Goal: Information Seeking & Learning: Check status

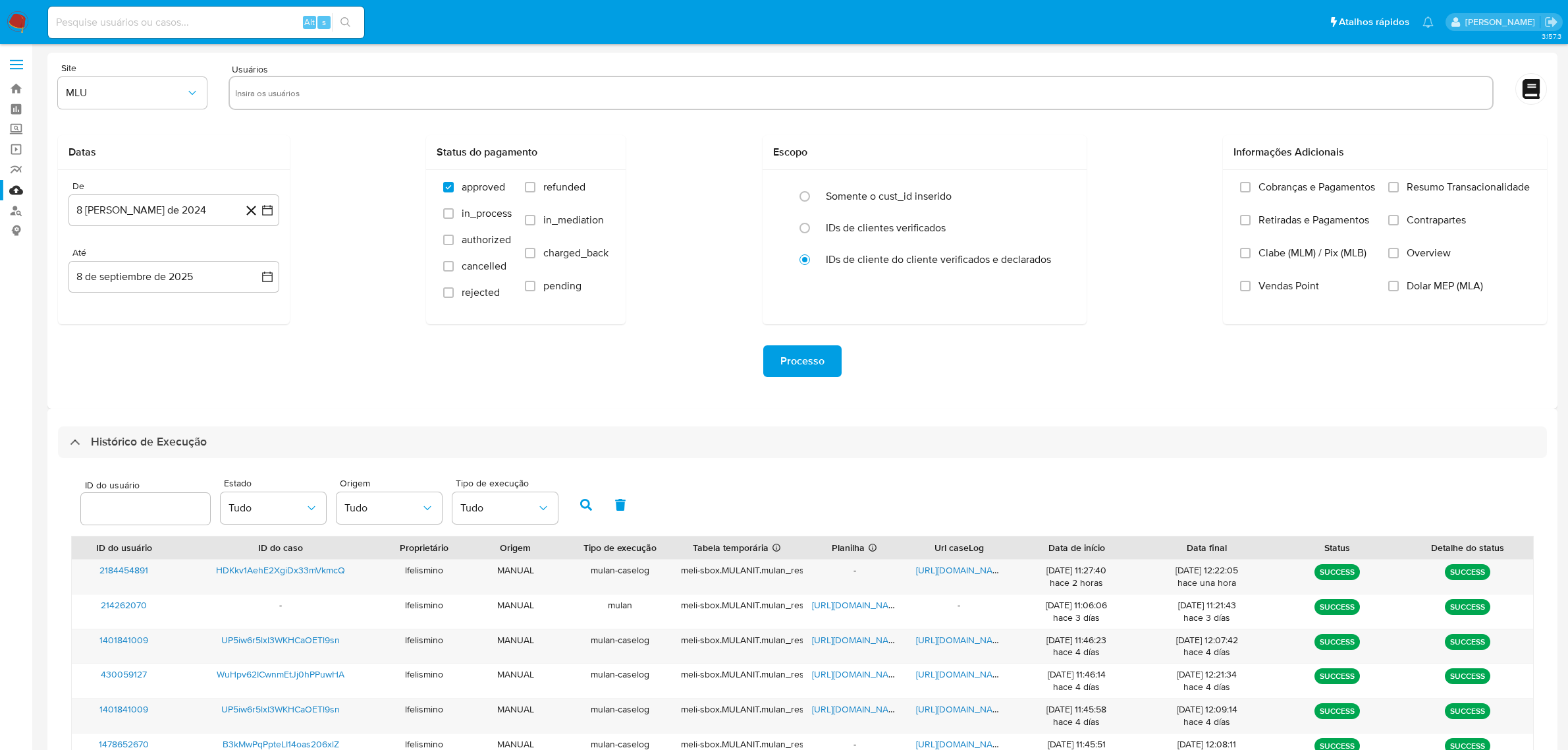
select select "10"
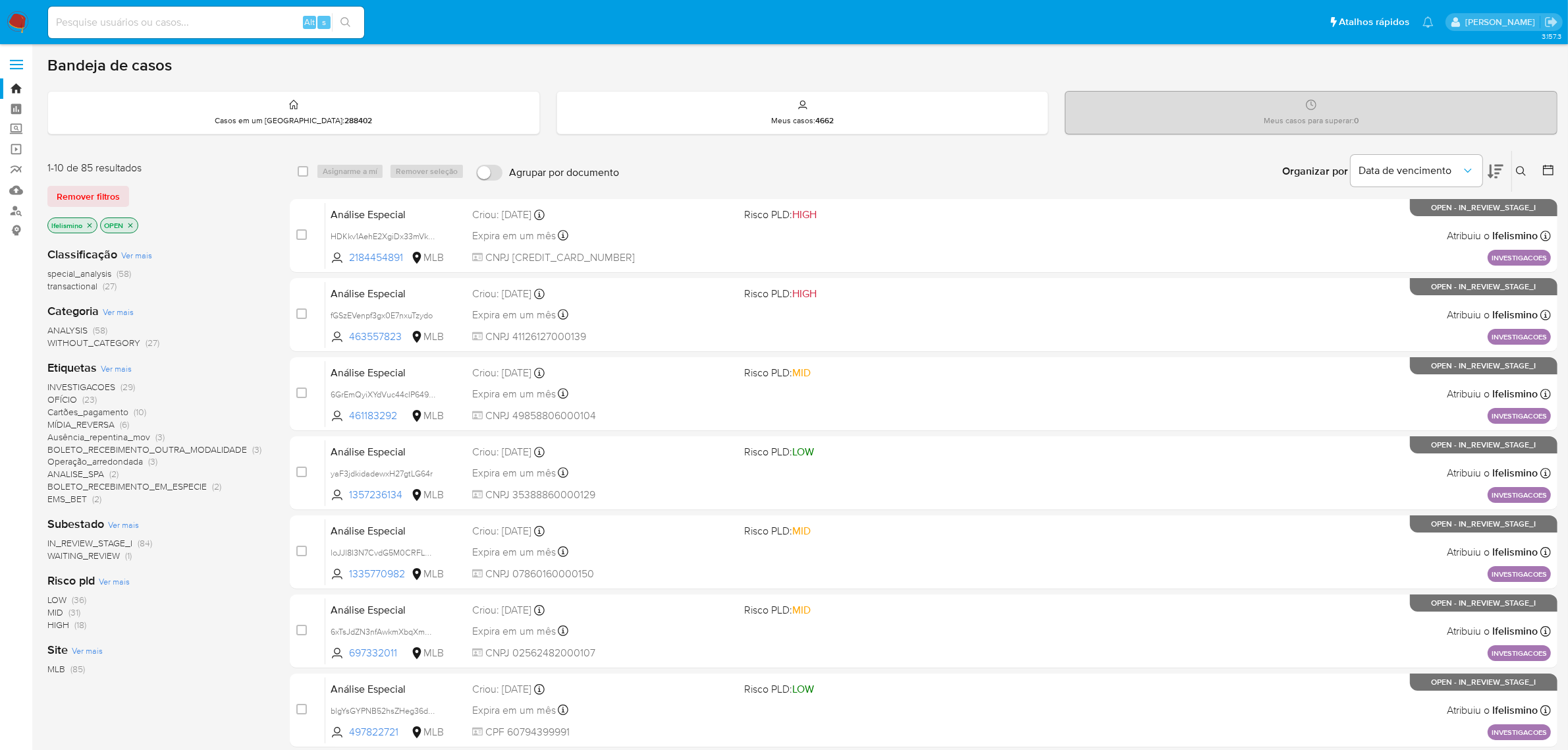
drag, startPoint x: 74, startPoint y: 393, endPoint x: 80, endPoint y: 397, distance: 7.2
click at [87, 393] on span "OFÍCIO (23)" at bounding box center [71, 399] width 49 height 13
click at [172, 226] on icon "close-filter" at bounding box center [176, 226] width 8 height 8
click at [94, 419] on span "MÍDIA_REVERSA" at bounding box center [81, 424] width 67 height 13
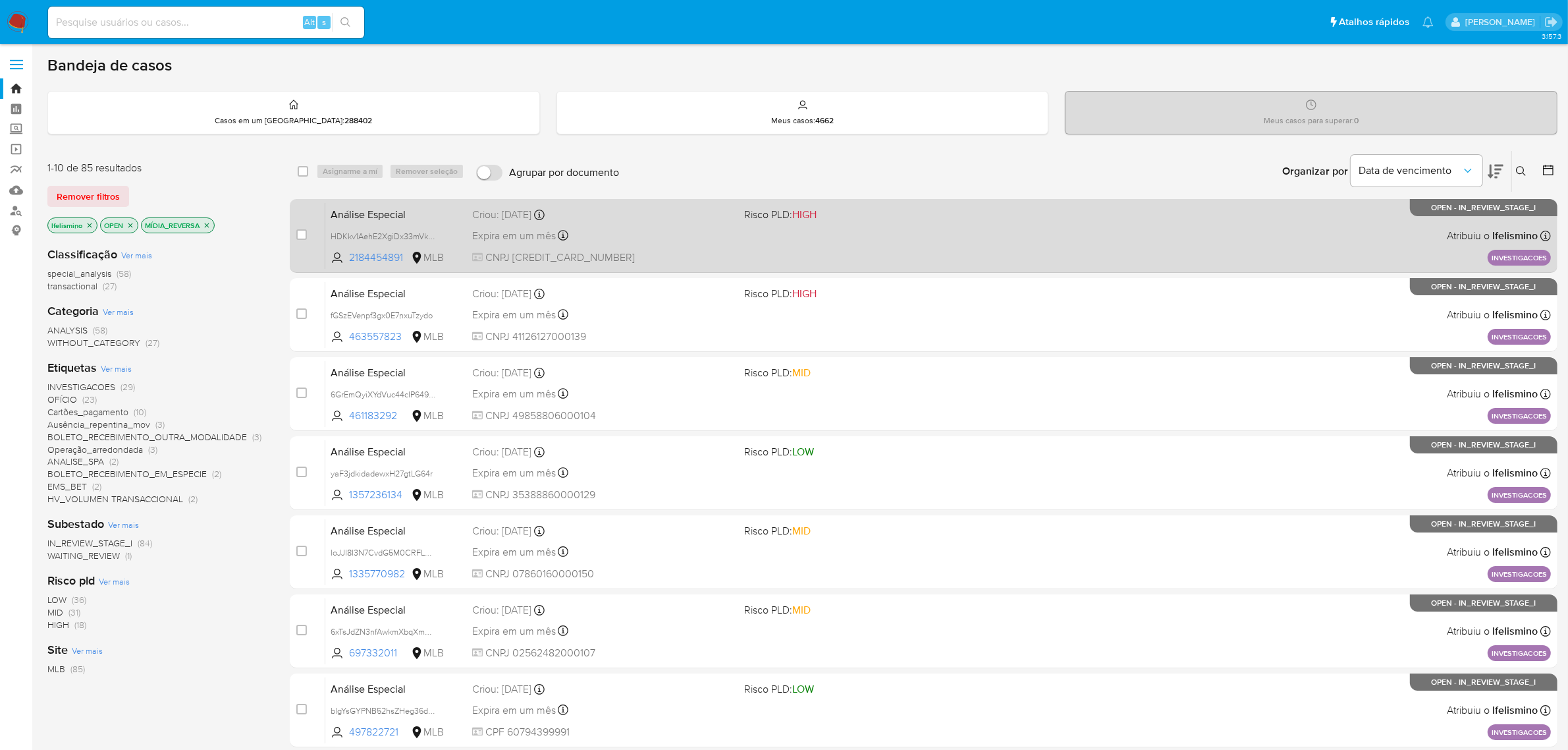
click at [685, 248] on div "Análise Especial HDKkv1AehE2XgiDx33mVkmcQ 2184454891 MLB Risco PLD: HIGH Criou:…" at bounding box center [937, 235] width 1225 height 67
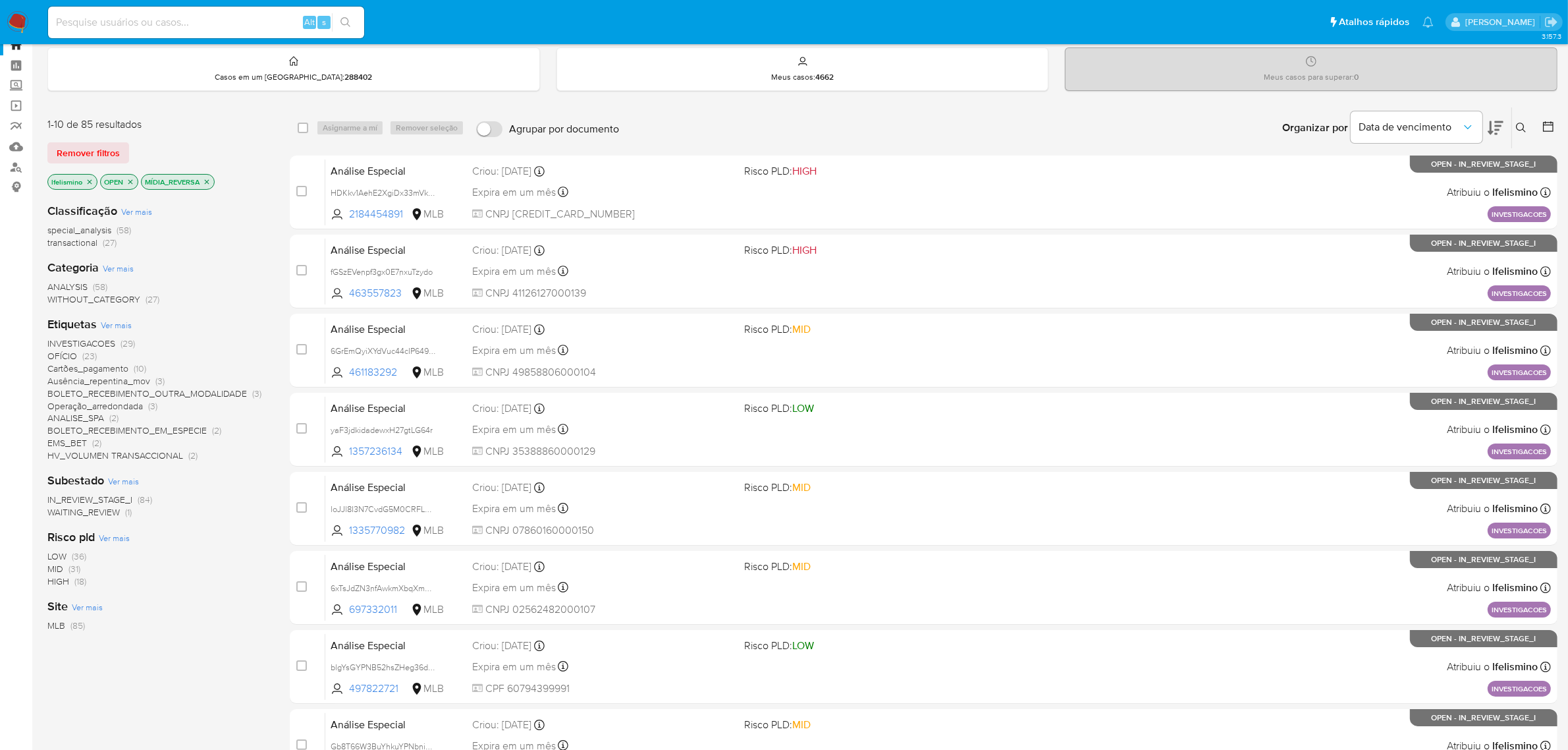
scroll to position [82, 0]
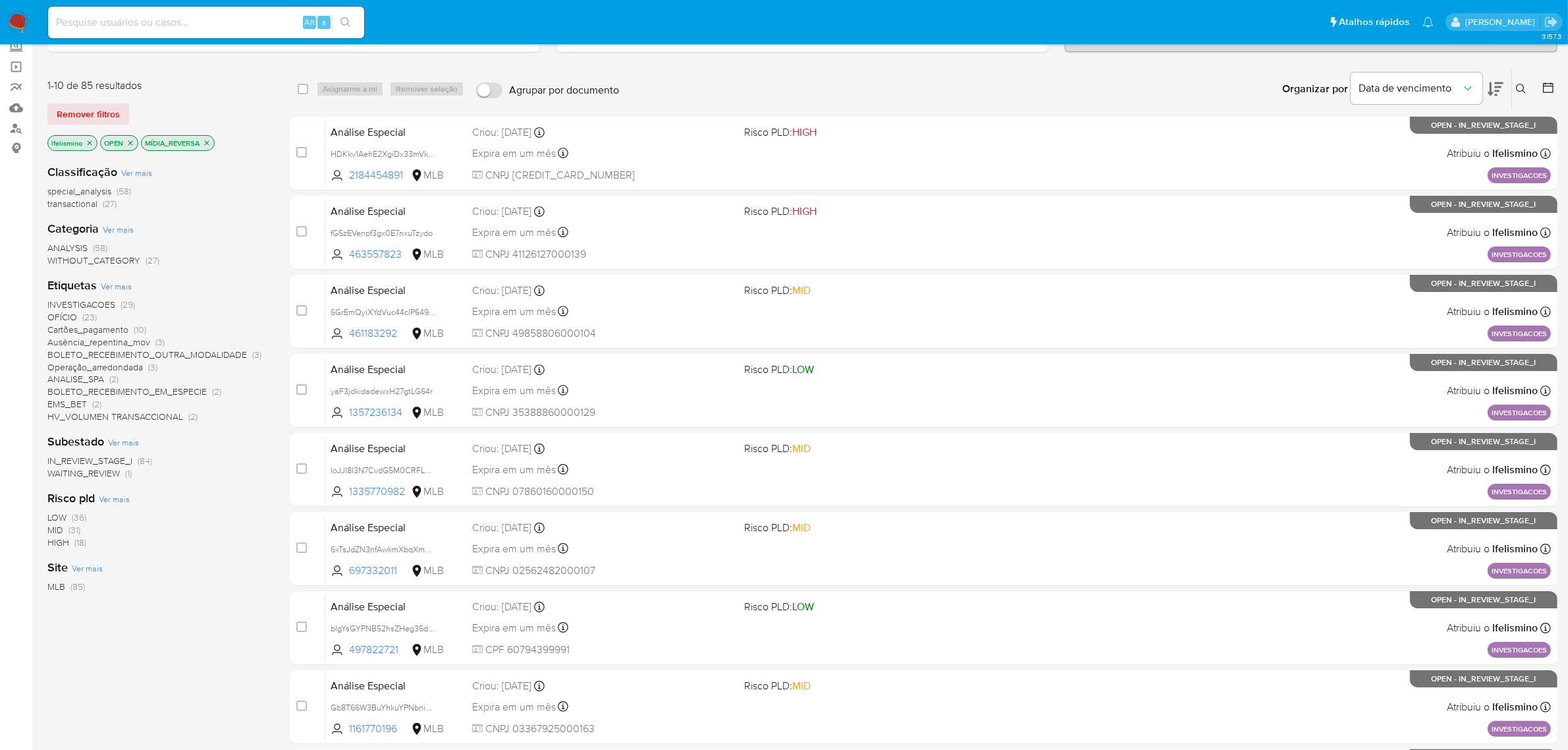
click at [209, 146] on p "MÍDIA_REVERSA" at bounding box center [178, 143] width 73 height 15
click at [211, 139] on icon "close-filter" at bounding box center [207, 143] width 8 height 8
click at [86, 337] on span "MÍDIA_REVERSA" at bounding box center [81, 342] width 67 height 13
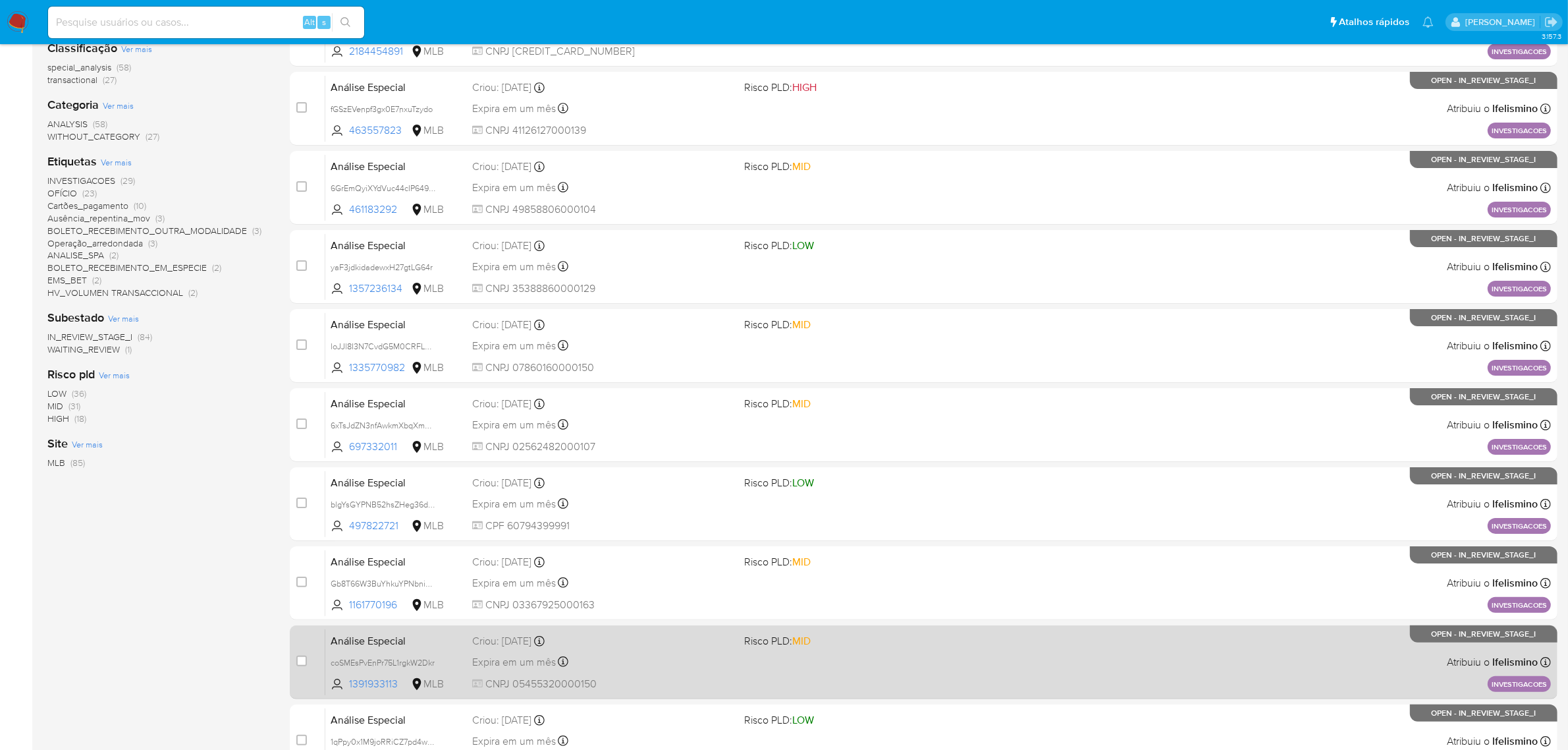
scroll to position [289, 0]
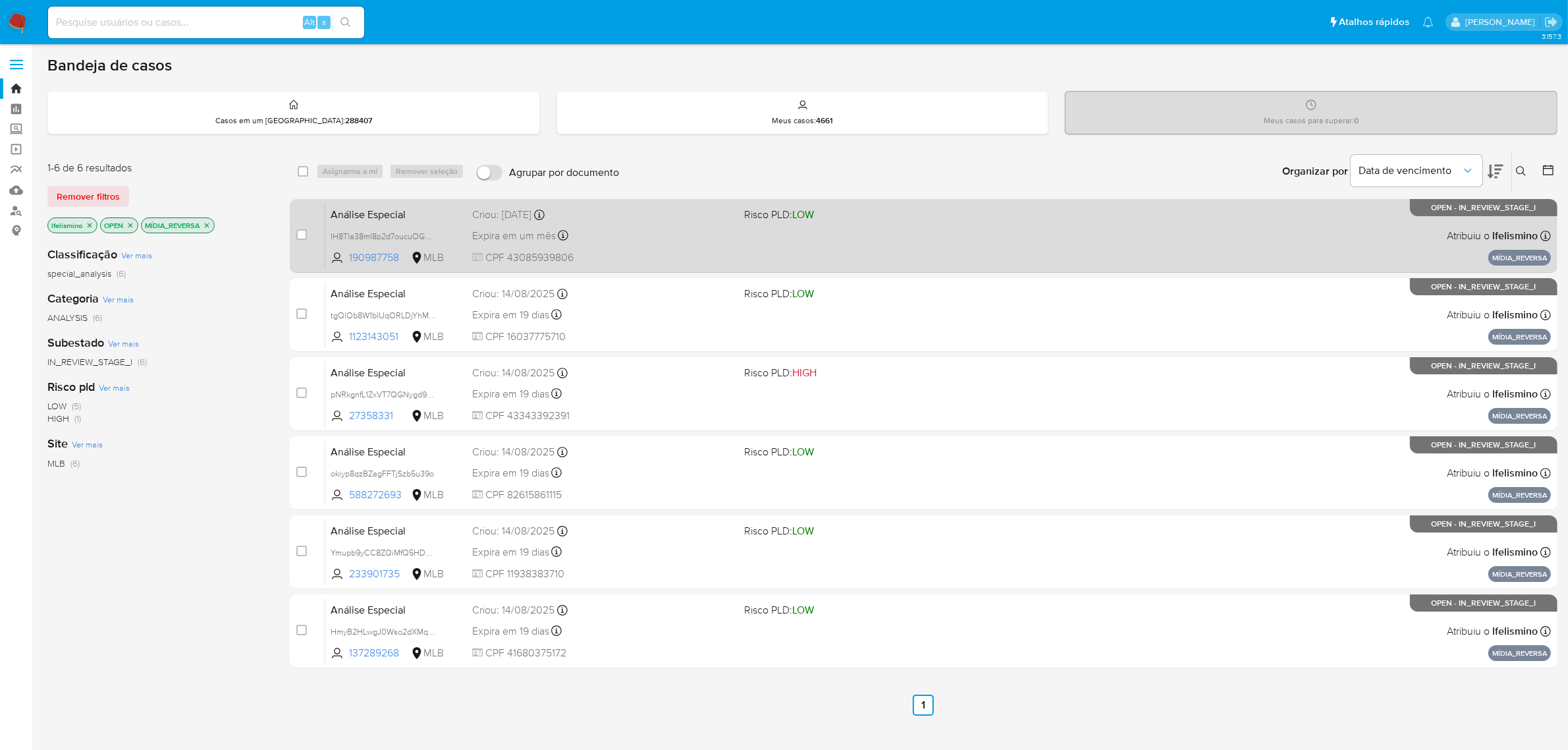
click at [666, 241] on div "Expira em um mês Expira em 18/10/2025 14:32:44" at bounding box center [604, 236] width 262 height 18
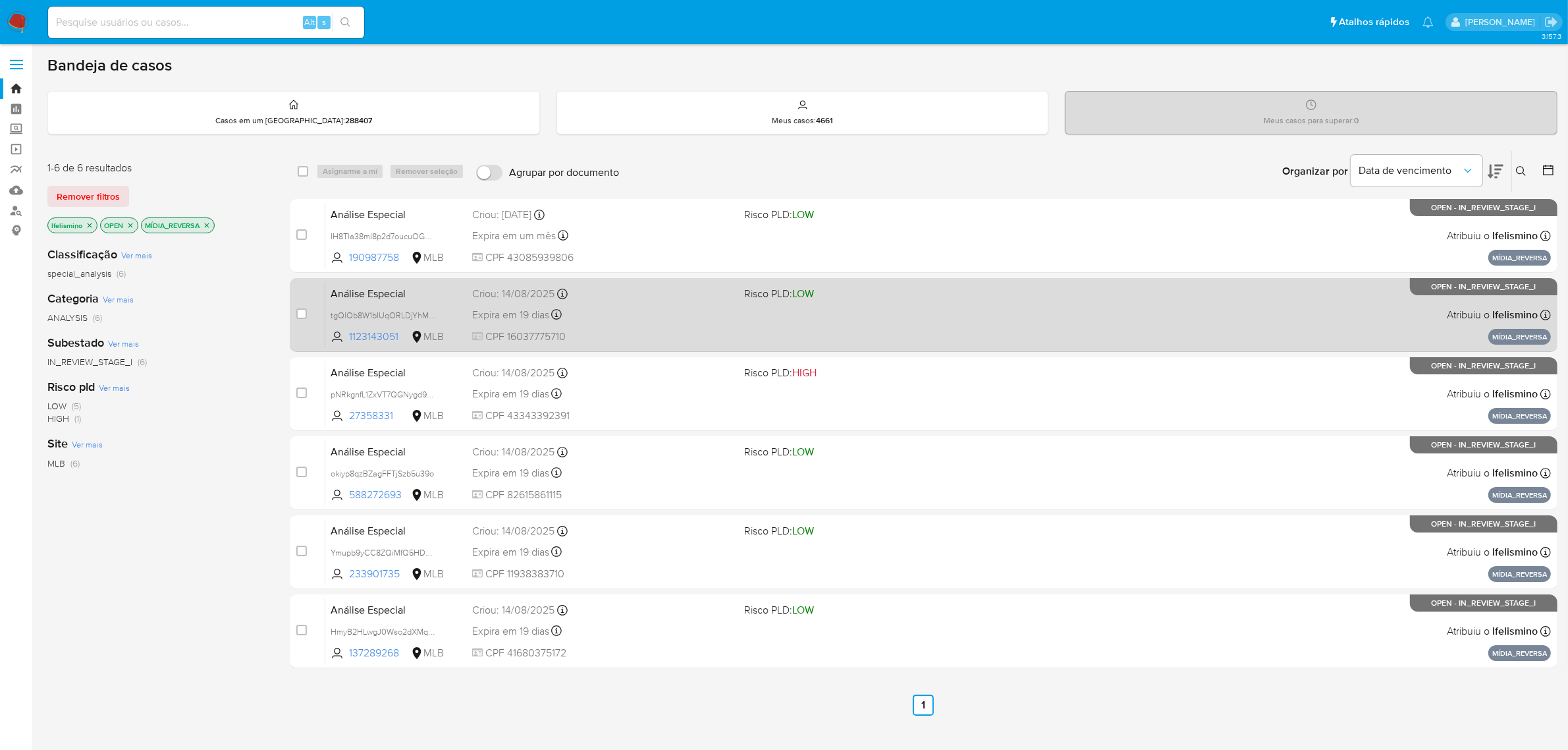
click at [703, 310] on div "Expira em 19 dias Expira em 28/09/2025 15:00:22" at bounding box center [604, 314] width 262 height 18
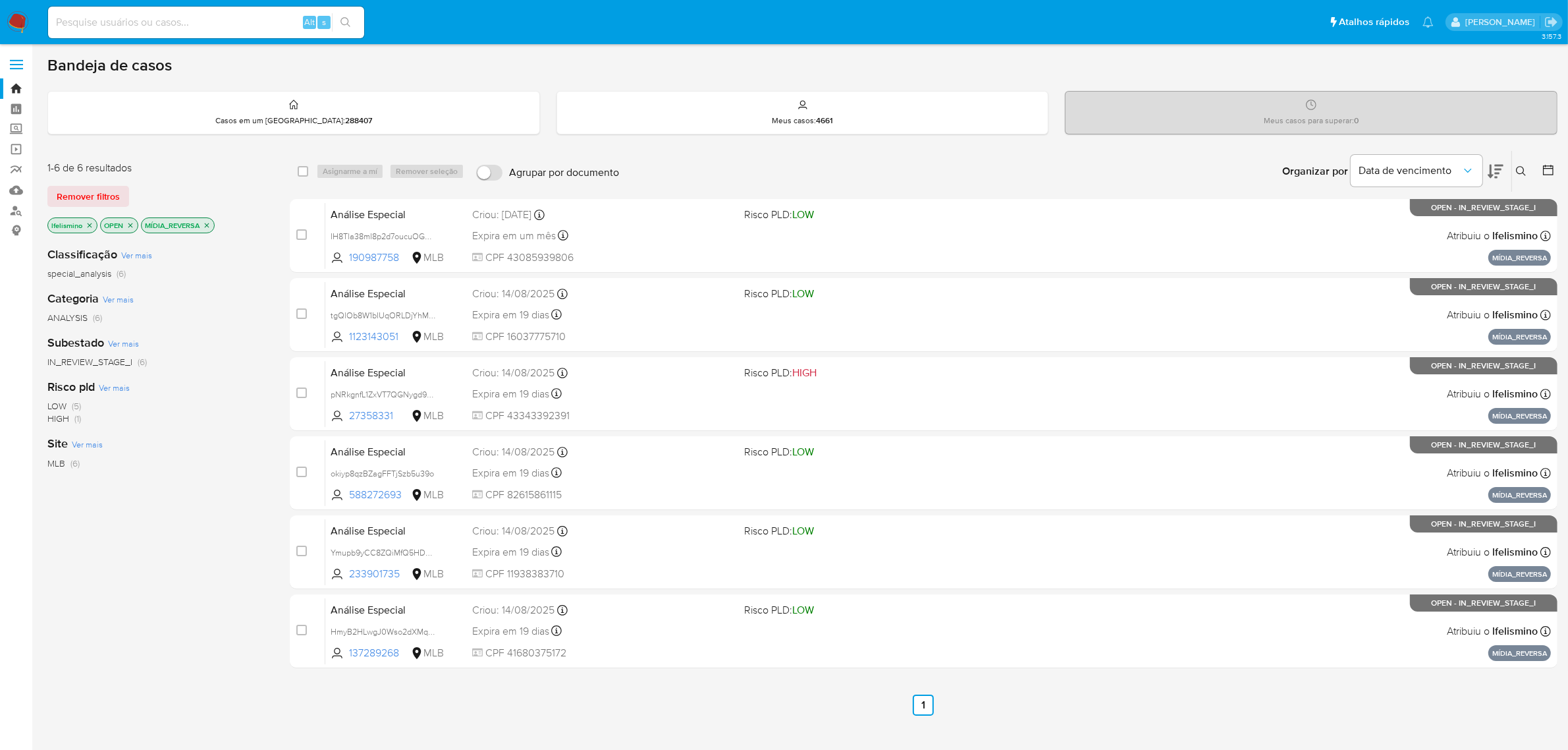
click at [209, 219] on p "MÍDIA_REVERSA" at bounding box center [178, 226] width 73 height 15
click at [209, 222] on icon "close-filter" at bounding box center [207, 226] width 8 height 8
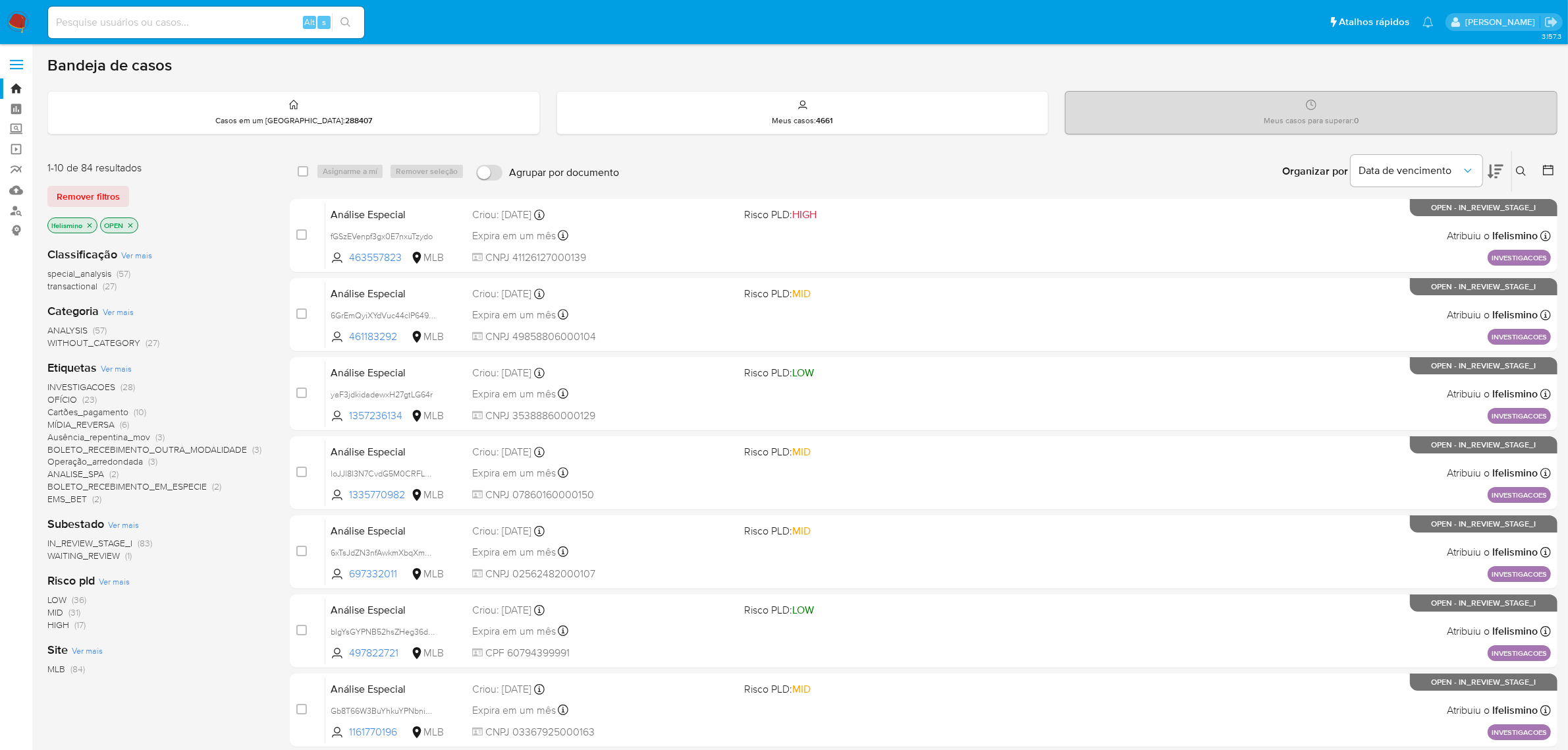
click at [107, 378] on div "Etiquetas Ver mais INVESTIGACOES (28) OFÍCIO (23) Cartões_pagamento (10) MÍDIA_…" at bounding box center [157, 432] width 221 height 145
click at [103, 389] on span "INVESTIGACOES" at bounding box center [81, 387] width 68 height 13
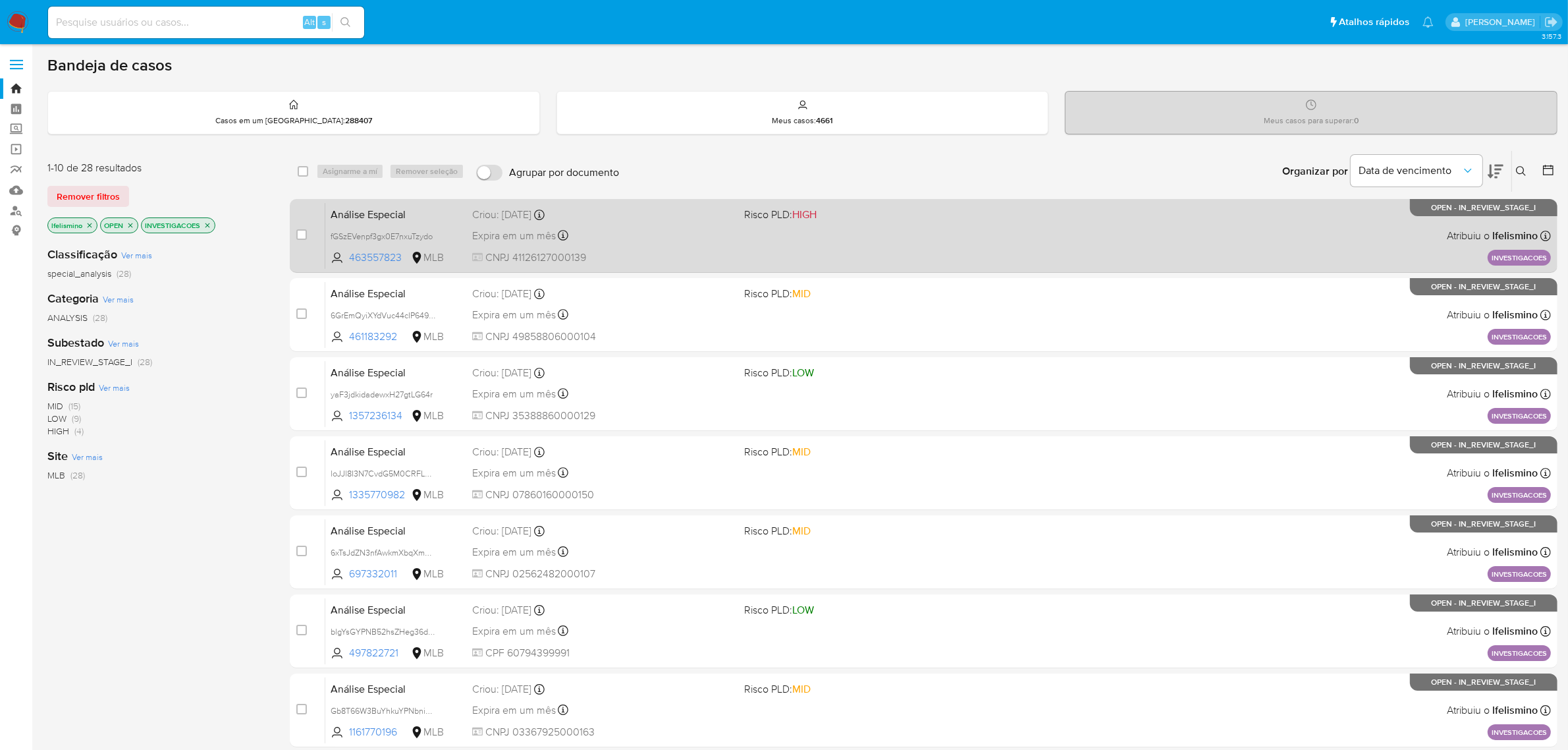
click at [757, 257] on div "Análise Especial fGSzEVenpf3gx0E7nxuTzydo 463557823 MLB Risco PLD: HIGH Criou: …" at bounding box center [937, 235] width 1225 height 67
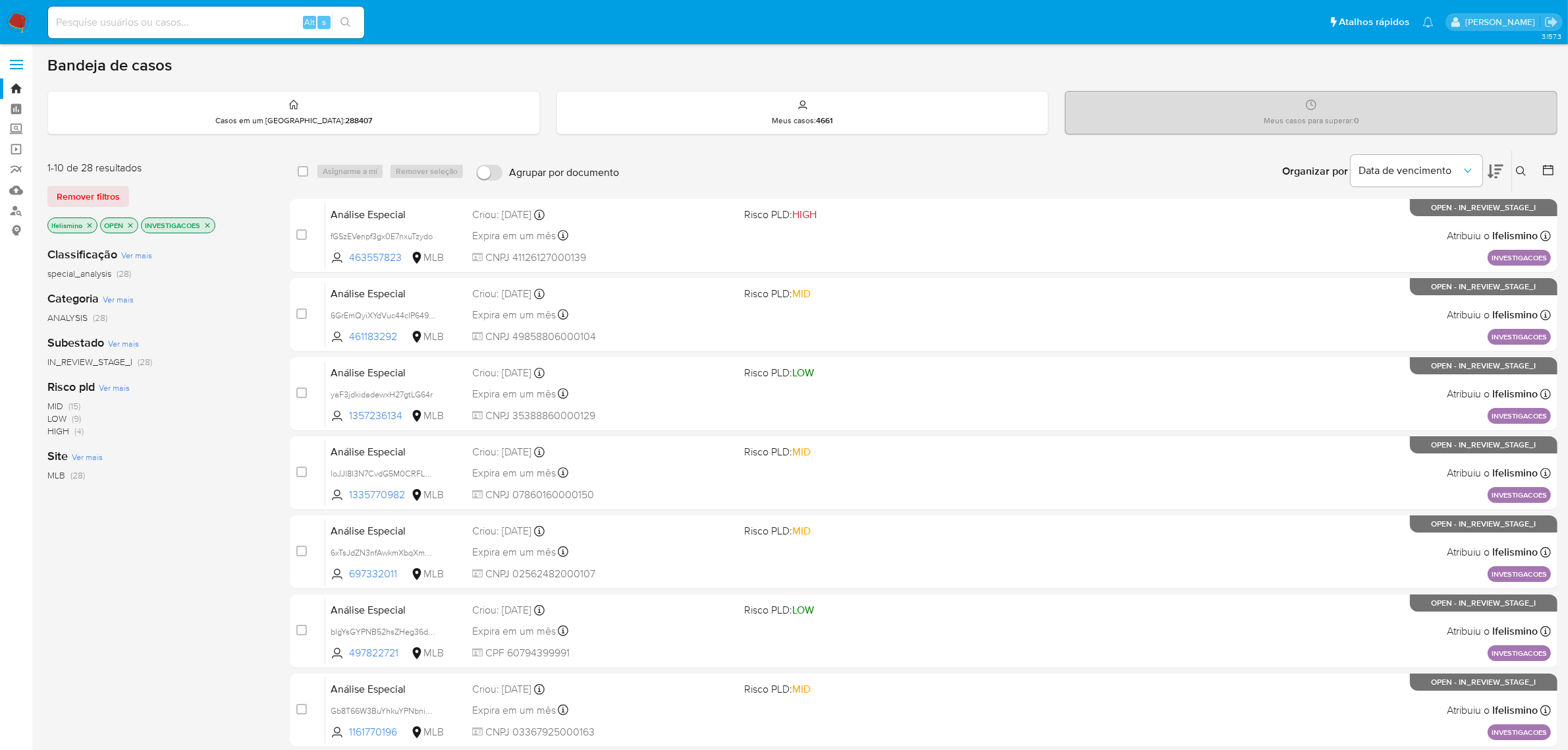
click at [205, 226] on icon "close-filter" at bounding box center [207, 226] width 8 height 8
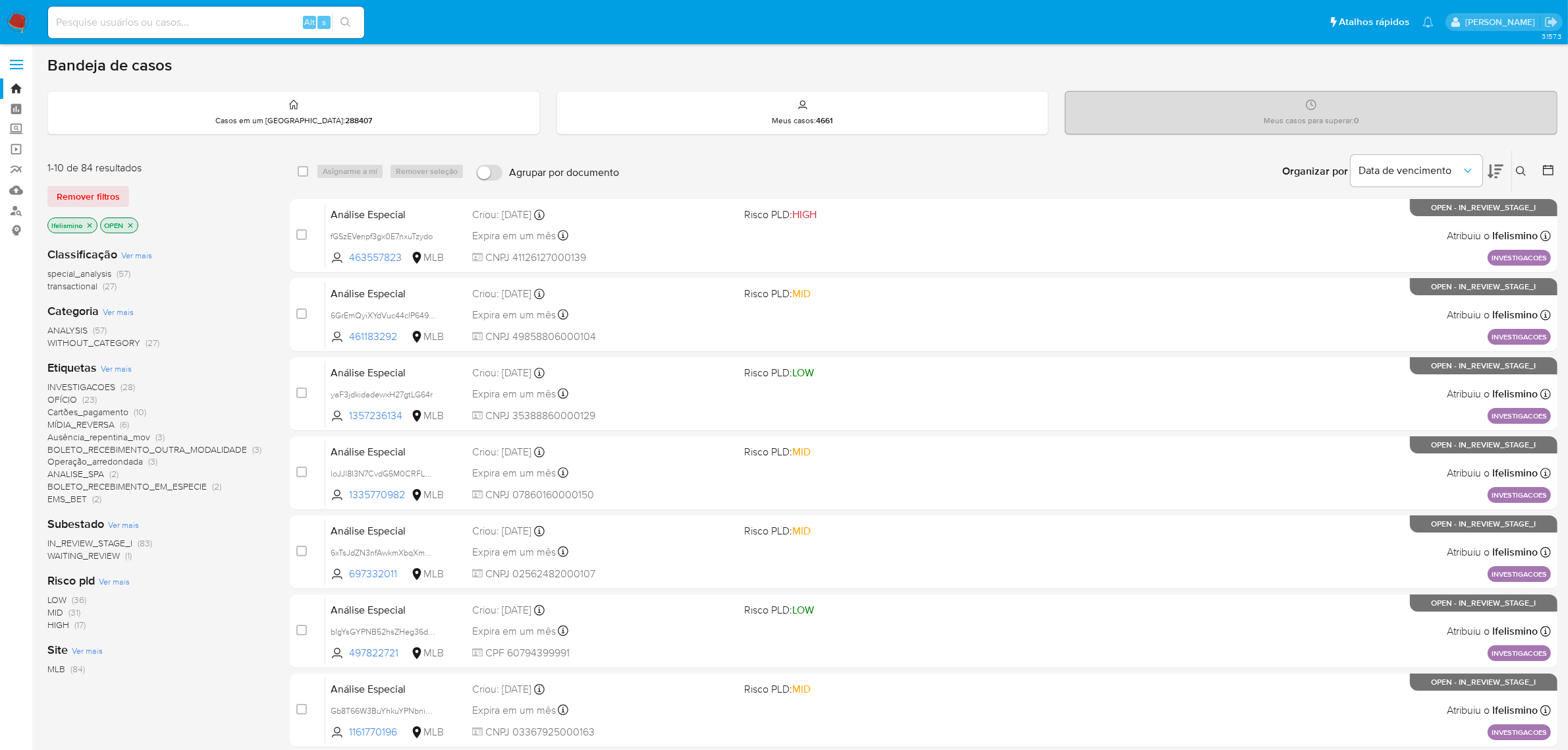
drag, startPoint x: 46, startPoint y: 473, endPoint x: 107, endPoint y: 475, distance: 61.0
click at [107, 475] on main "3.157.3" at bounding box center [784, 520] width 1568 height 1040
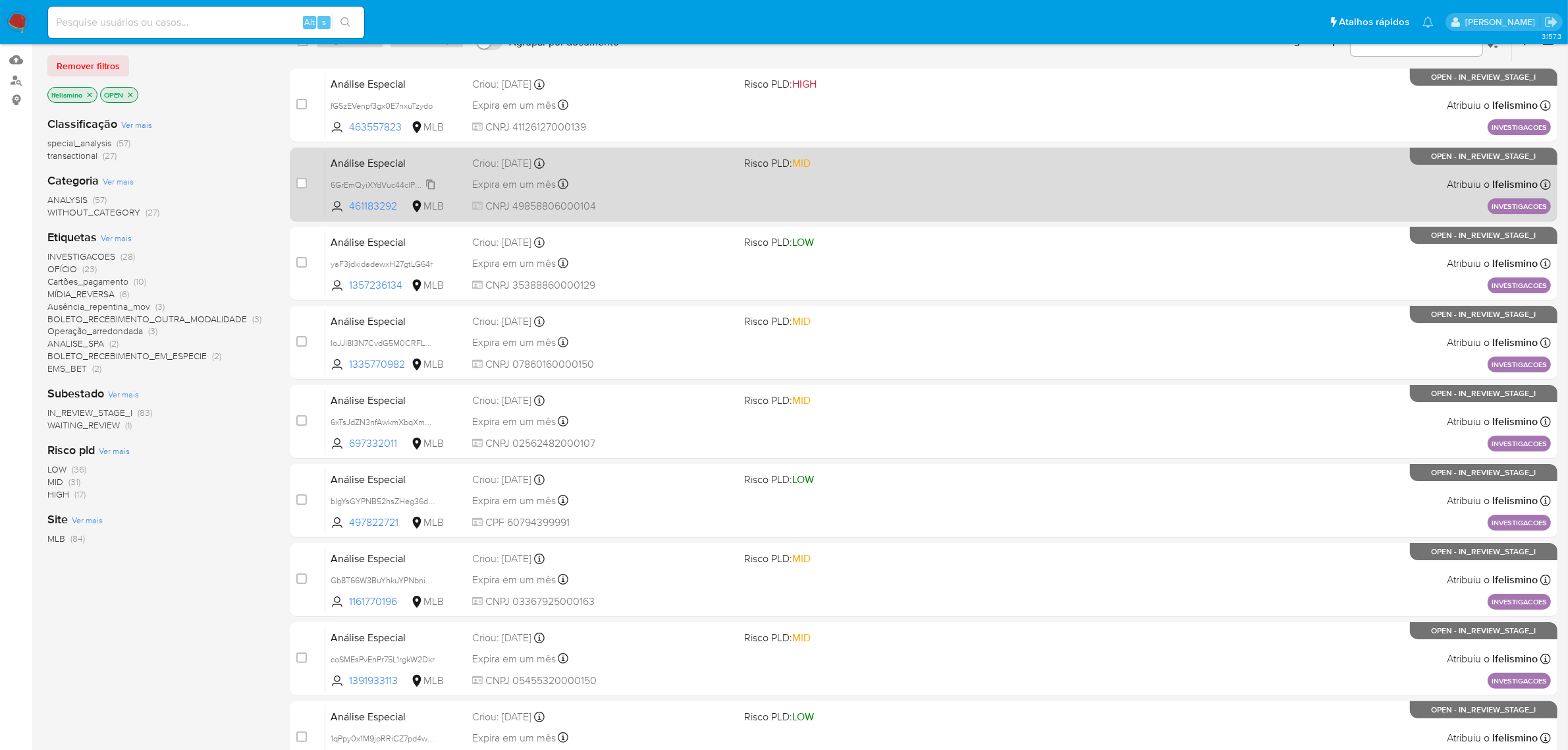
scroll to position [124, 0]
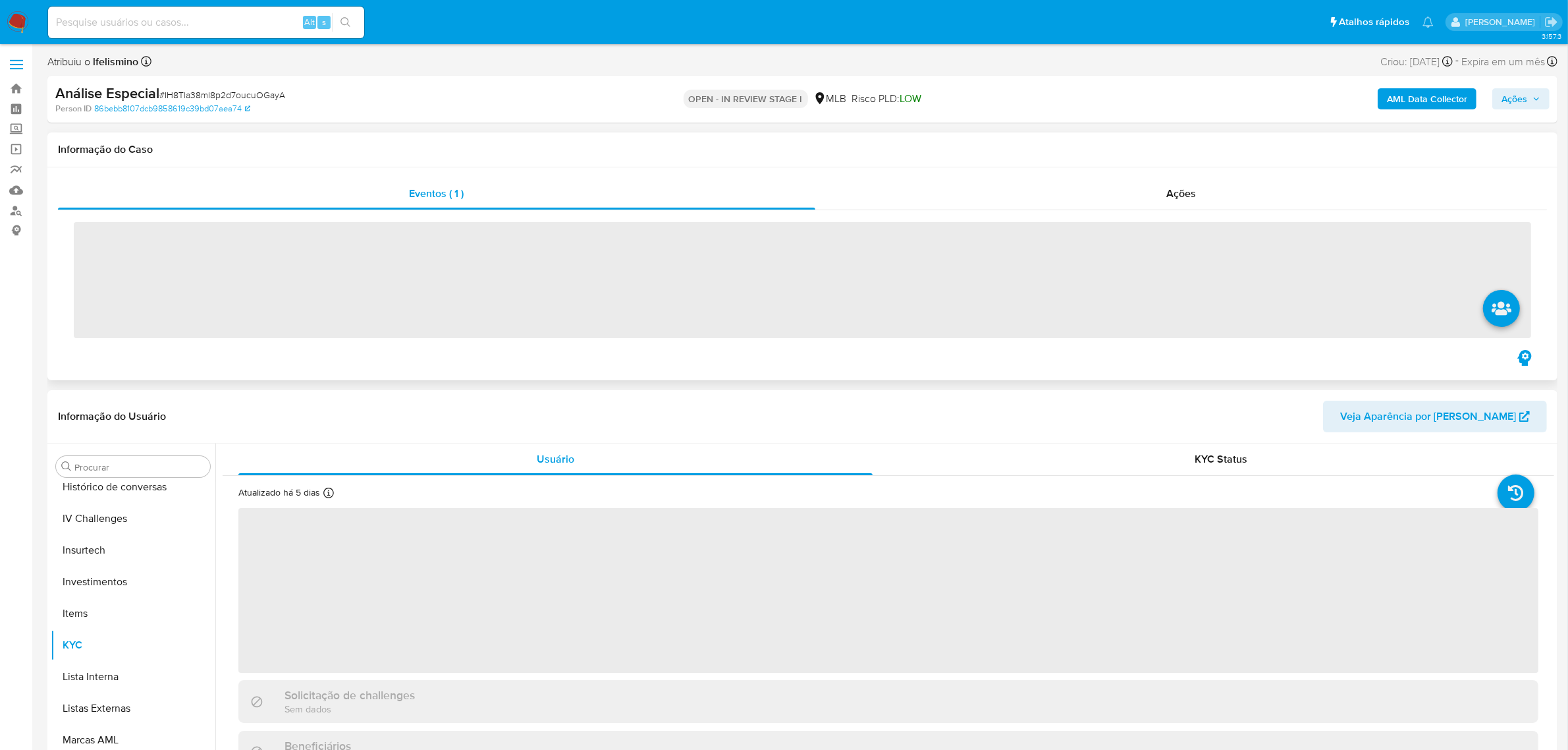
scroll to position [619, 0]
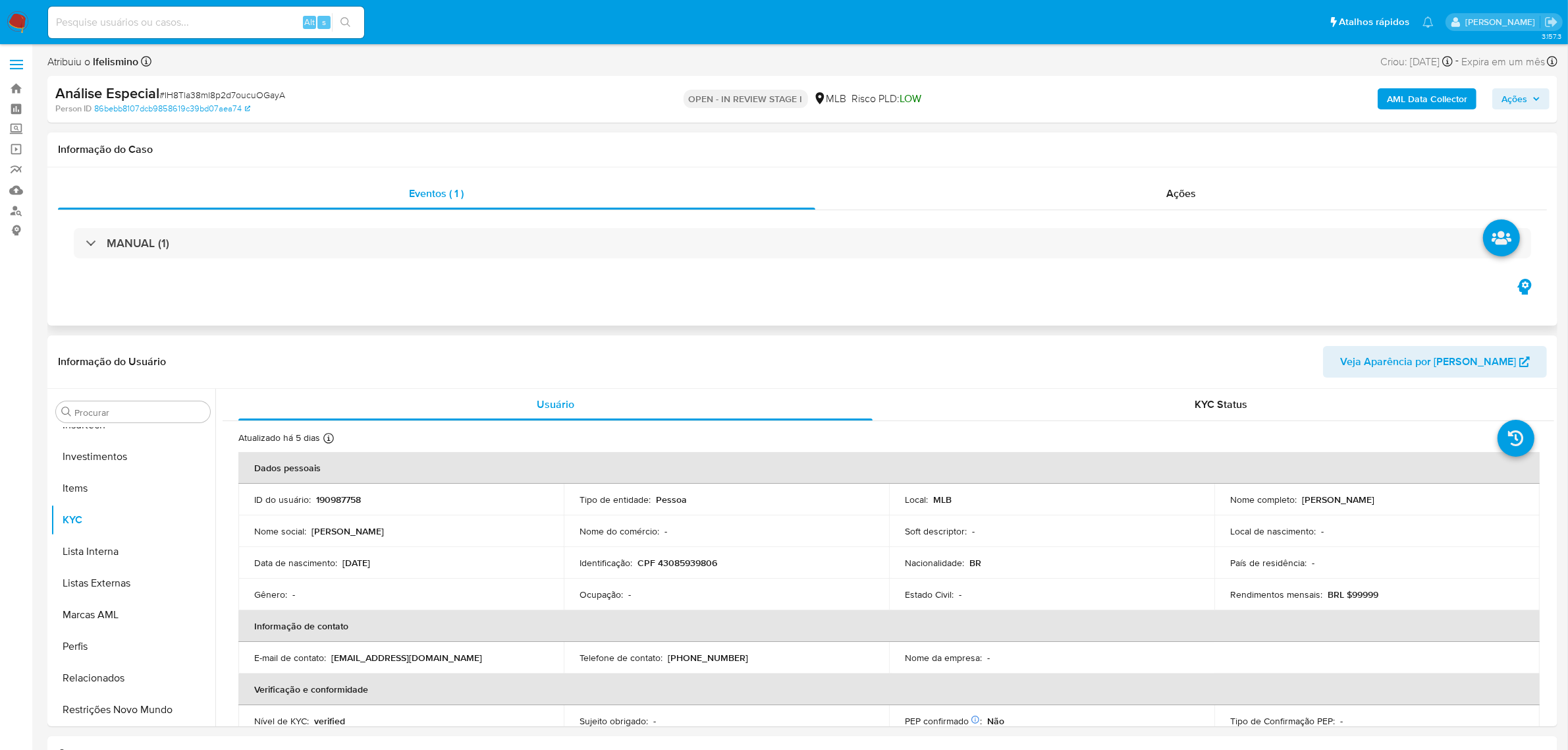
select select "10"
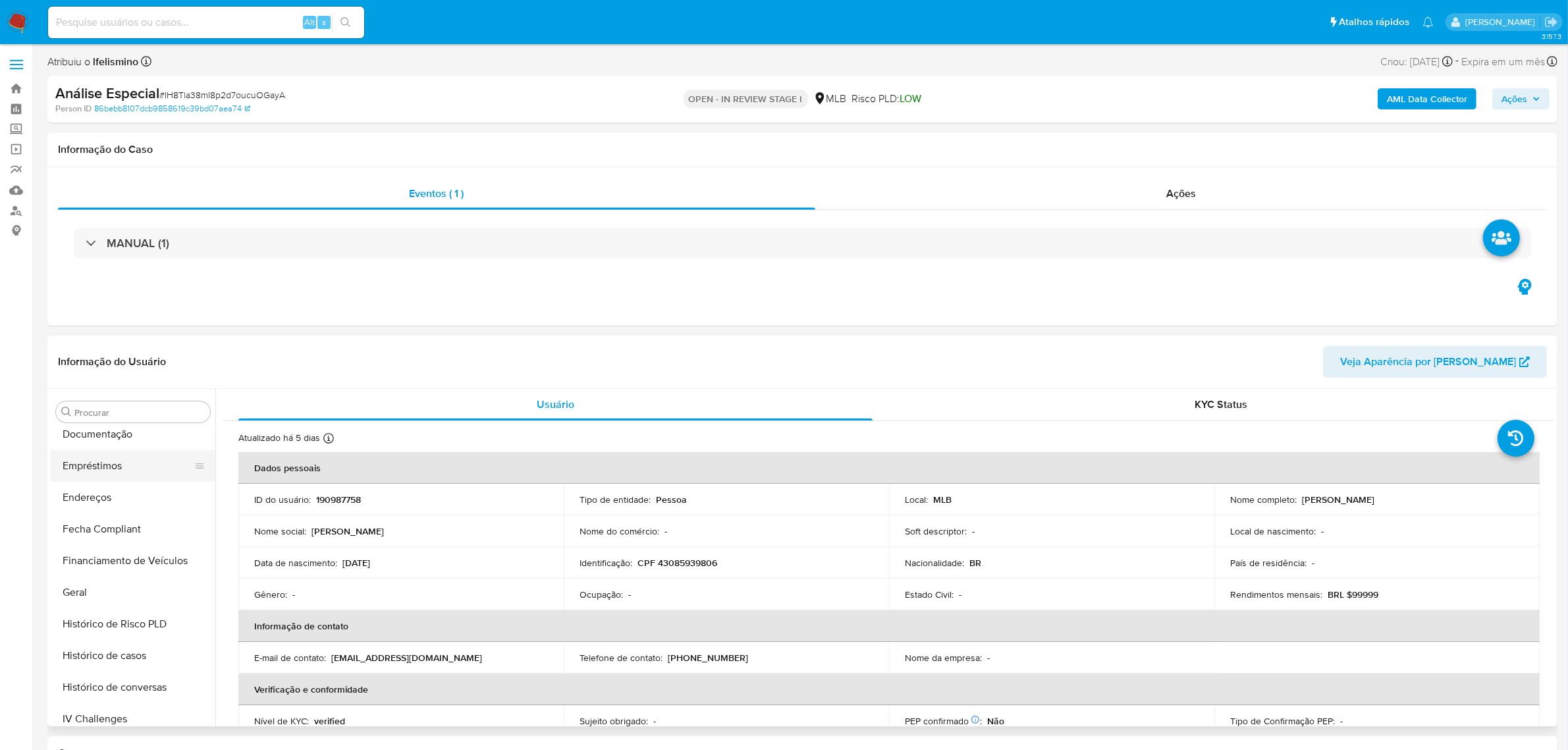
scroll to position [207, 0]
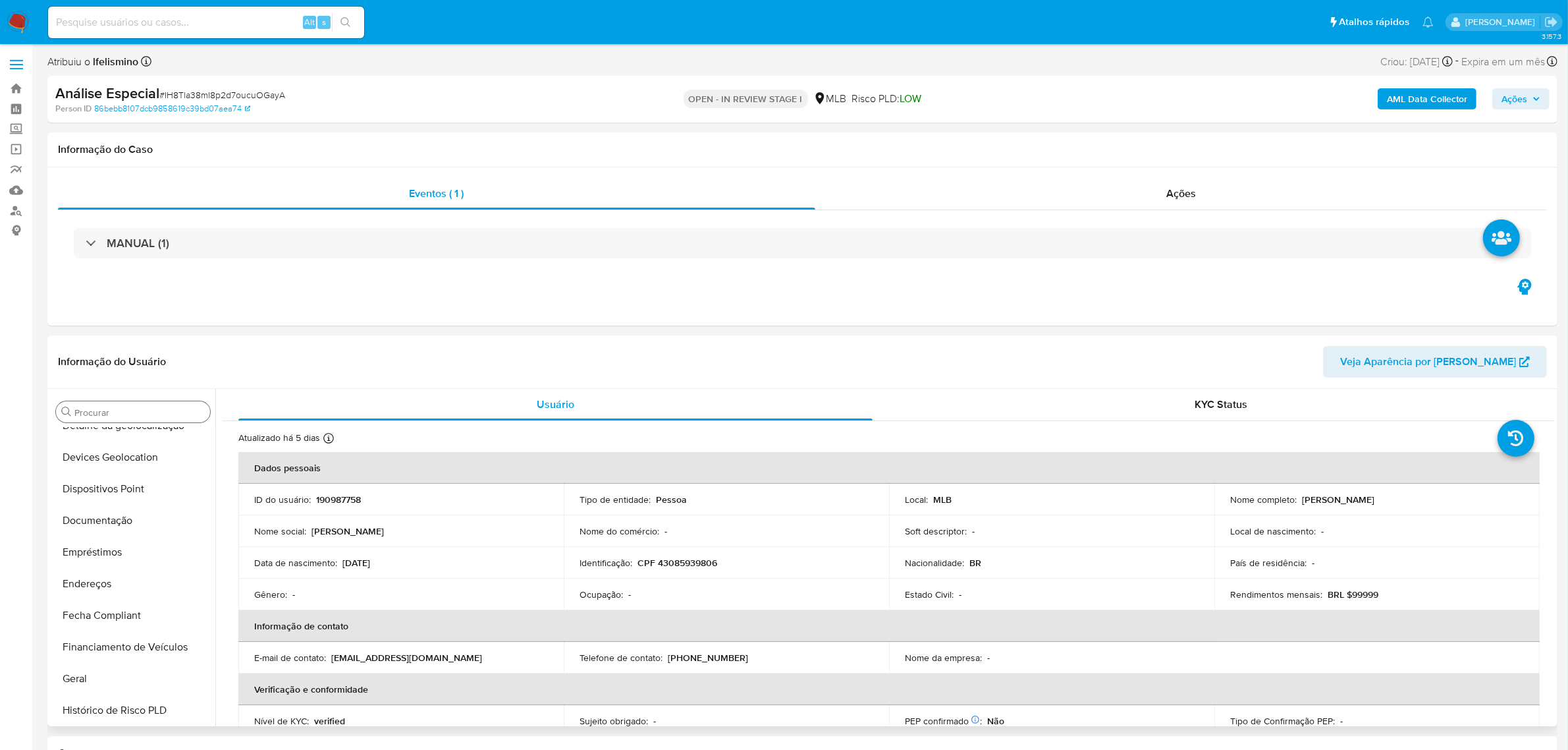
click at [155, 406] on div "Procurar" at bounding box center [133, 411] width 154 height 21
click at [142, 409] on input "Procurar" at bounding box center [140, 413] width 131 height 12
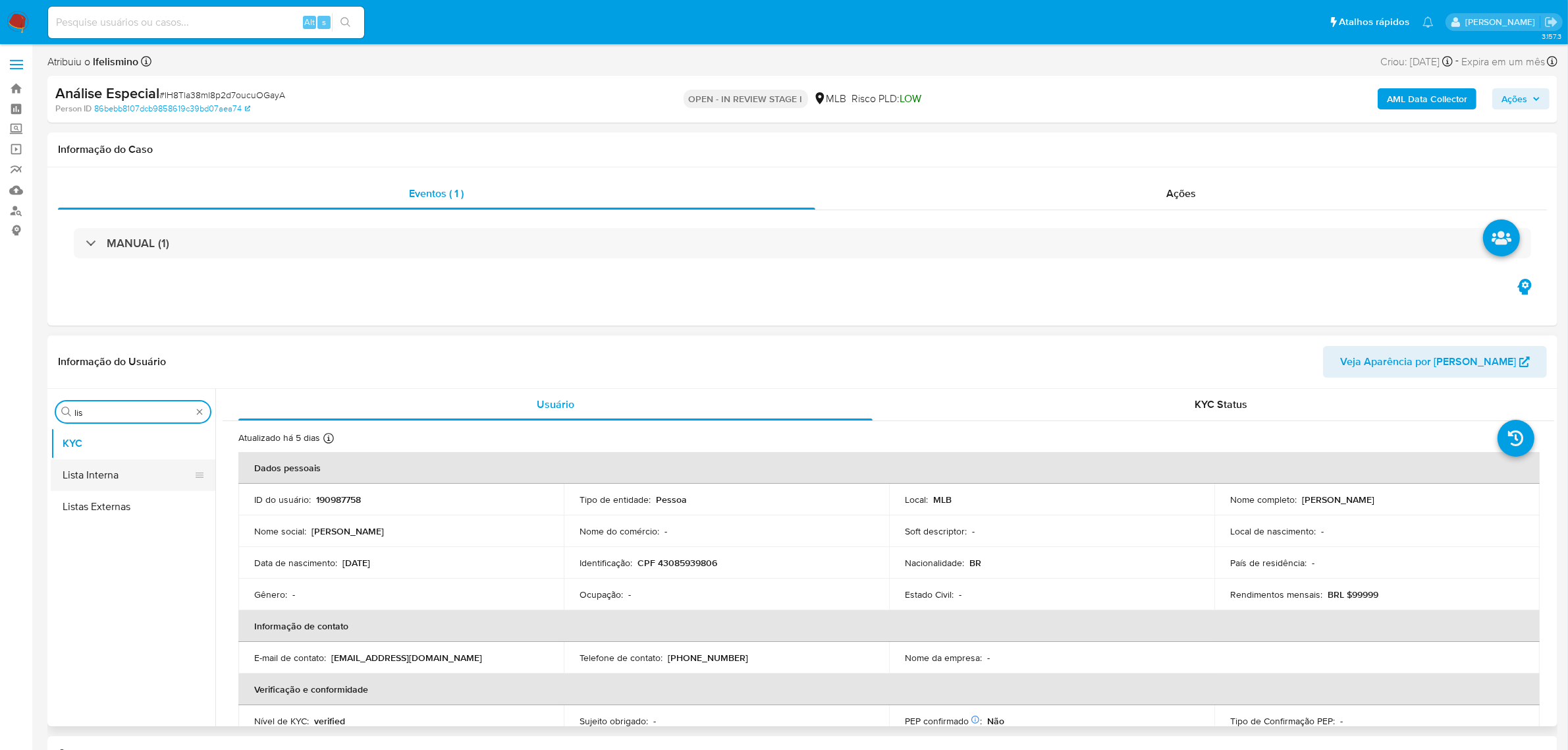
type input "lis"
click at [106, 476] on button "Lista Interna" at bounding box center [127, 475] width 154 height 32
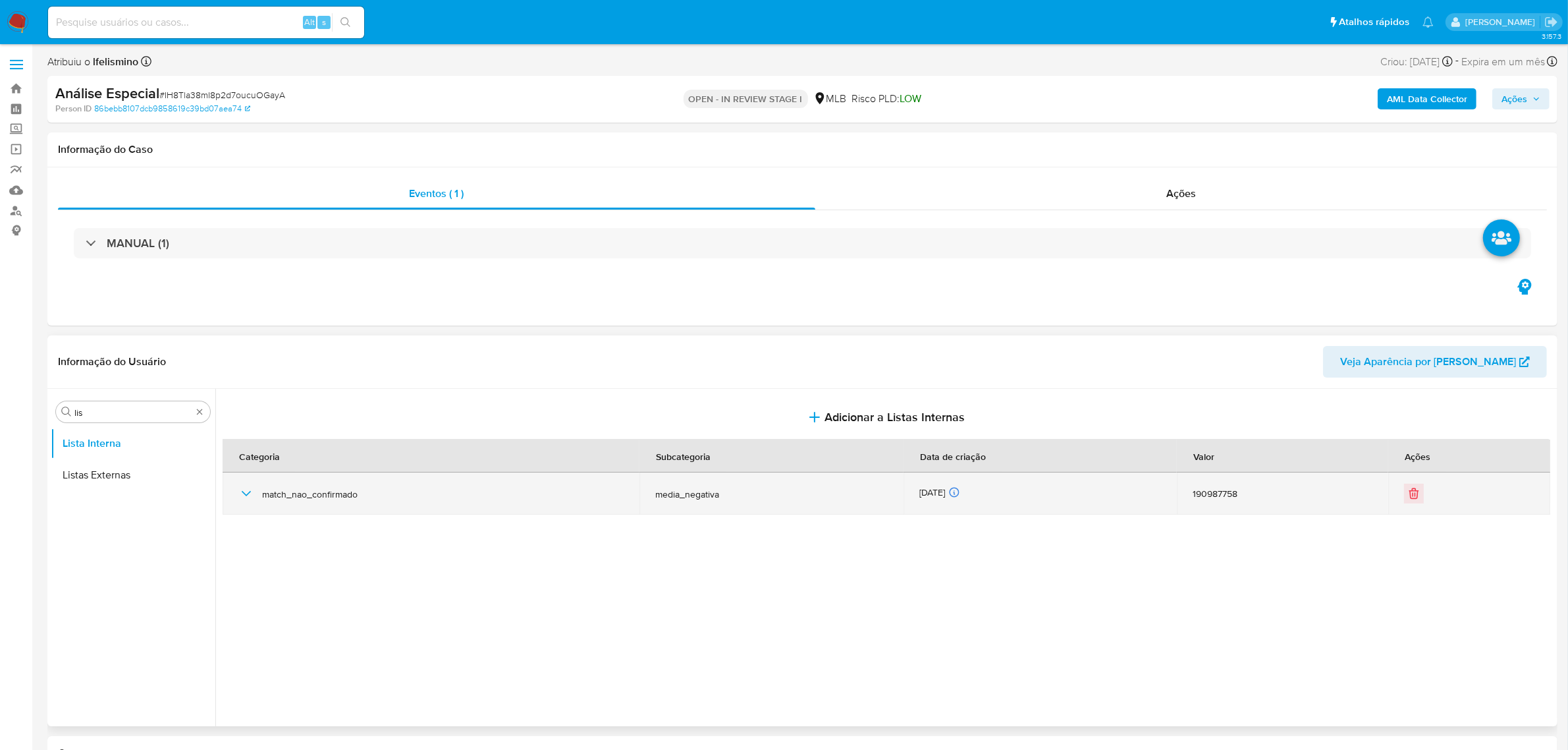
click at [254, 494] on div "match_nao_confirmado" at bounding box center [431, 493] width 386 height 42
drag, startPoint x: 725, startPoint y: 508, endPoint x: 602, endPoint y: 514, distance: 123.1
click at [758, 510] on td "media_negativa" at bounding box center [771, 493] width 264 height 42
click at [239, 493] on icon "button" at bounding box center [246, 493] width 15 height 15
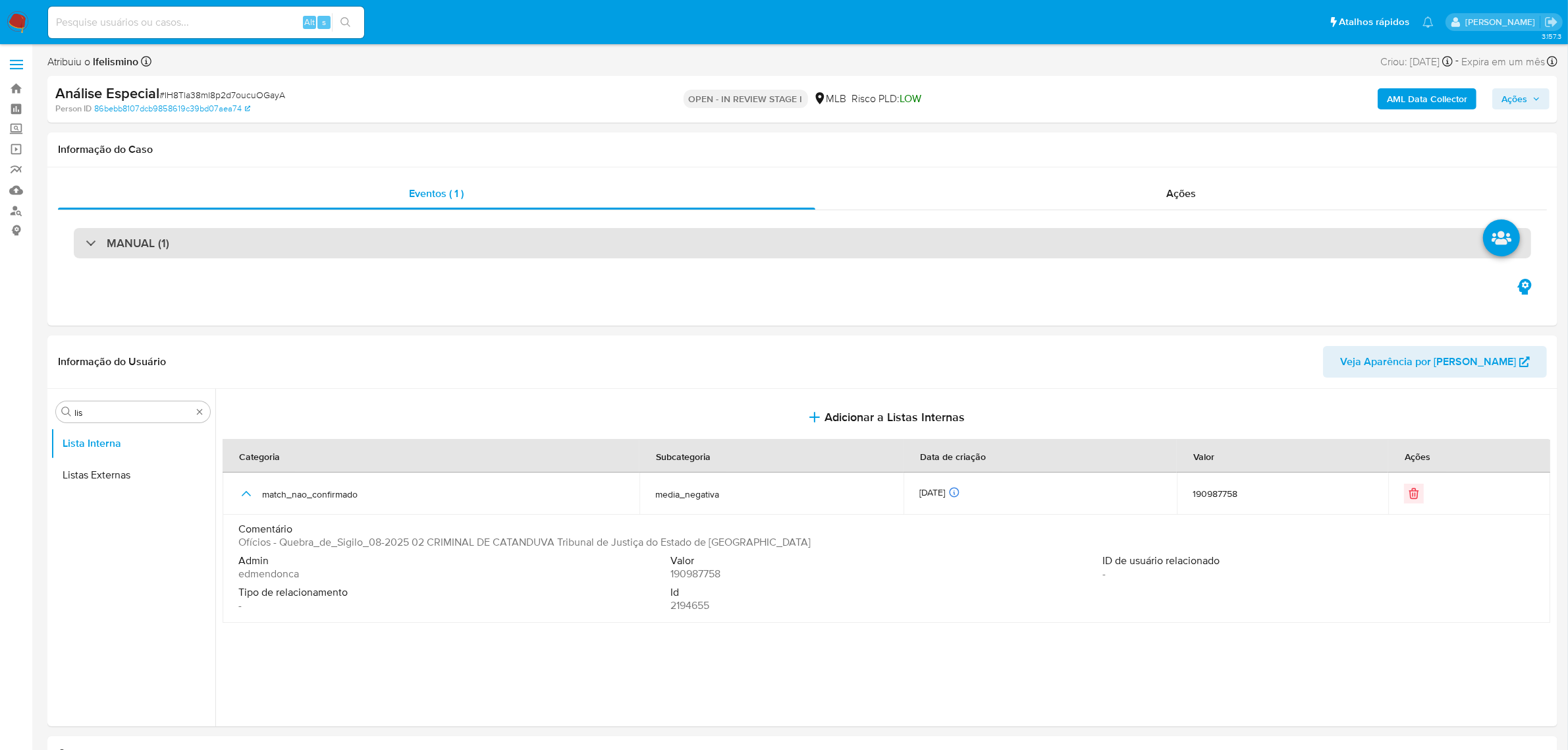
click at [643, 254] on div "MANUAL (1)" at bounding box center [803, 243] width 1458 height 30
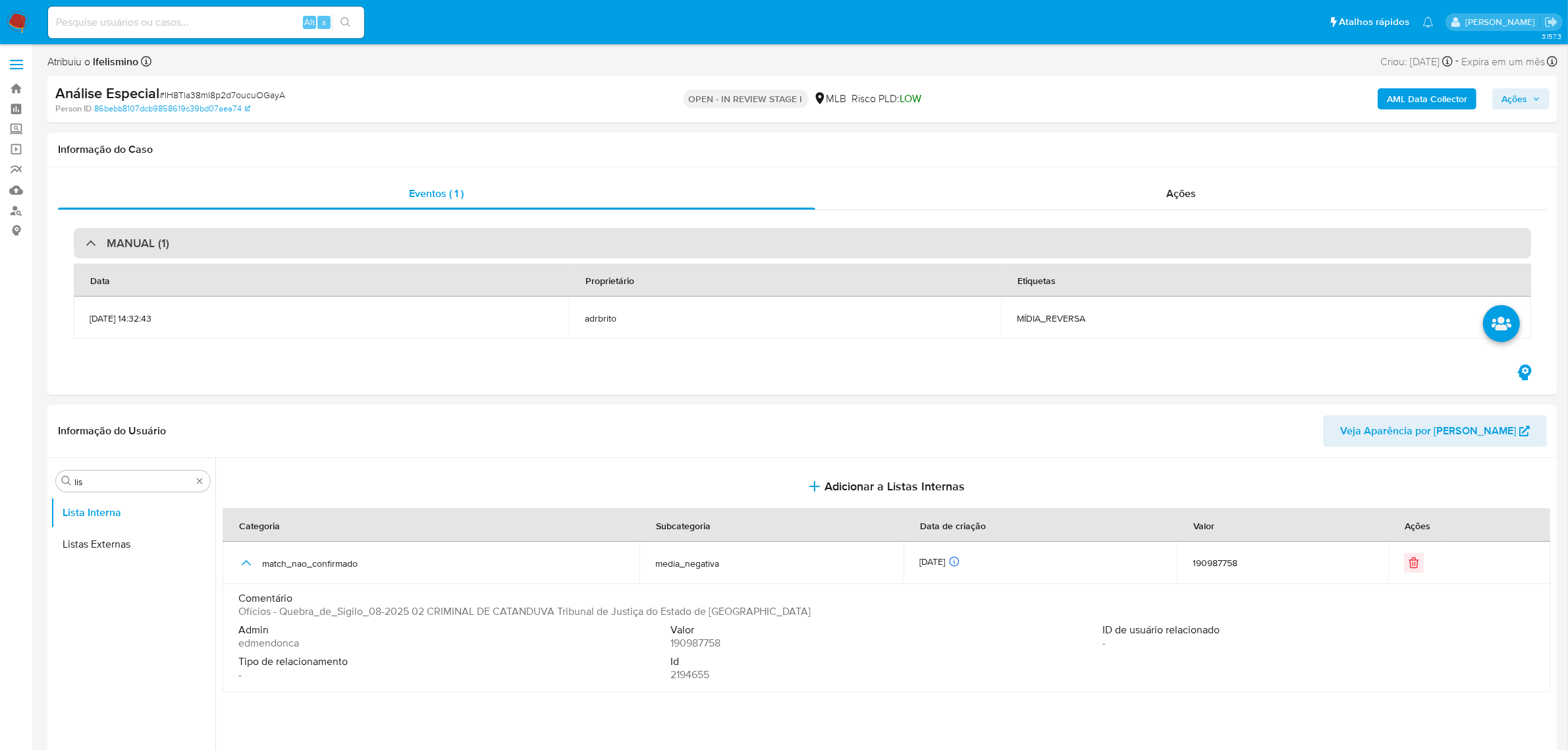
click at [683, 251] on div "MANUAL (1)" at bounding box center [803, 243] width 1458 height 30
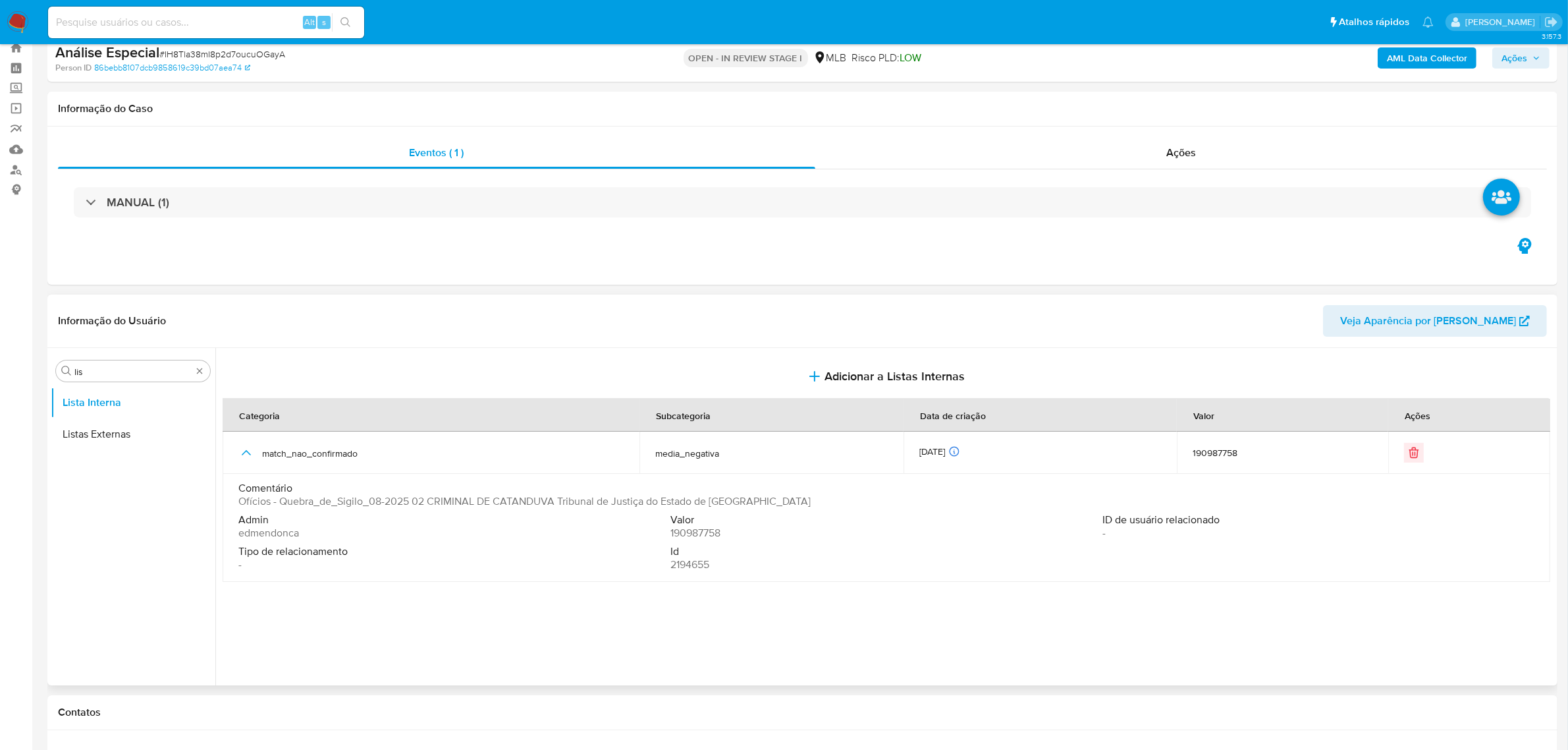
scroll to position [82, 0]
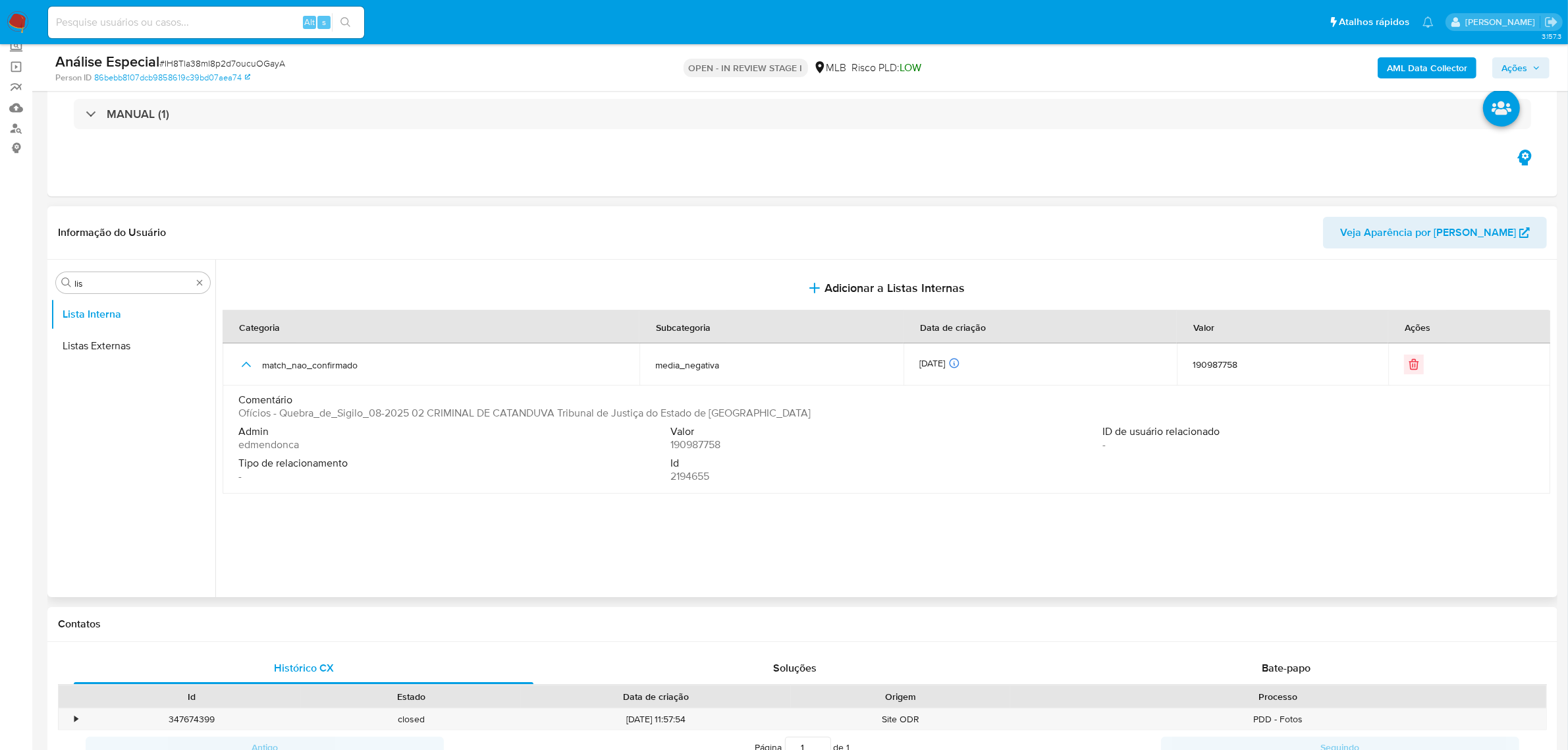
drag, startPoint x: 251, startPoint y: 409, endPoint x: 726, endPoint y: 414, distance: 475.0
click at [726, 414] on span "Ofícios - Quebra_de_Sigilo_08-2025 02 CRIMINAL DE CATANDUVA Tribunal de Justiça…" at bounding box center [524, 413] width 572 height 13
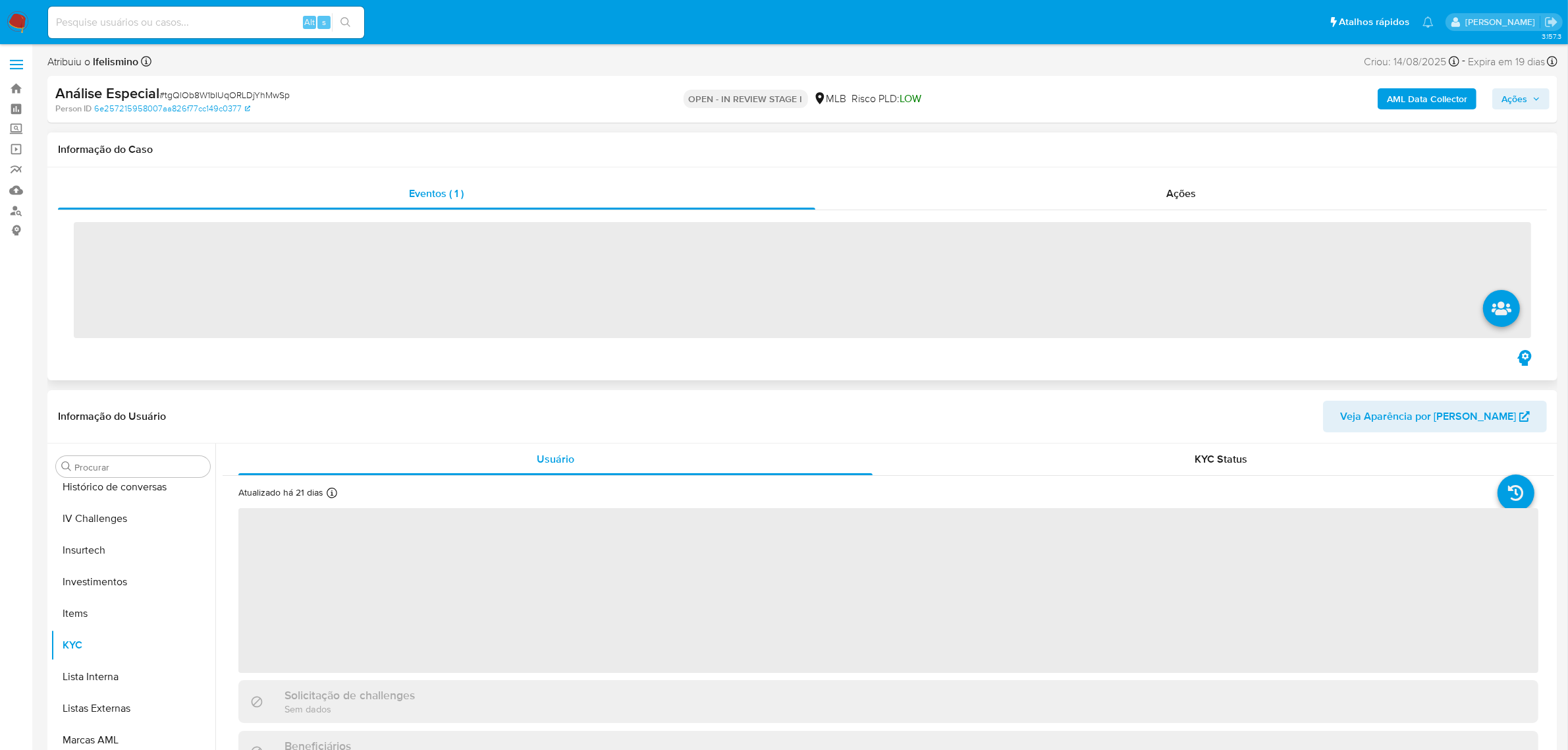
scroll to position [619, 0]
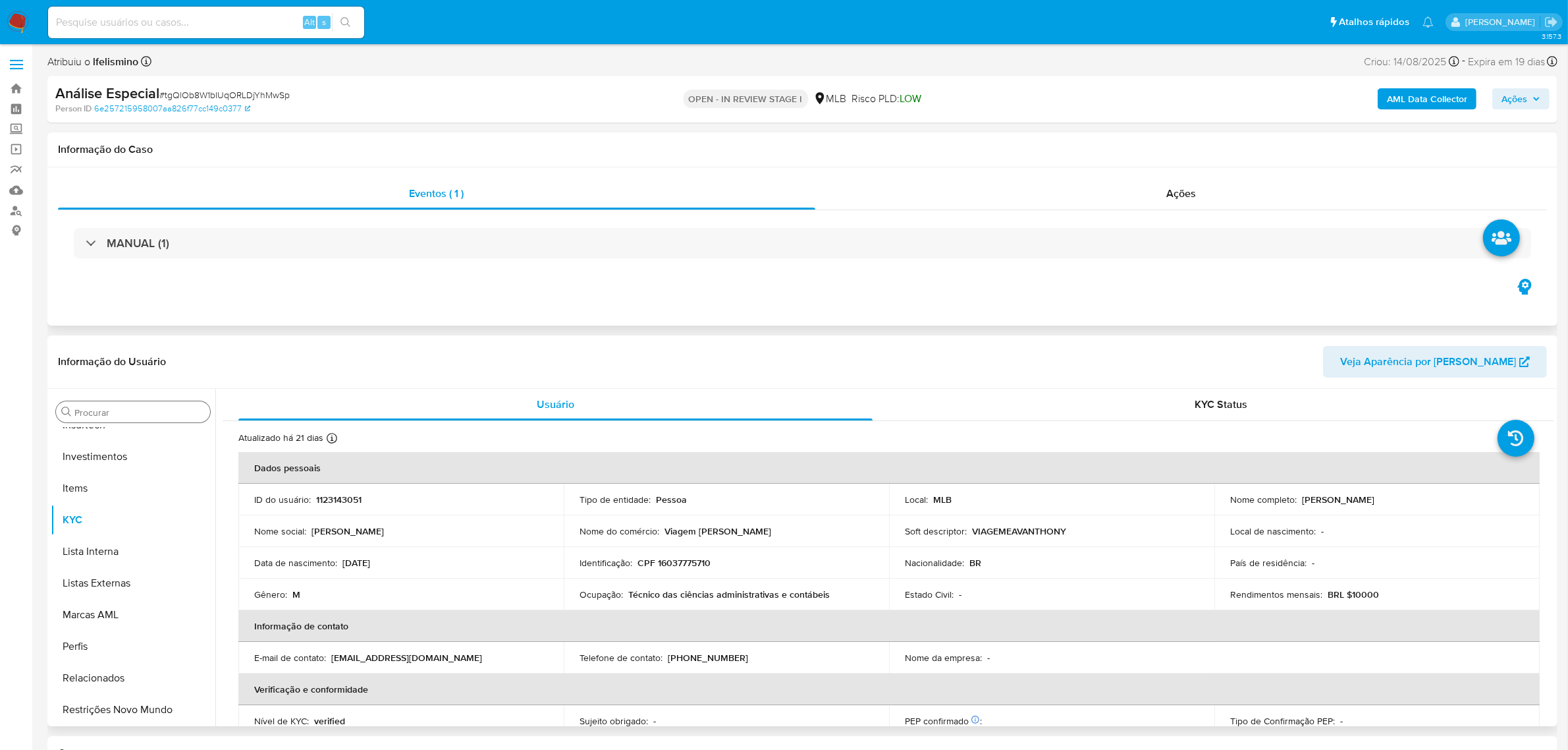
click at [142, 411] on input "Procurar" at bounding box center [140, 413] width 131 height 12
select select "10"
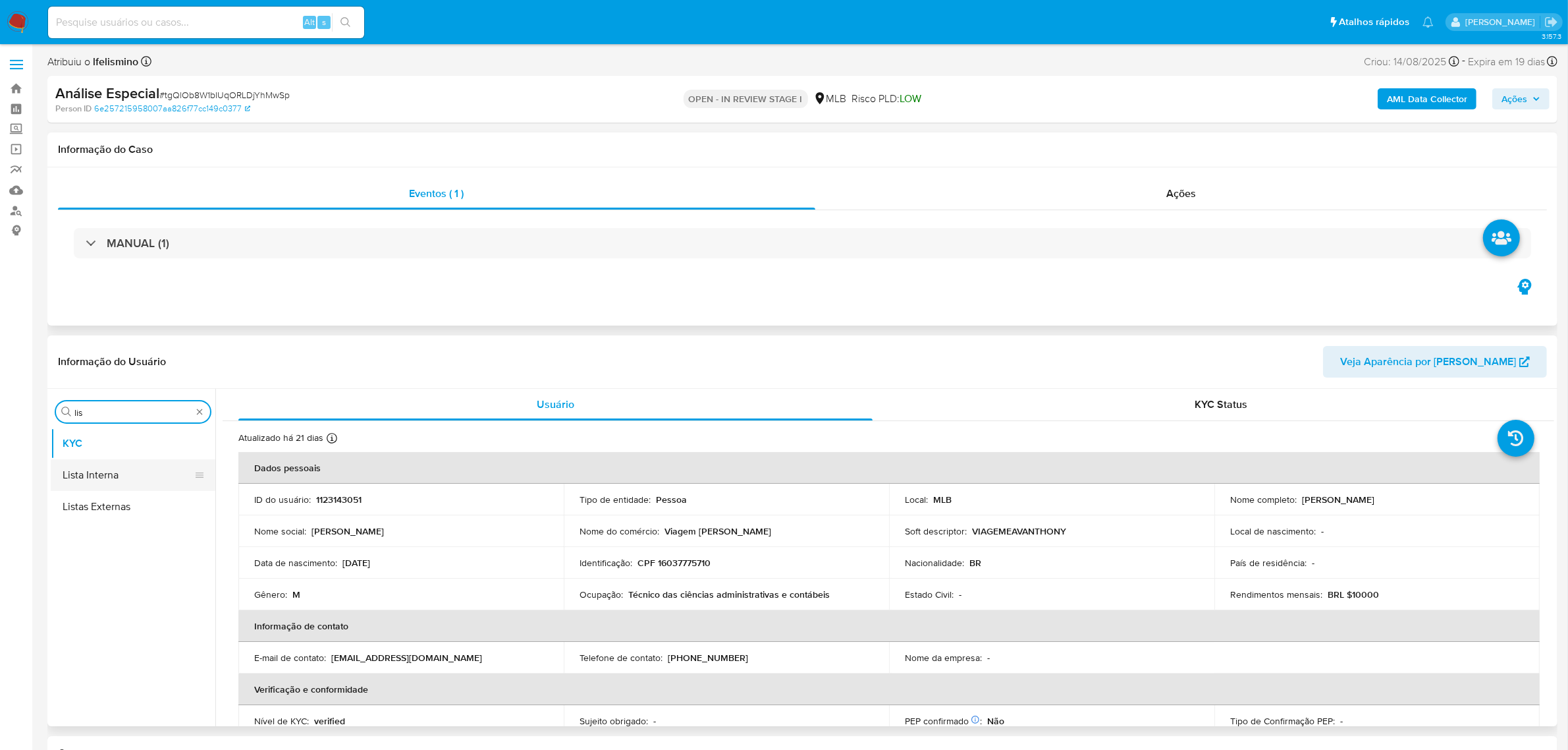
type input "lis"
click at [99, 487] on button "Lista Interna" at bounding box center [127, 475] width 154 height 32
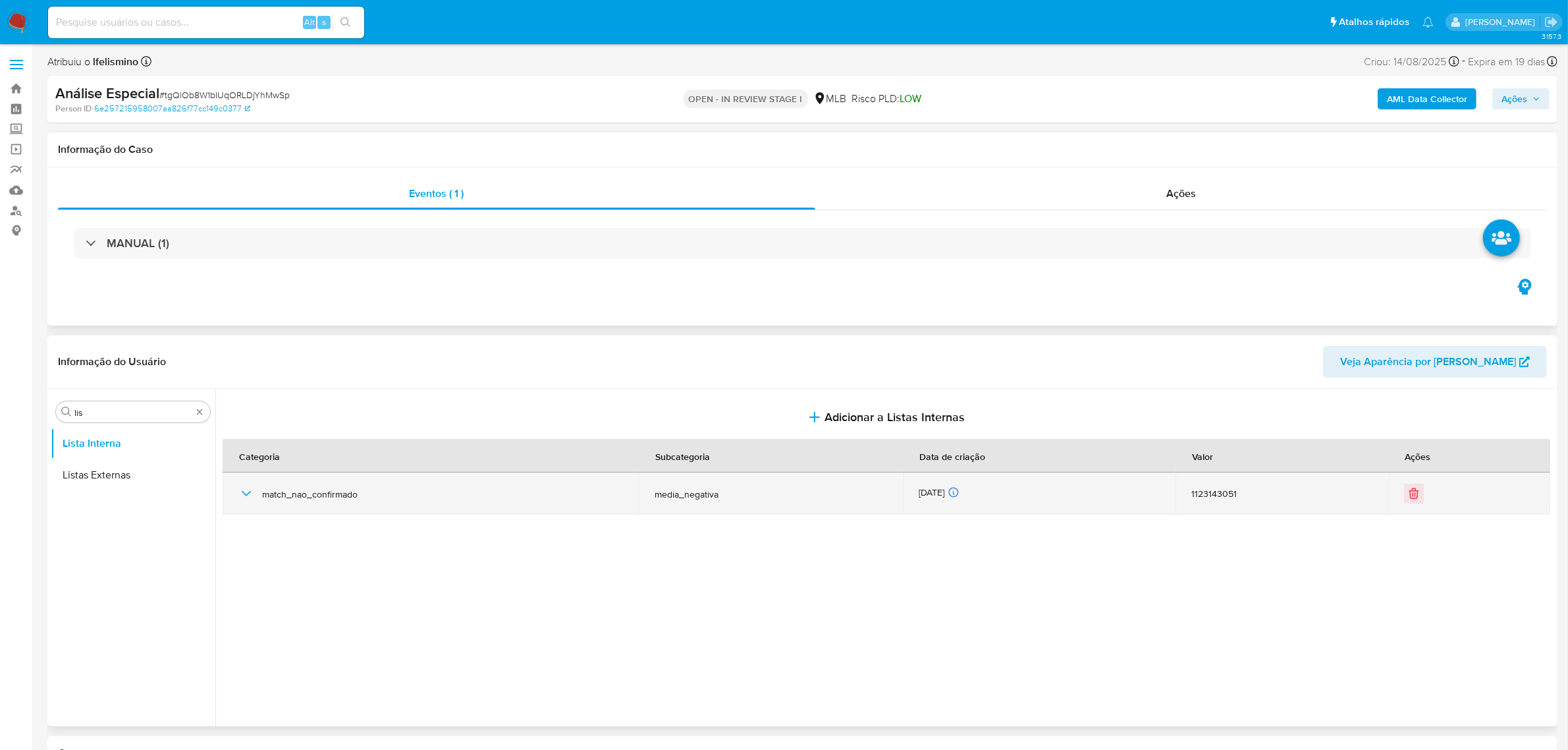
click at [252, 498] on icon "button" at bounding box center [246, 493] width 15 height 15
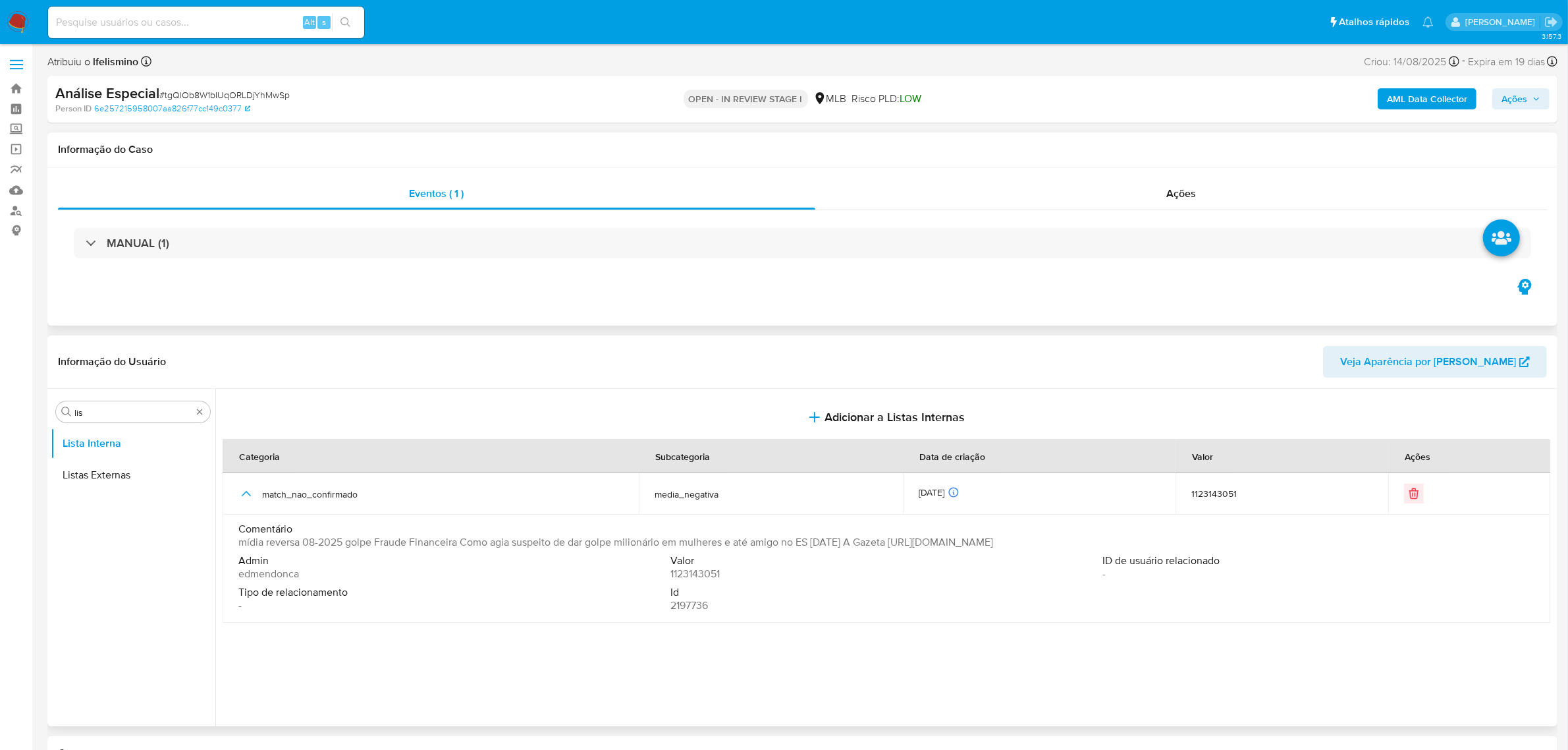
drag, startPoint x: 917, startPoint y: 542, endPoint x: 1258, endPoint y: 548, distance: 341.1
click at [1258, 548] on div "Comentário mídia reversa 08-2025 golpe Fraude Financeira Como agia suspeito de …" at bounding box center [886, 535] width 1296 height 26
click at [192, 412] on div "Procurar lis" at bounding box center [133, 411] width 154 height 21
click at [109, 644] on button "KYC" at bounding box center [127, 645] width 154 height 32
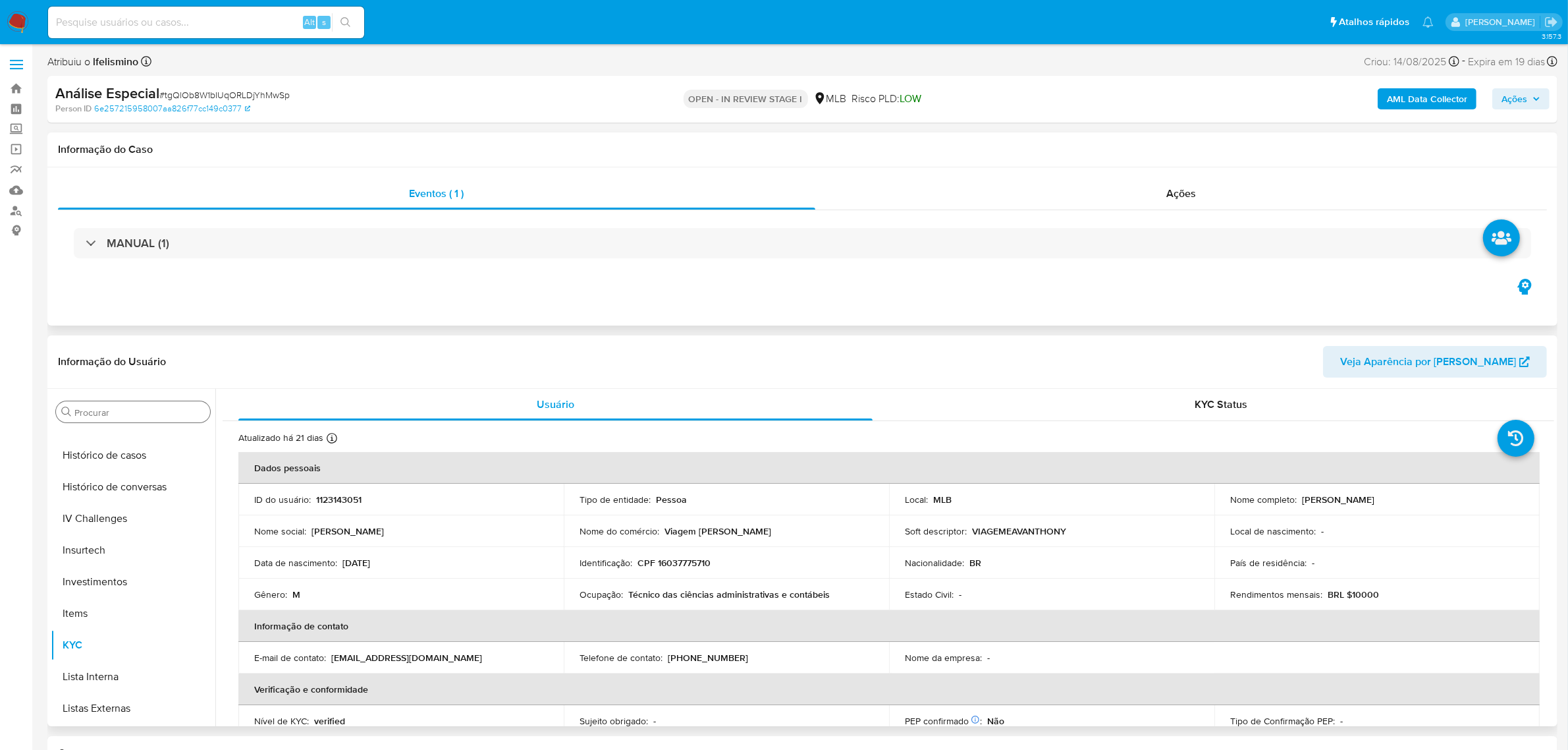
click at [1374, 498] on p "[PERSON_NAME]" at bounding box center [1339, 500] width 73 height 12
click at [1404, 493] on td "Nome completo : Gustavo Peixoto Cordeiro" at bounding box center [1377, 499] width 325 height 32
drag, startPoint x: 1410, startPoint y: 500, endPoint x: 1299, endPoint y: 505, distance: 111.1
click at [1299, 505] on div "Nome completo : Gustavo Peixoto Cordeiro" at bounding box center [1377, 500] width 293 height 12
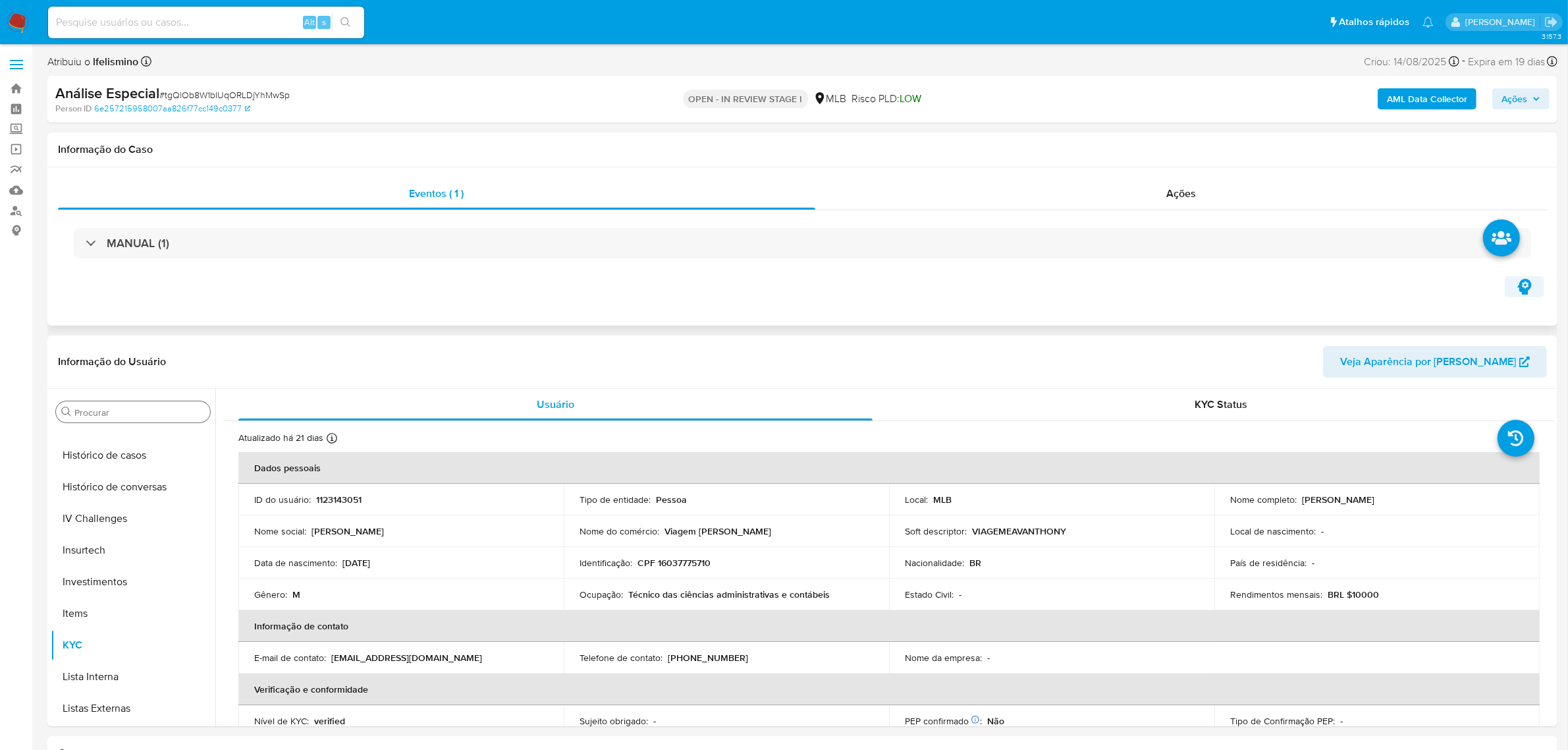
copy p "[PERSON_NAME]"
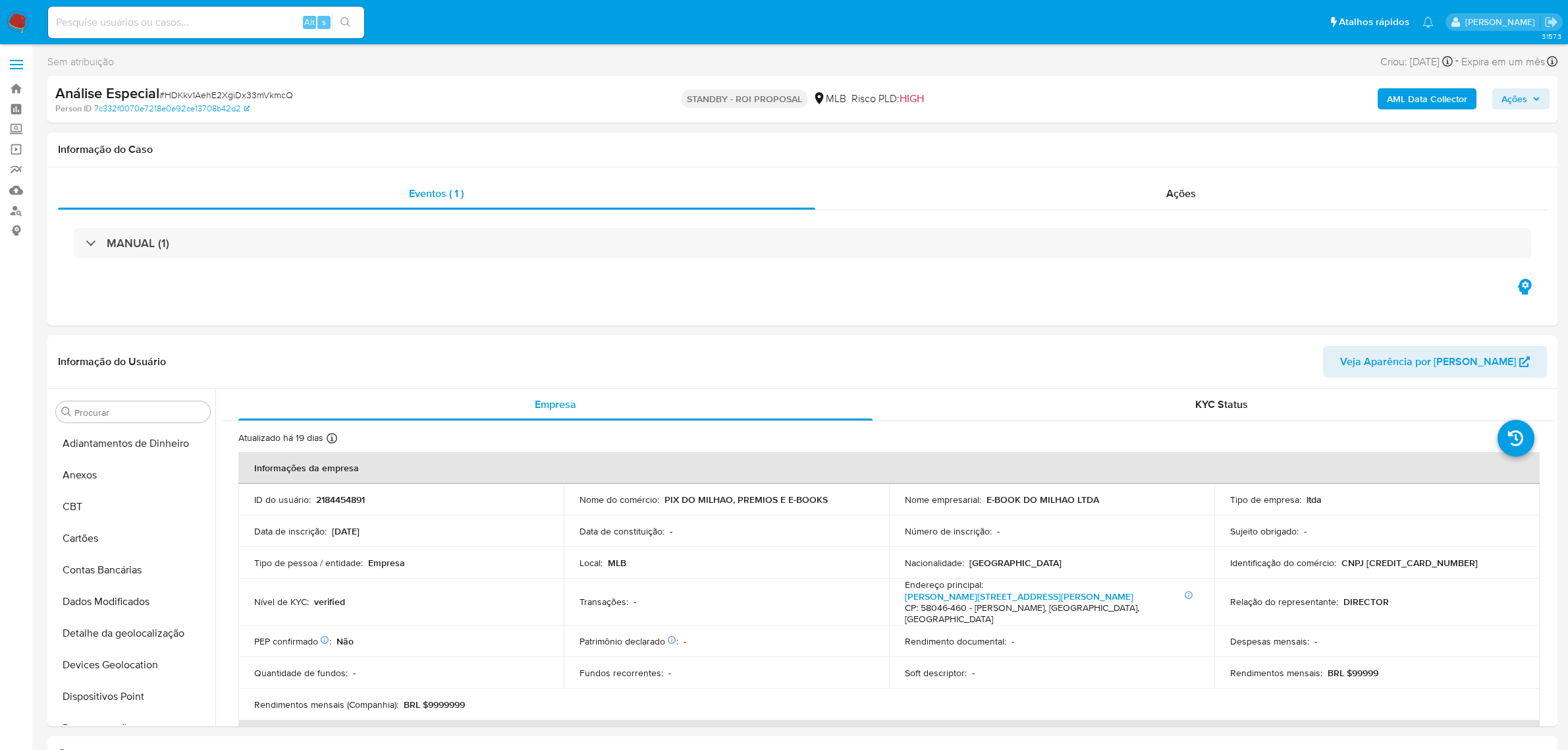
select select "10"
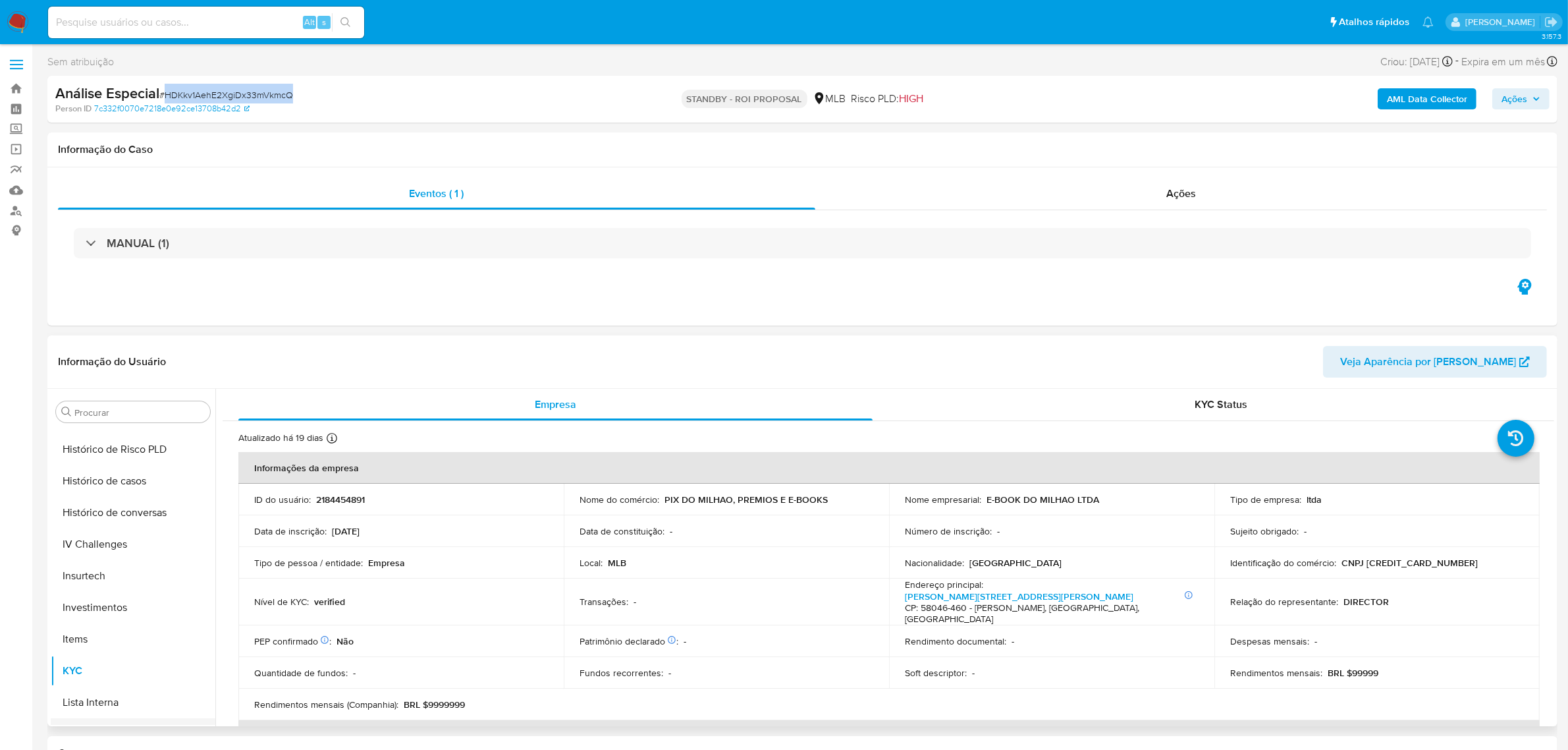
scroll to position [454, 0]
click at [137, 438] on button "Geral" at bounding box center [127, 432] width 154 height 32
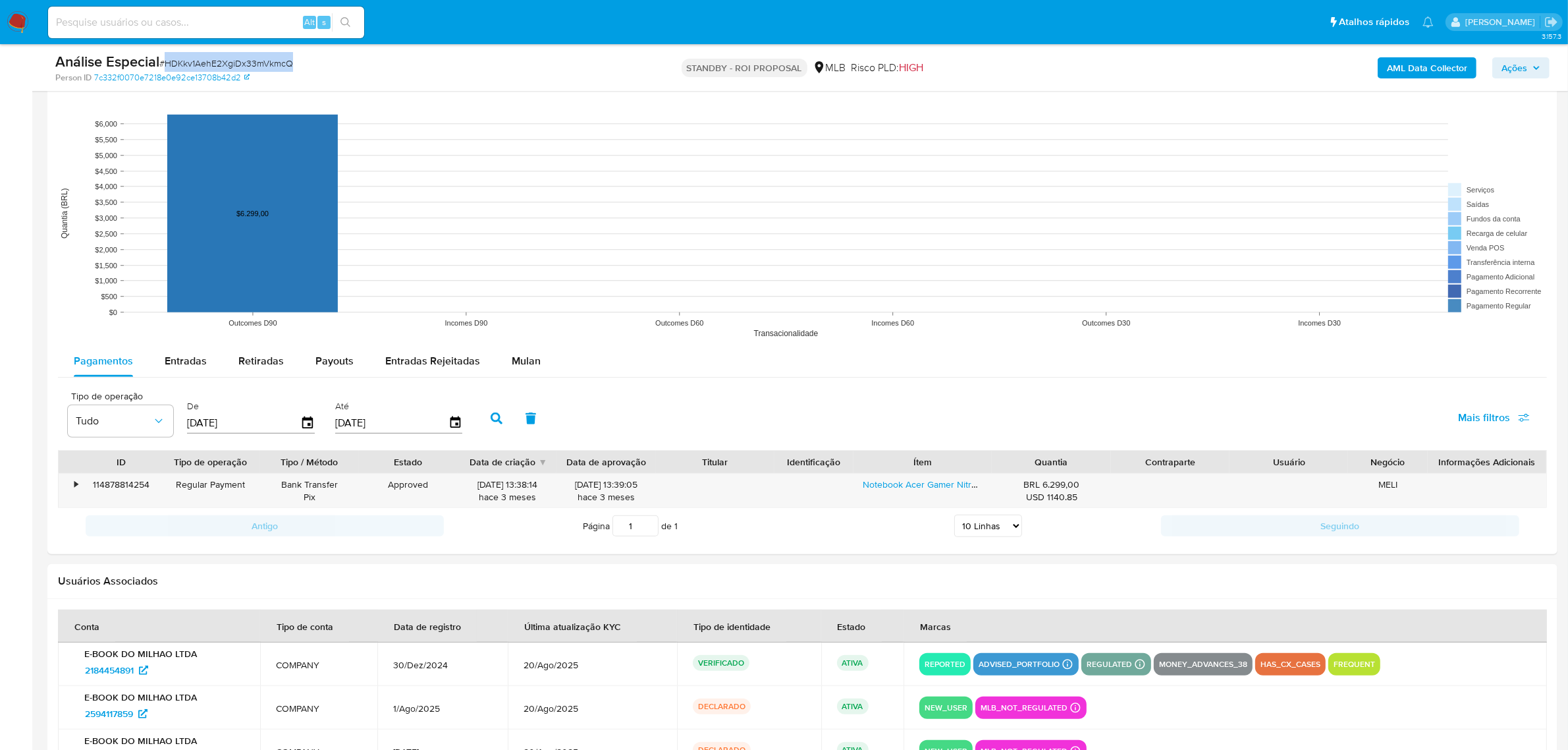
scroll to position [1153, 0]
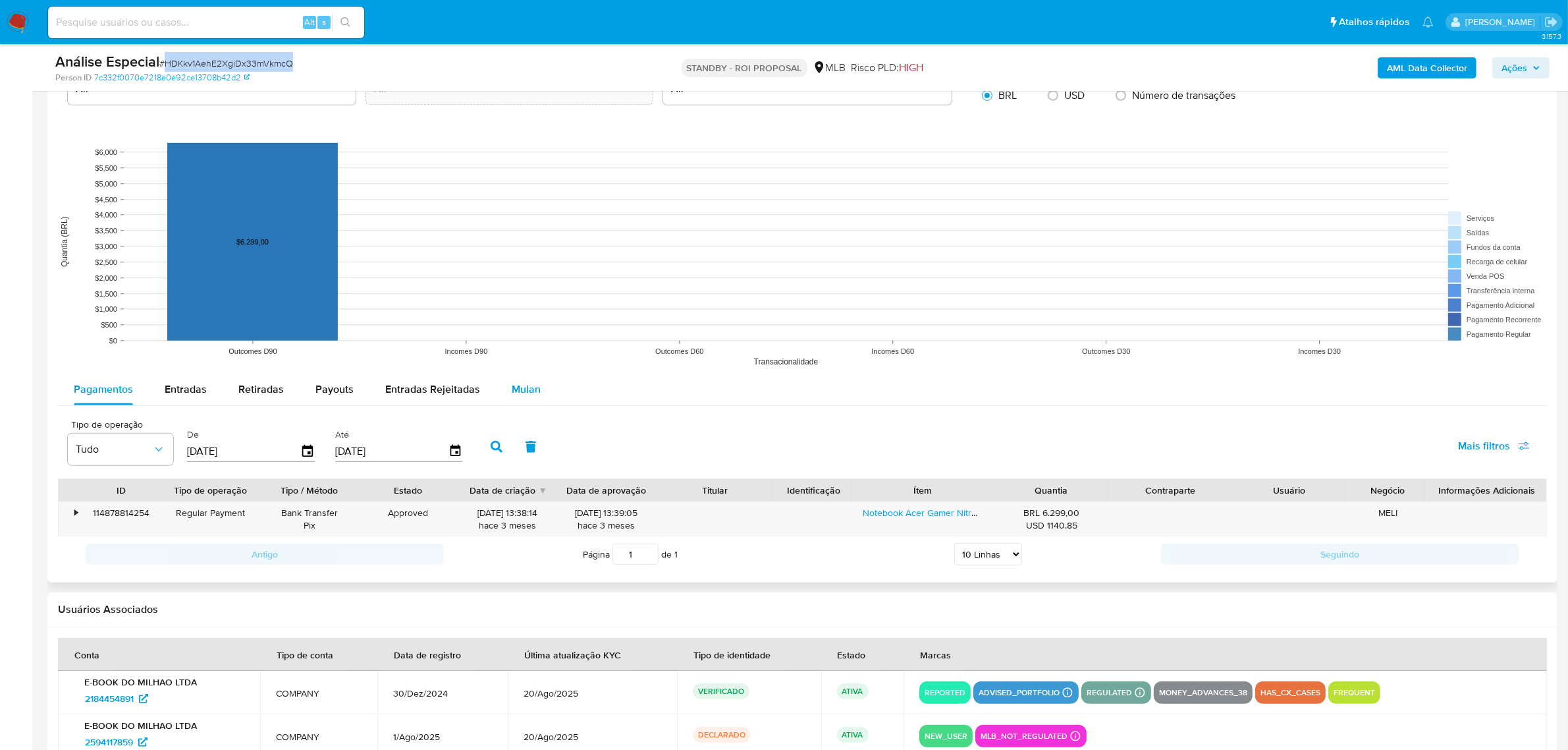
click at [517, 380] on div "Mulan" at bounding box center [526, 389] width 29 height 32
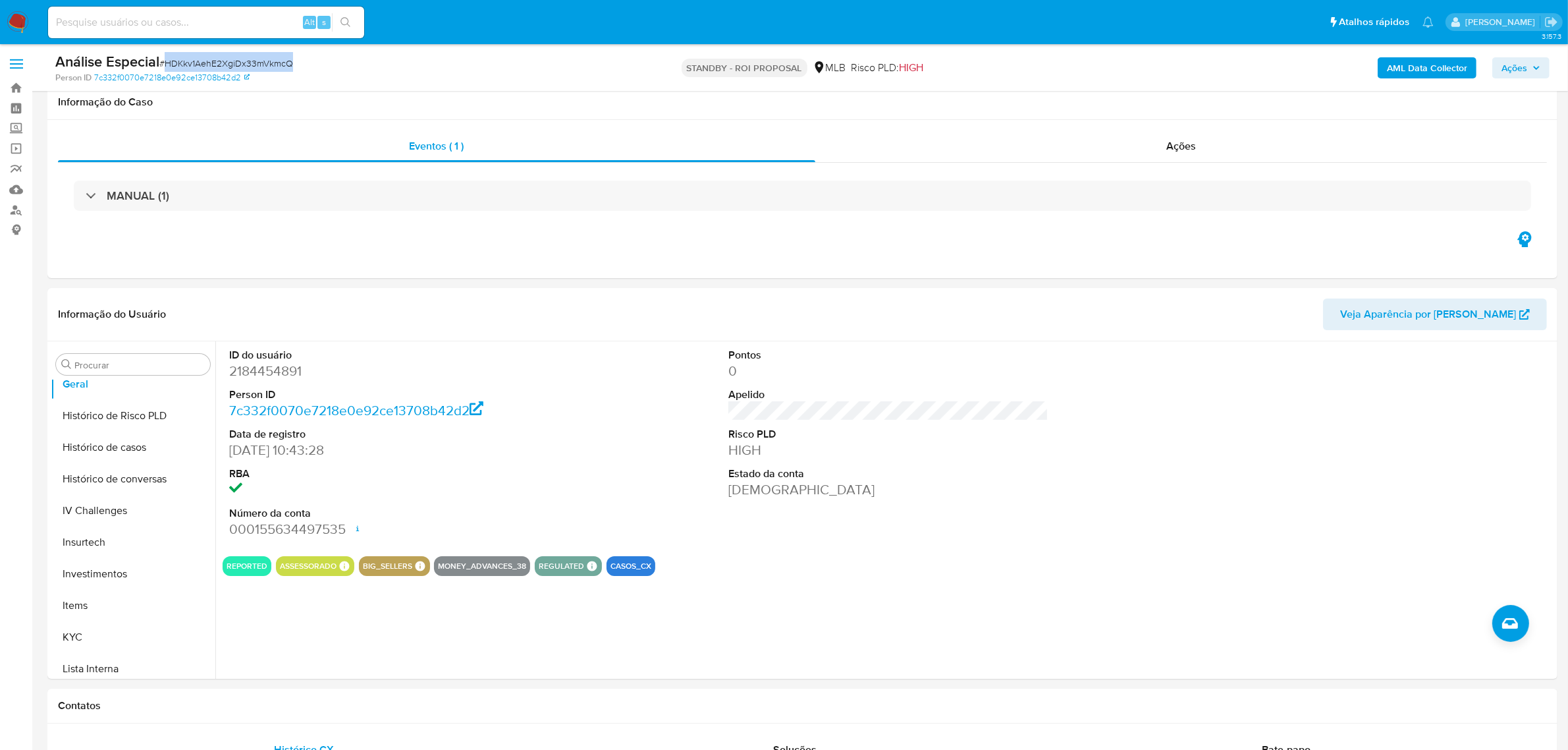
scroll to position [0, 0]
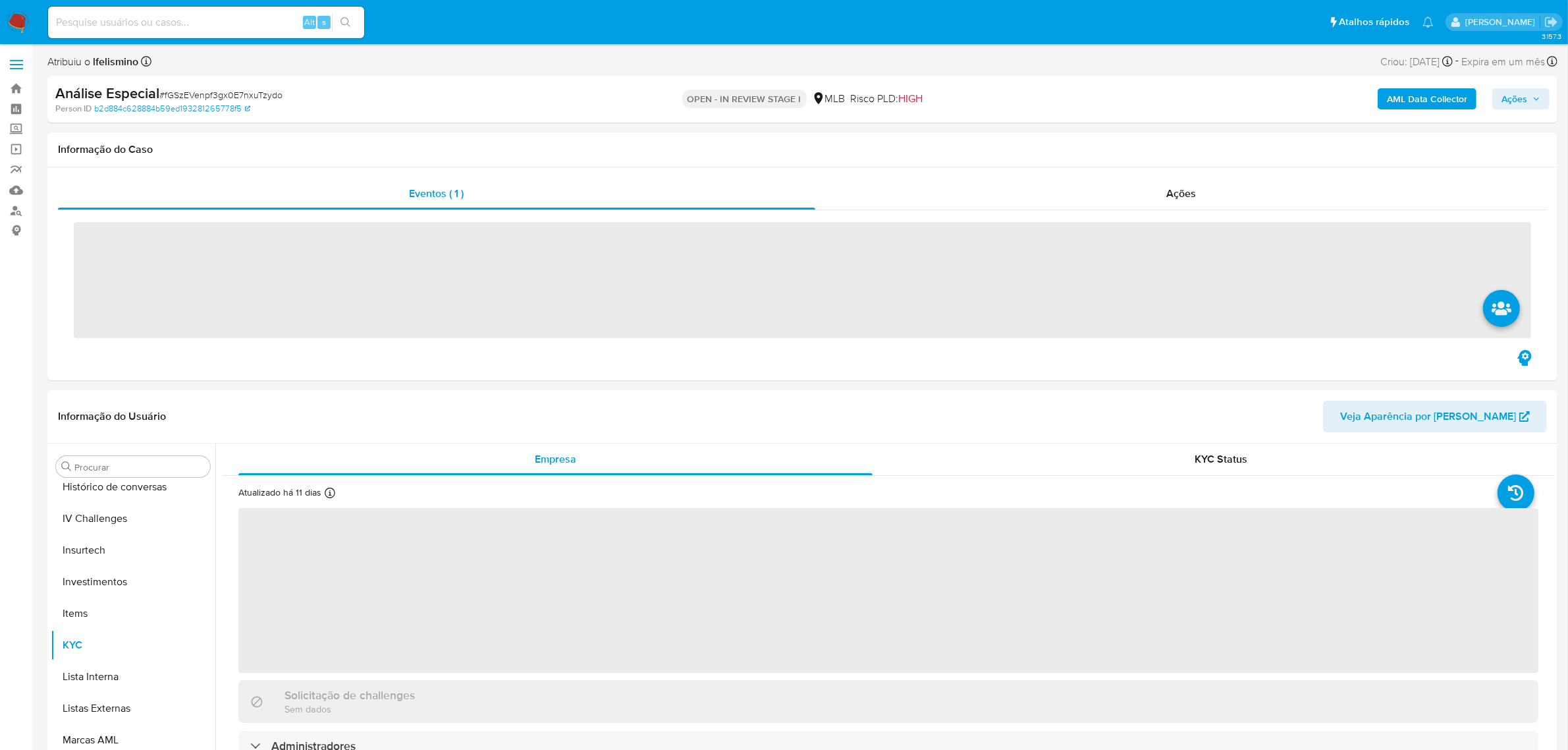
scroll to position [619, 0]
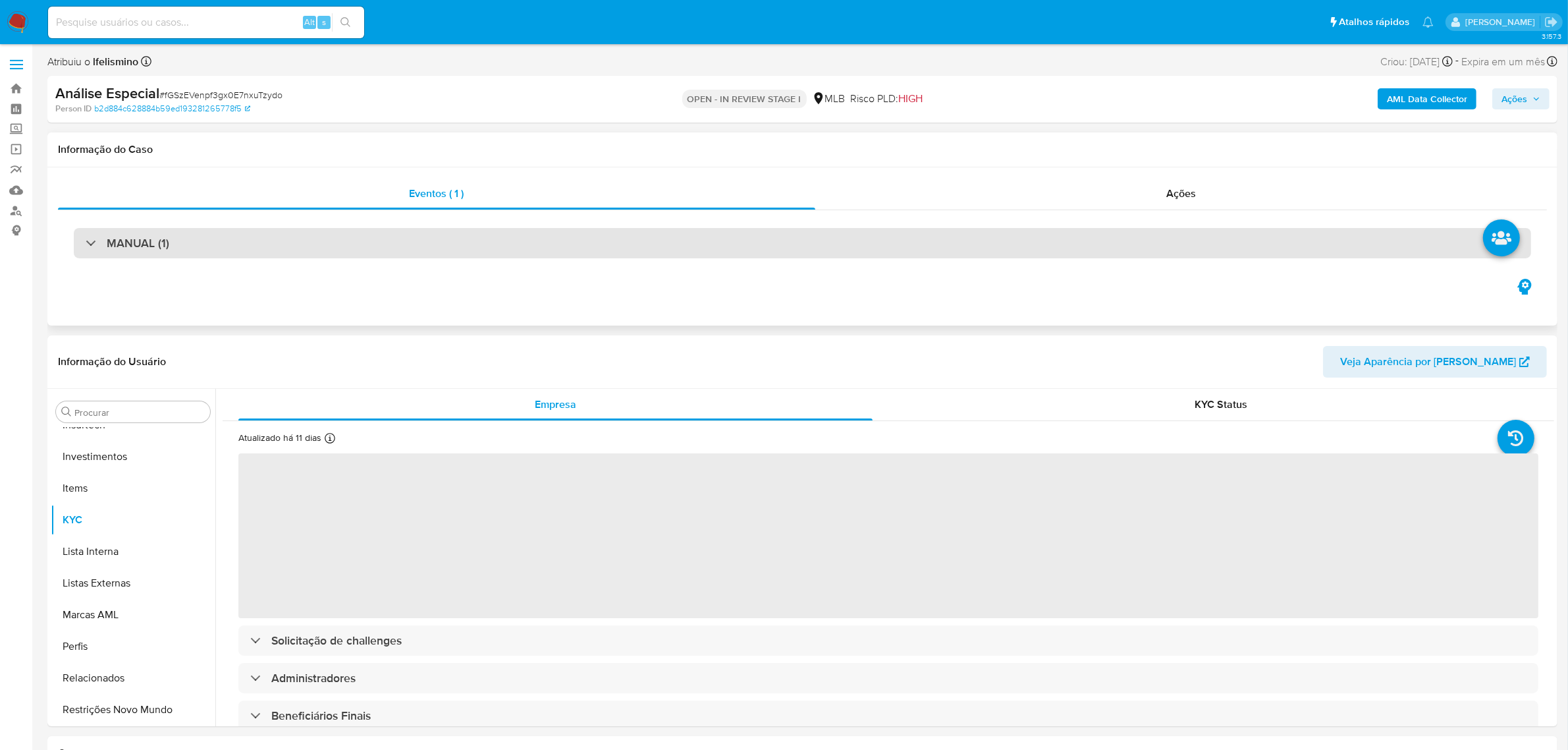
click at [1179, 238] on div "MANUAL (1)" at bounding box center [803, 243] width 1458 height 30
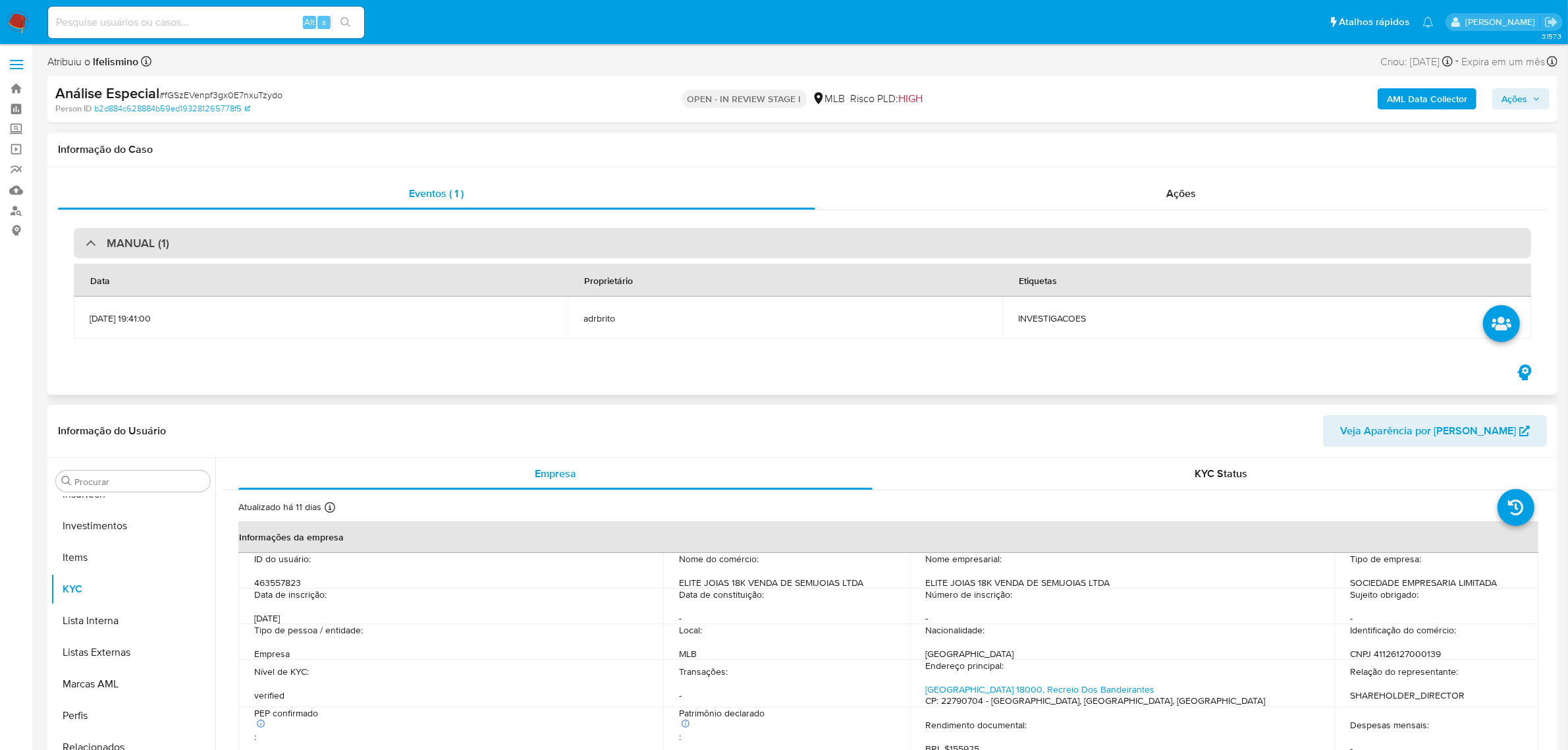
select select "10"
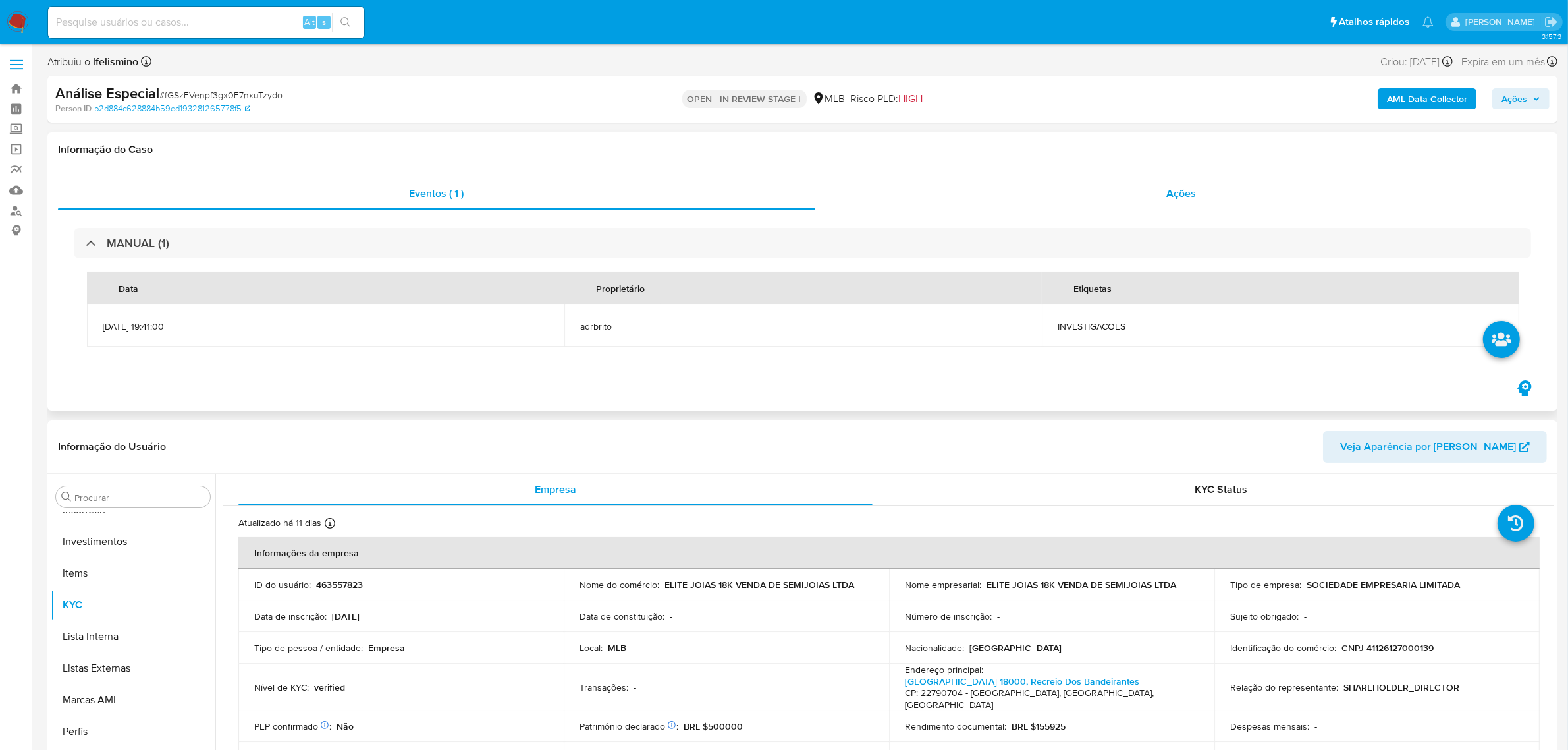
click at [1193, 202] on div "Ações" at bounding box center [1182, 193] width 732 height 32
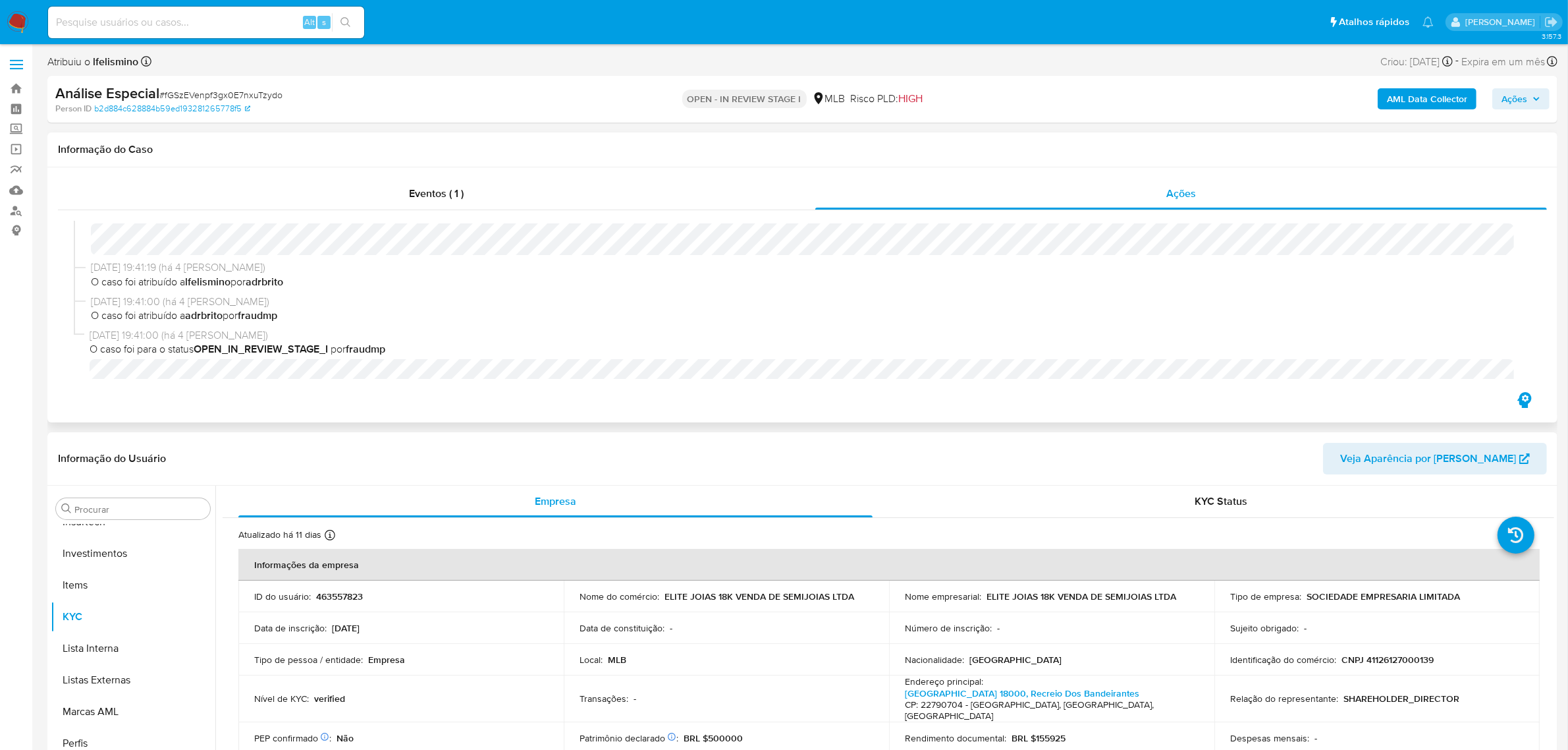
scroll to position [45, 0]
drag, startPoint x: 666, startPoint y: 603, endPoint x: 764, endPoint y: 596, distance: 98.2
click at [764, 596] on p "ELITE JOIAS 18K VENDA DE SEMIJOIAS LTDA" at bounding box center [759, 596] width 190 height 12
click at [697, 594] on p "ELITE JOIAS 18K VENDA DE SEMIJOIAS LTDA" at bounding box center [759, 596] width 190 height 12
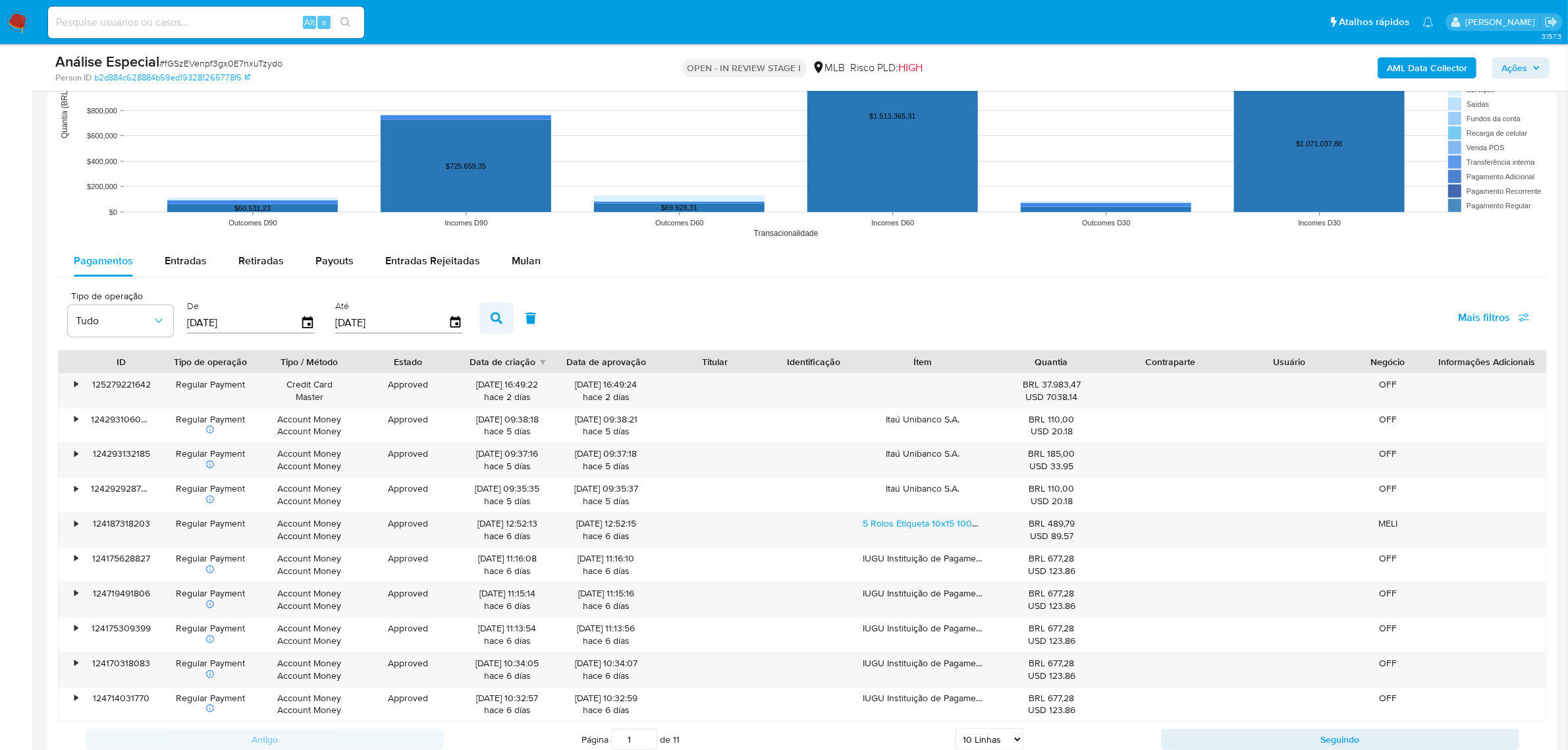
scroll to position [1400, 0]
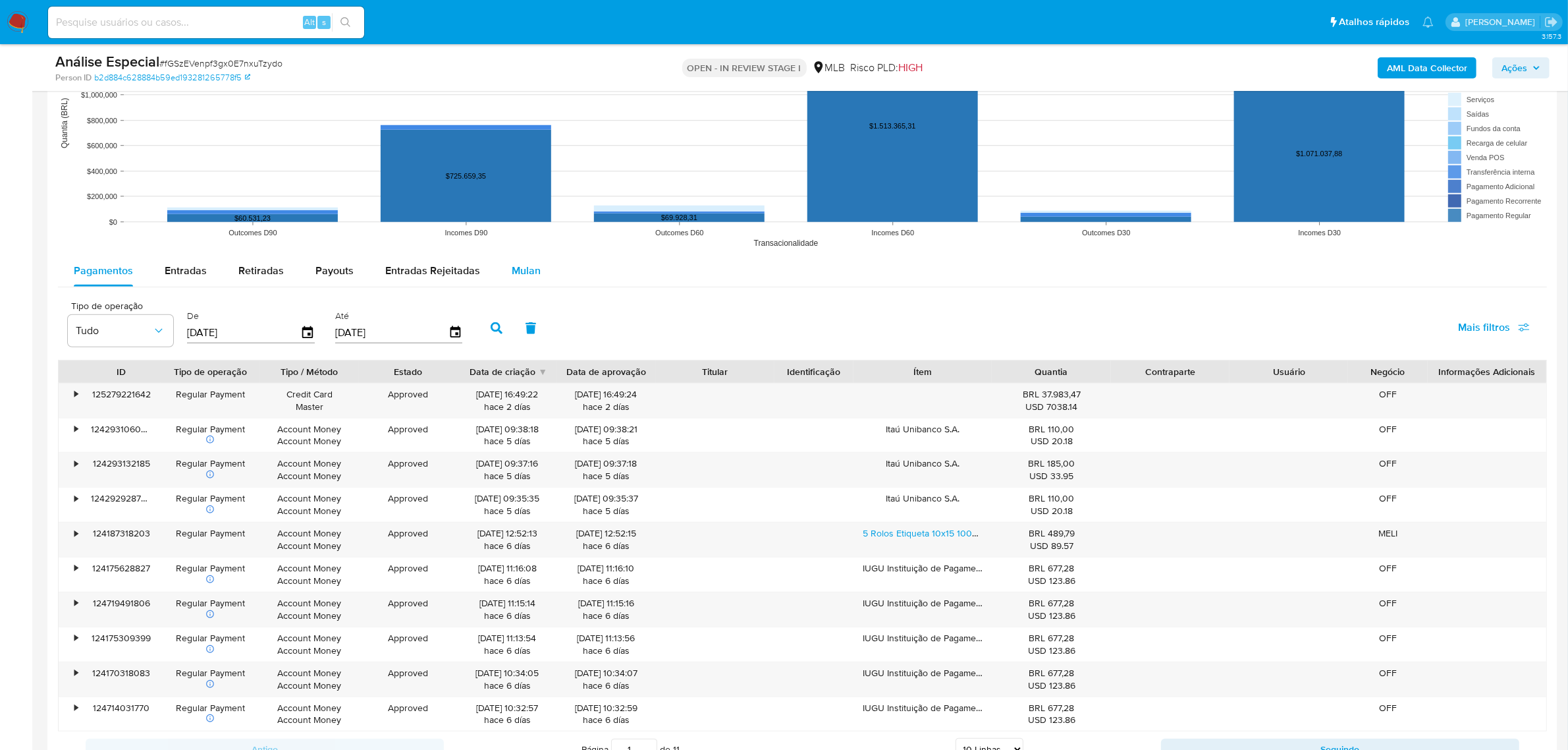
click at [524, 272] on span "Mulan" at bounding box center [526, 270] width 29 height 15
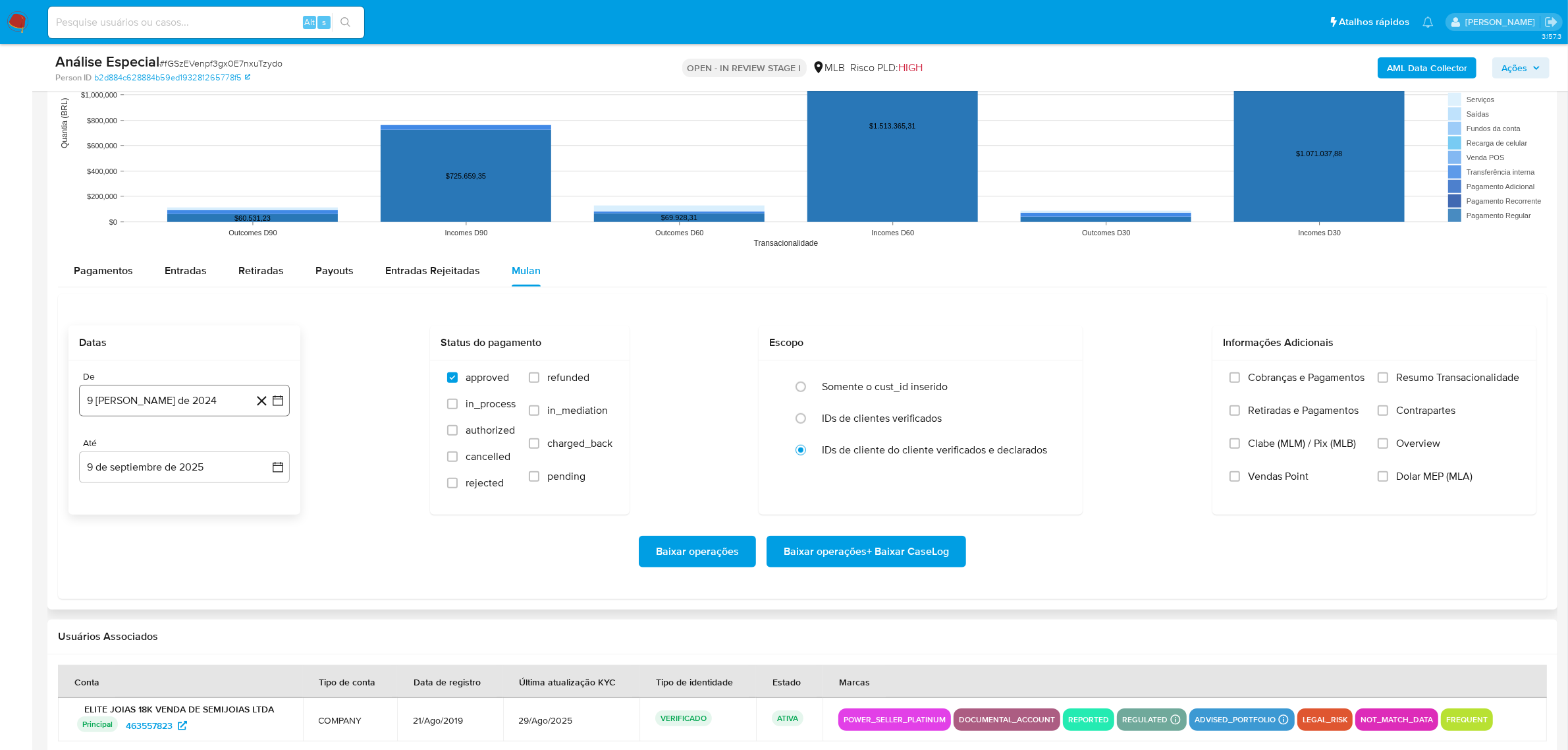
click at [100, 394] on button "9 de agosto de 2024" at bounding box center [184, 401] width 211 height 32
click at [192, 452] on span "agosto 2024" at bounding box center [178, 448] width 60 height 13
click at [258, 453] on icon "Año siguiente" at bounding box center [263, 447] width 15 height 15
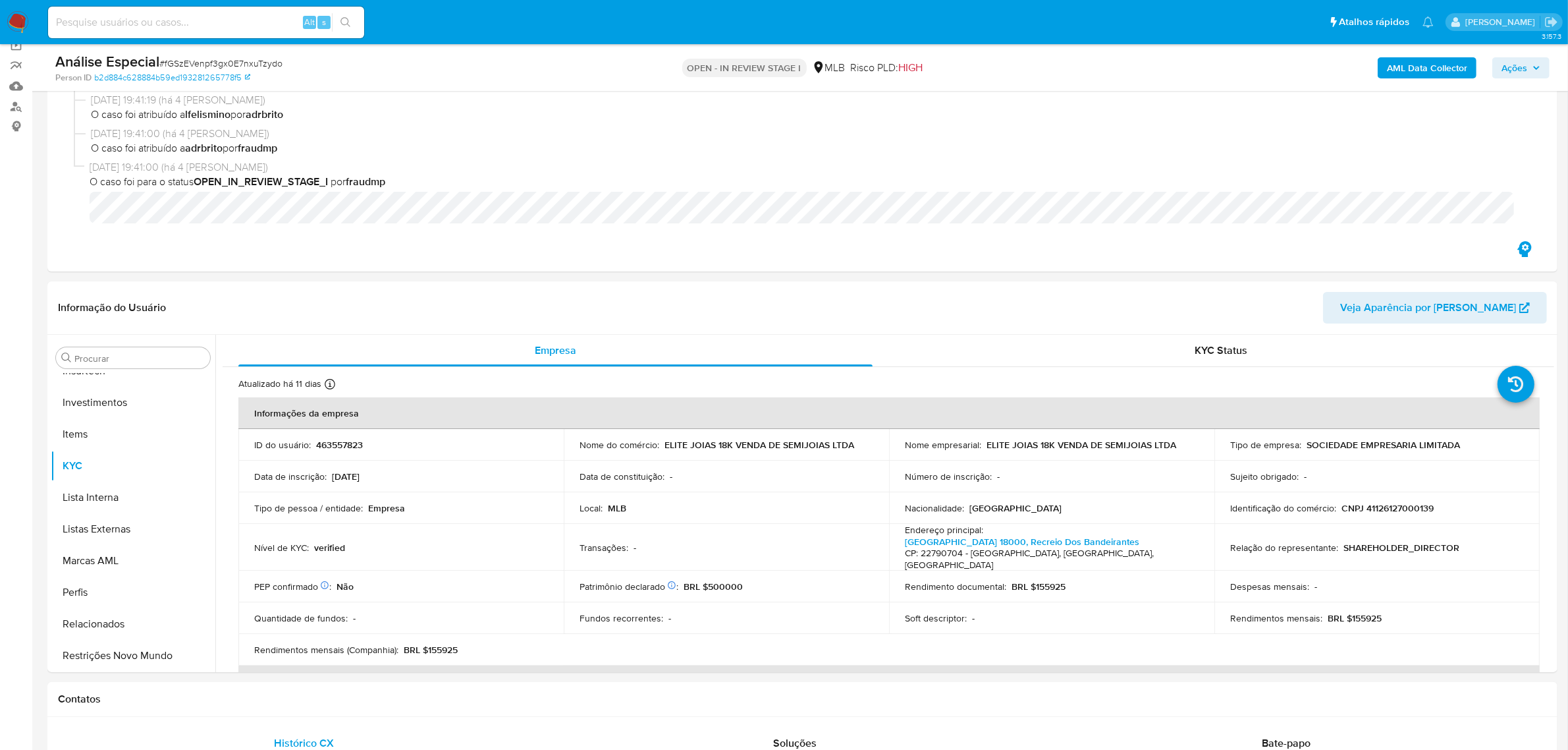
scroll to position [0, 0]
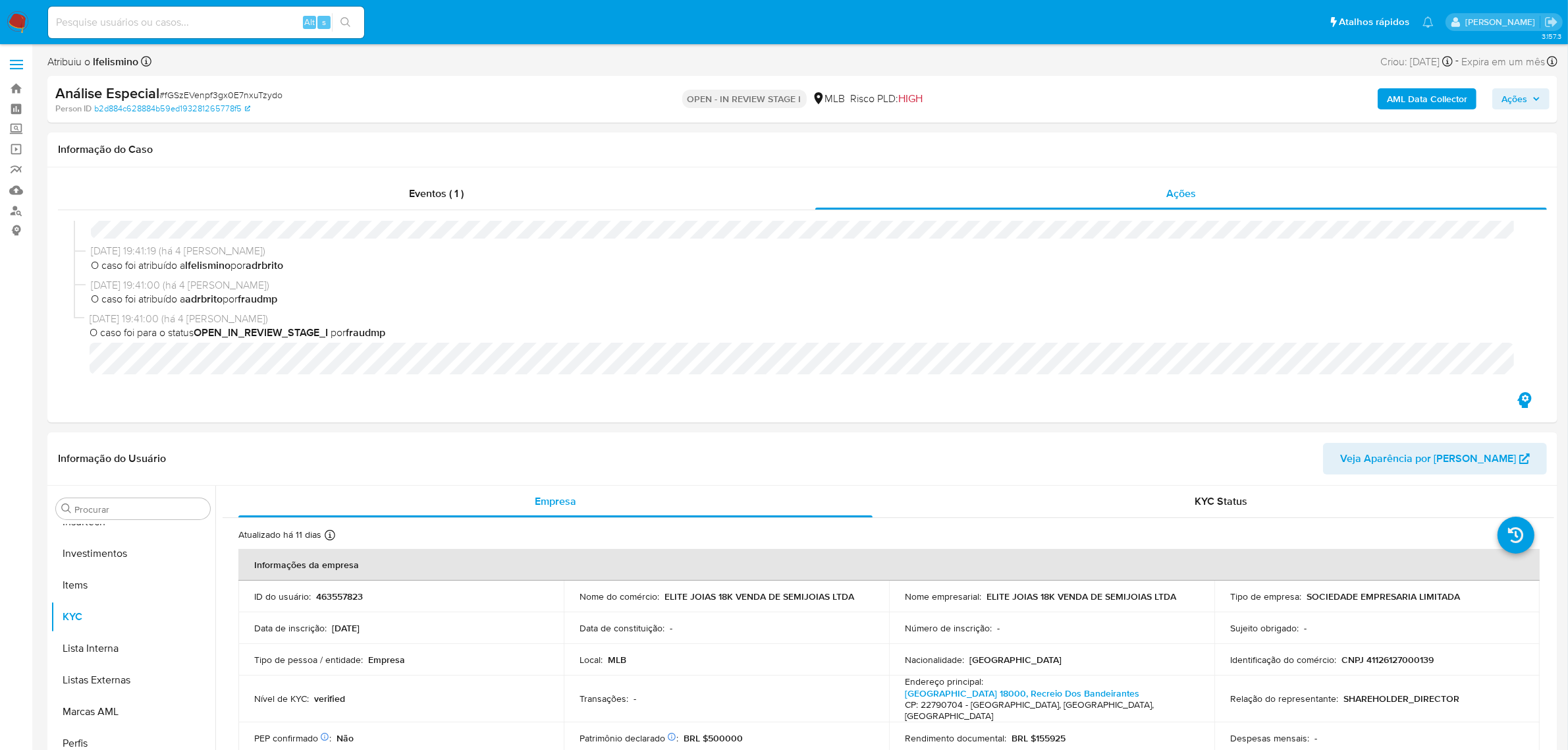
drag, startPoint x: 1385, startPoint y: 67, endPoint x: 1411, endPoint y: 56, distance: 28.2
click at [1411, 56] on div "Criou: 05/09/2025 Criou: 05/09/2025 19:41:00" at bounding box center [1417, 61] width 73 height 18
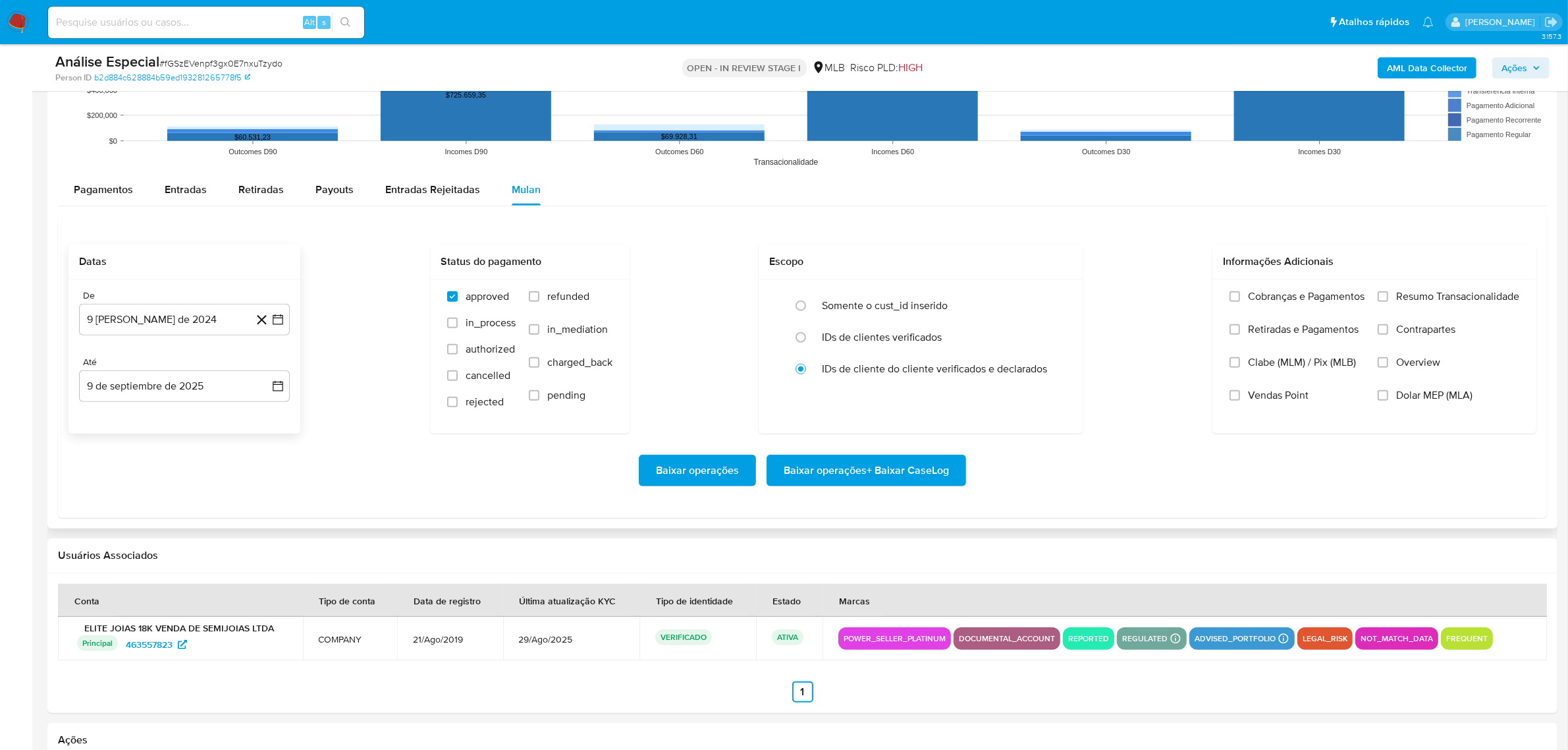
scroll to position [1482, 0]
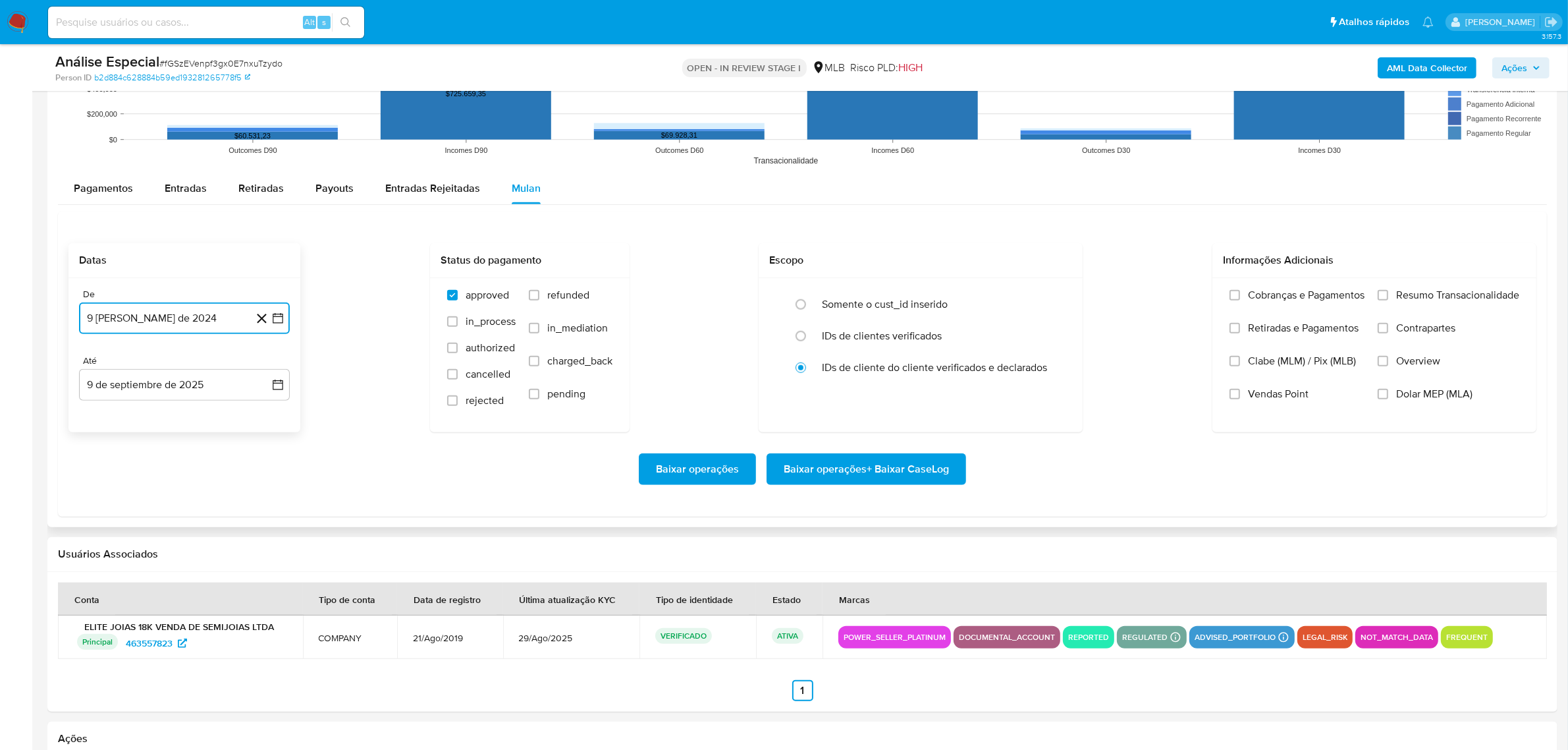
click at [147, 326] on button "9 de agosto de 2024" at bounding box center [184, 318] width 211 height 32
click at [173, 485] on button "ago" at bounding box center [185, 487] width 37 height 21
click at [209, 418] on button "1" at bounding box center [211, 413] width 21 height 21
click at [814, 473] on span "Baixar operações + Baixar CaseLog" at bounding box center [867, 469] width 166 height 29
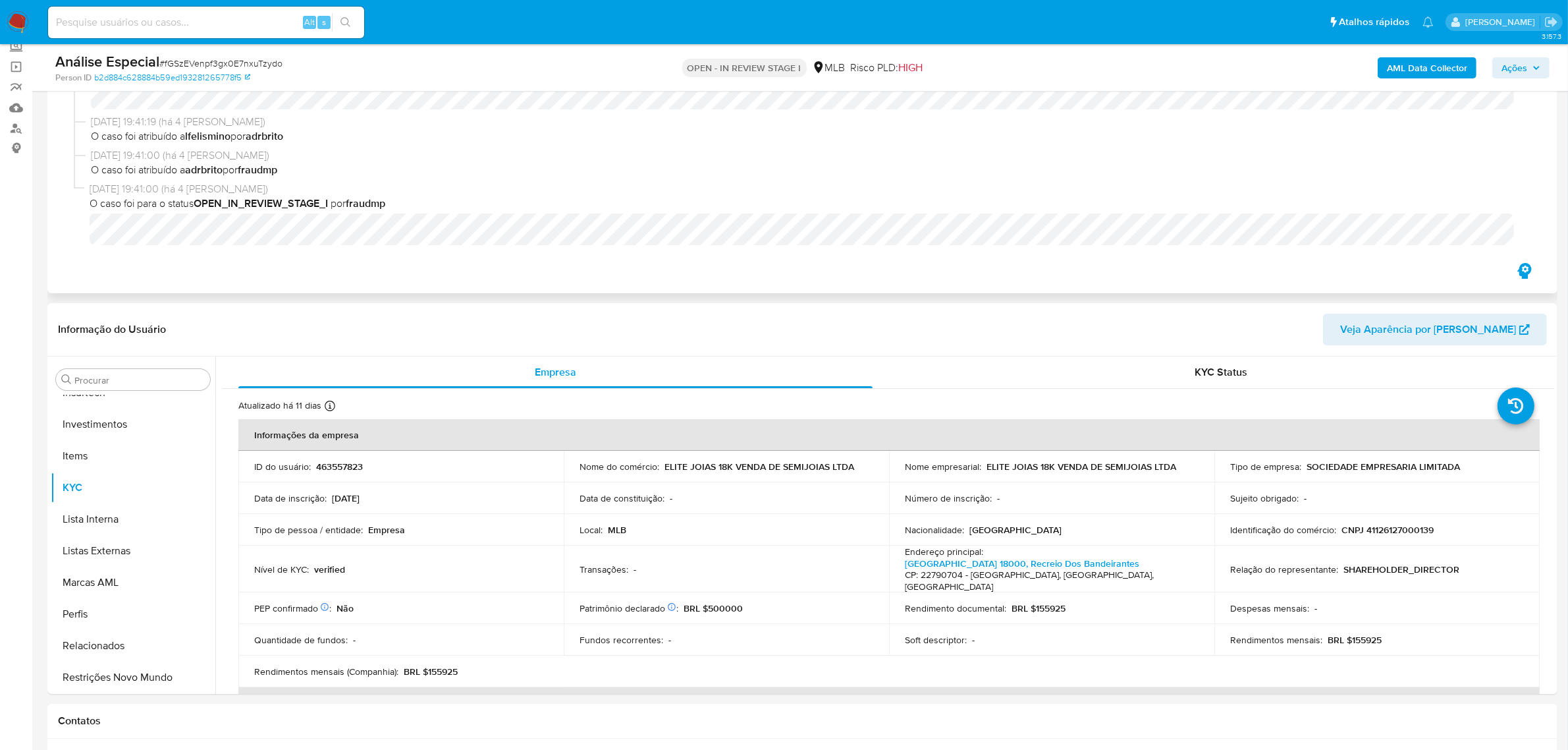
scroll to position [0, 0]
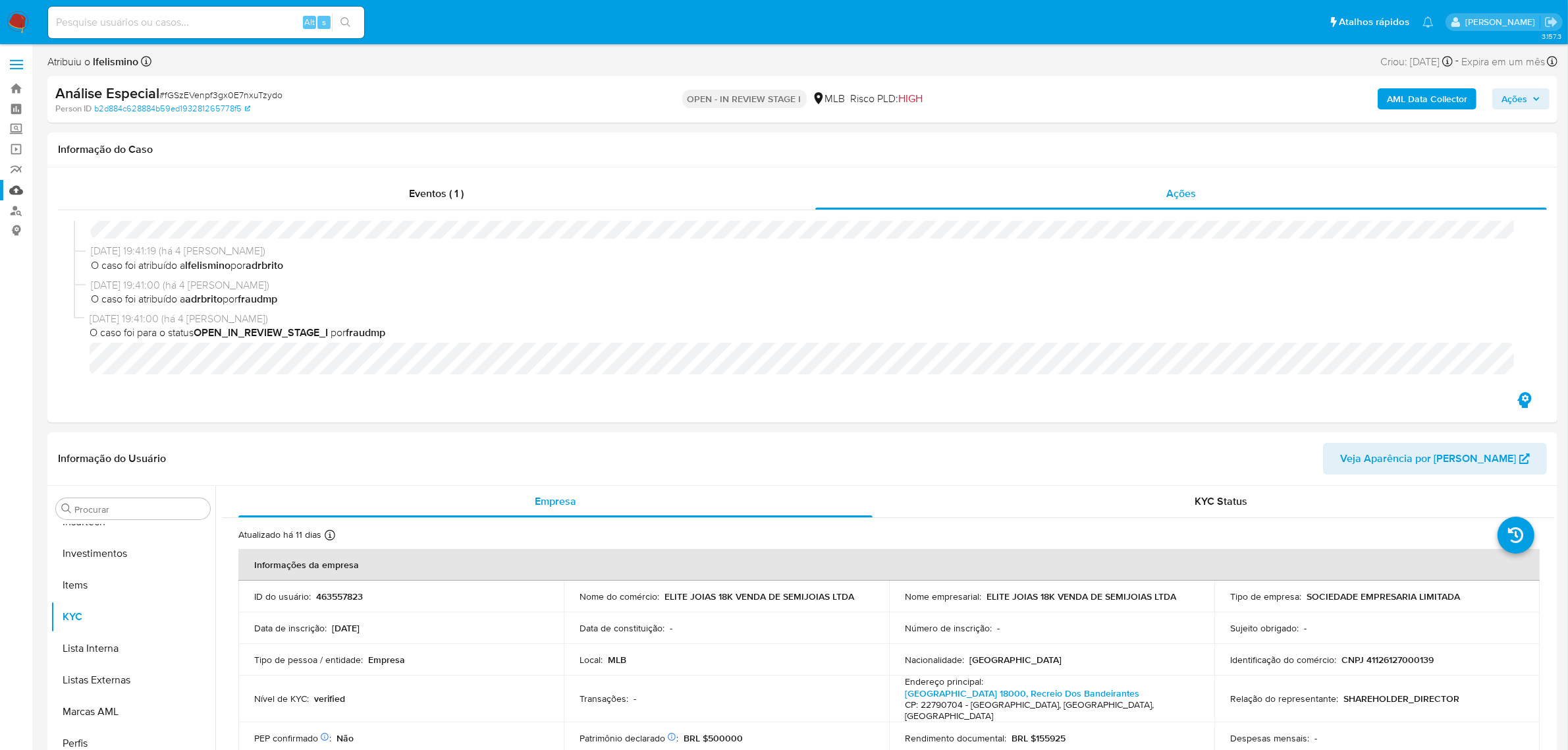
click at [14, 186] on link "Mulan" at bounding box center [78, 190] width 157 height 20
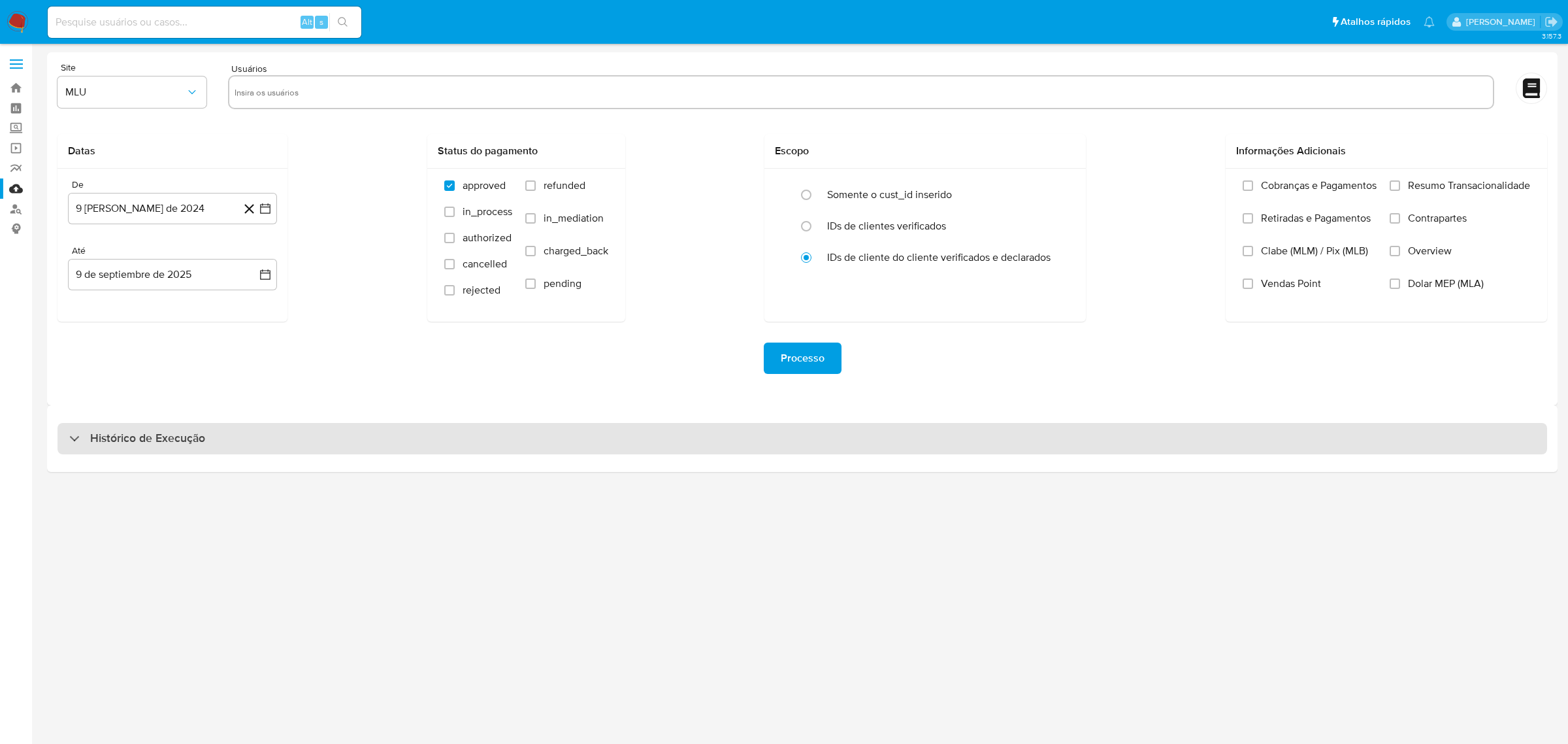
click at [148, 437] on h3 "Histórico de Execução" at bounding box center [148, 438] width 115 height 15
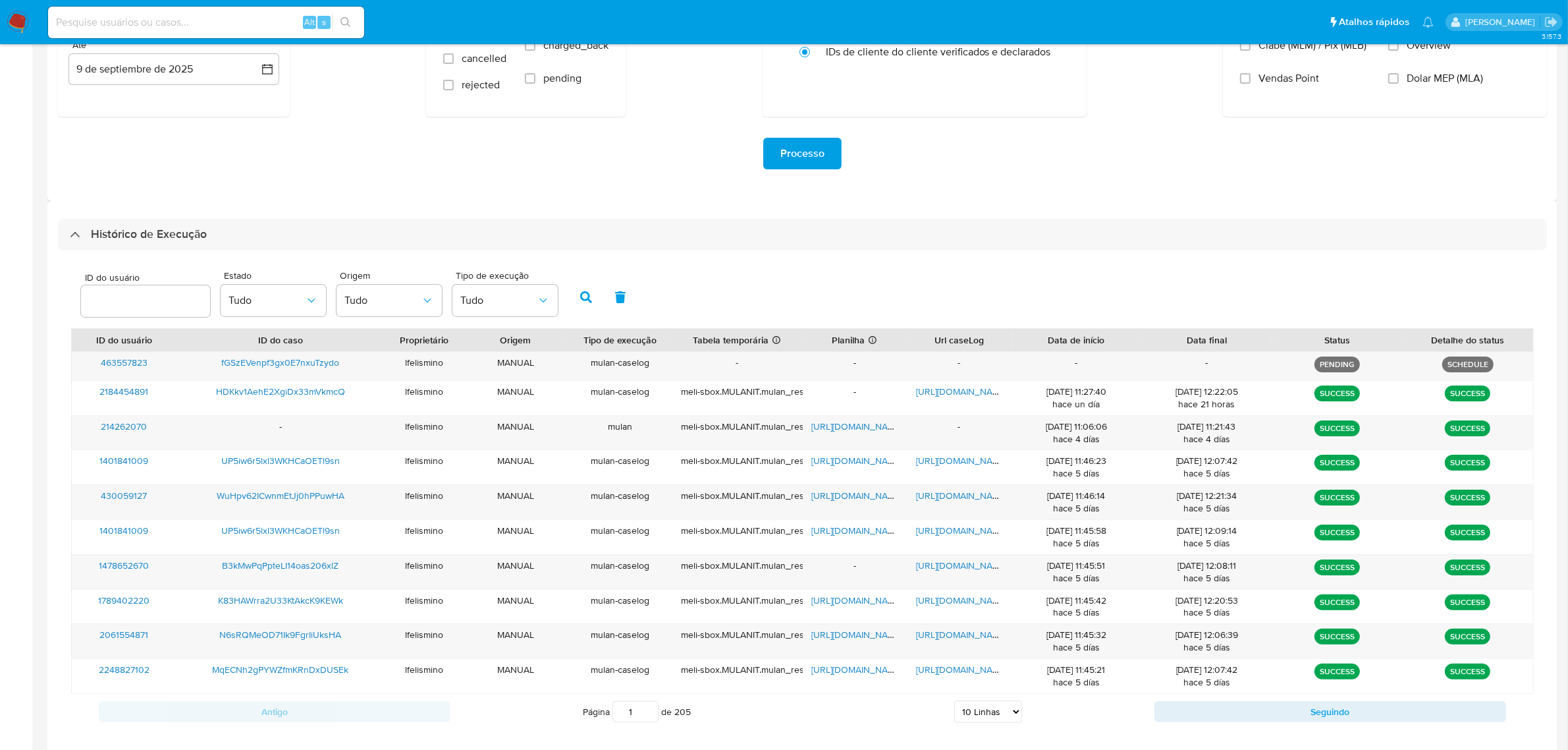
scroll to position [226, 0]
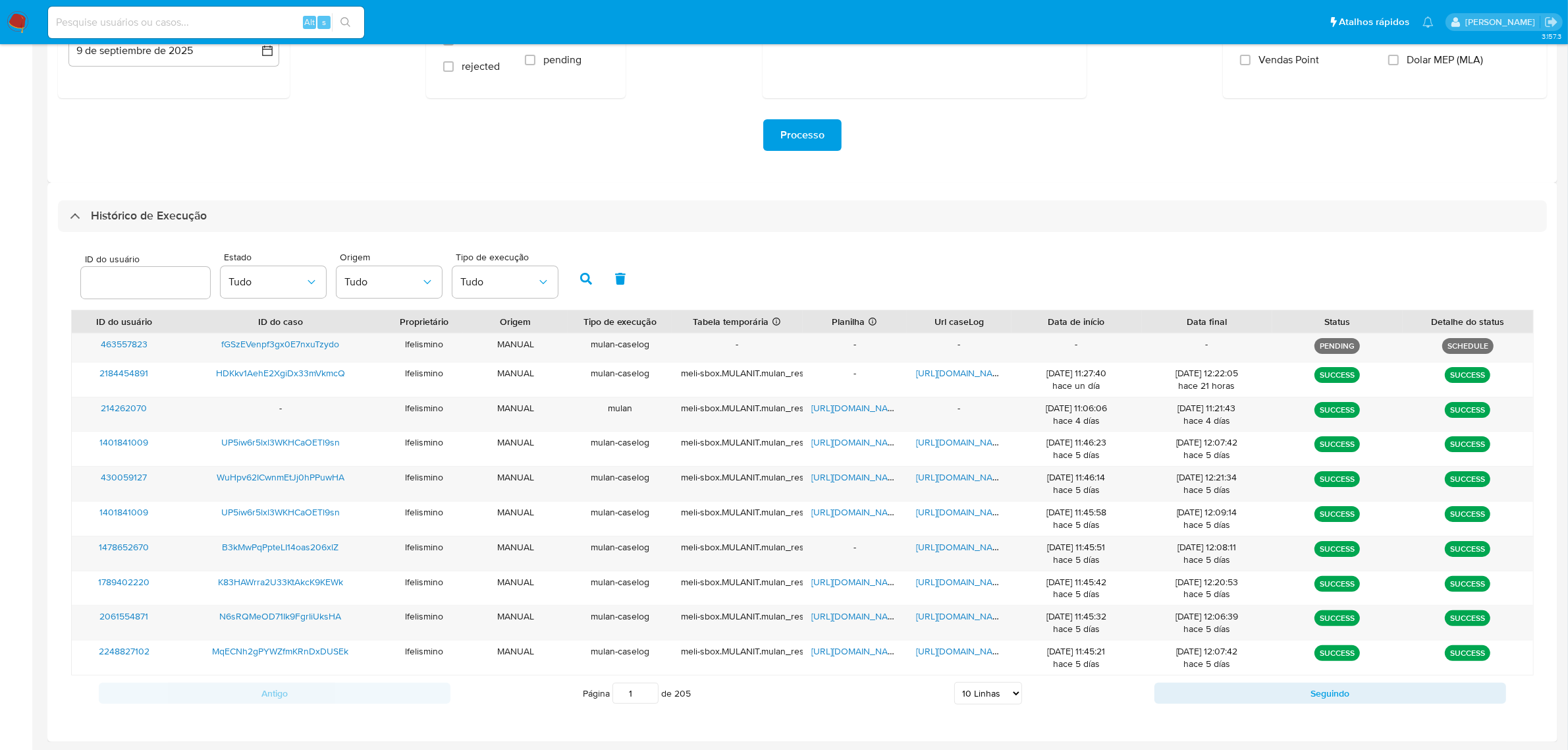
drag, startPoint x: 983, startPoint y: 695, endPoint x: 985, endPoint y: 683, distance: 12.2
click at [983, 695] on select "5 Linhas 10 Linhas 20 Linhas 25 Linhas 50 Linhas 100 Linhas" at bounding box center [988, 693] width 68 height 22
select select "25"
click at [954, 683] on select "5 Linhas 10 Linhas 20 Linhas 25 Linhas 50 Linhas 100 Linhas" at bounding box center [988, 693] width 68 height 22
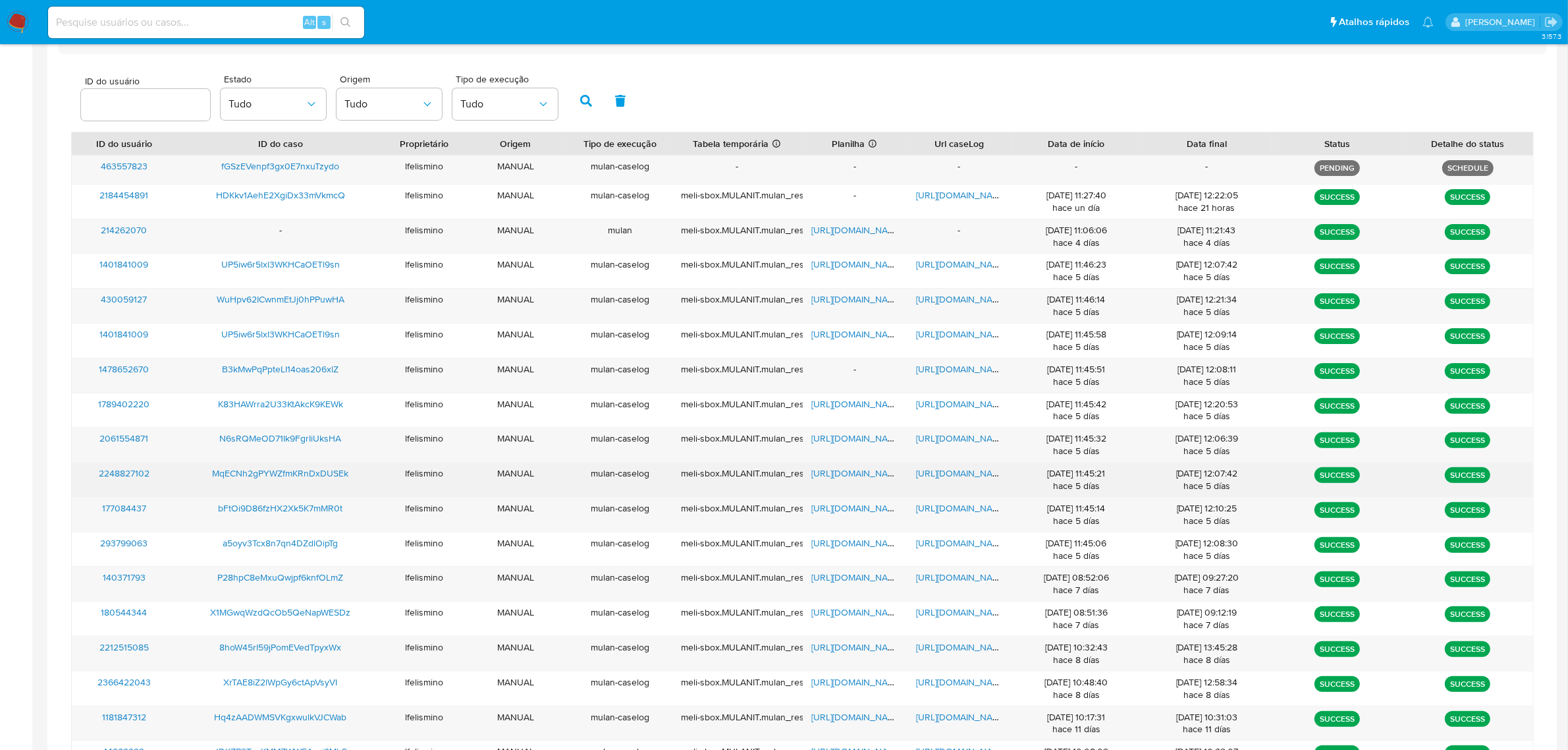
scroll to position [308, 0]
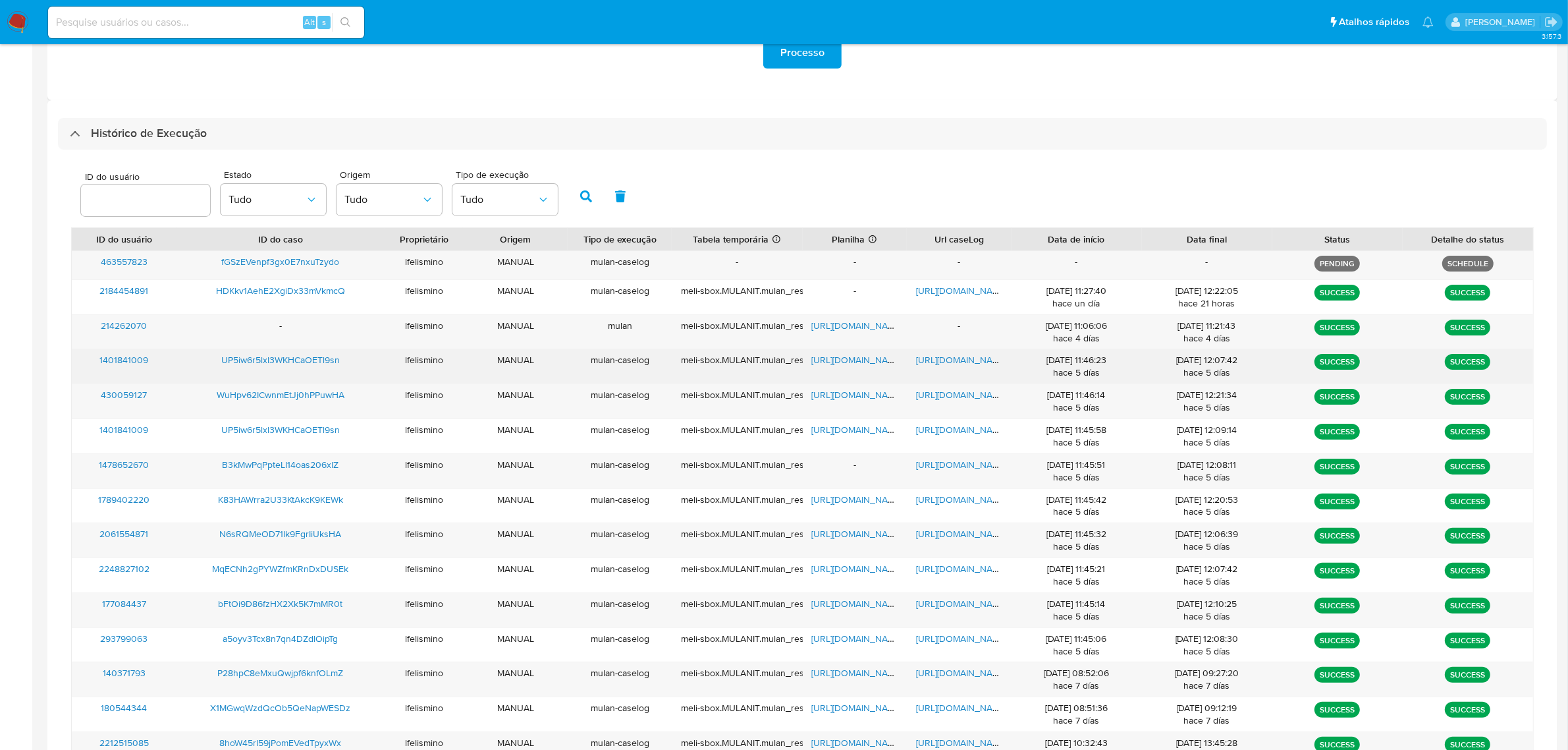
click at [843, 363] on span "https://docs.google.com/spreadsheets/d/1YgKBgiGdqbNSASDdGBKDmJH8OGpo6dPs52Fsu5e…" at bounding box center [857, 360] width 91 height 13
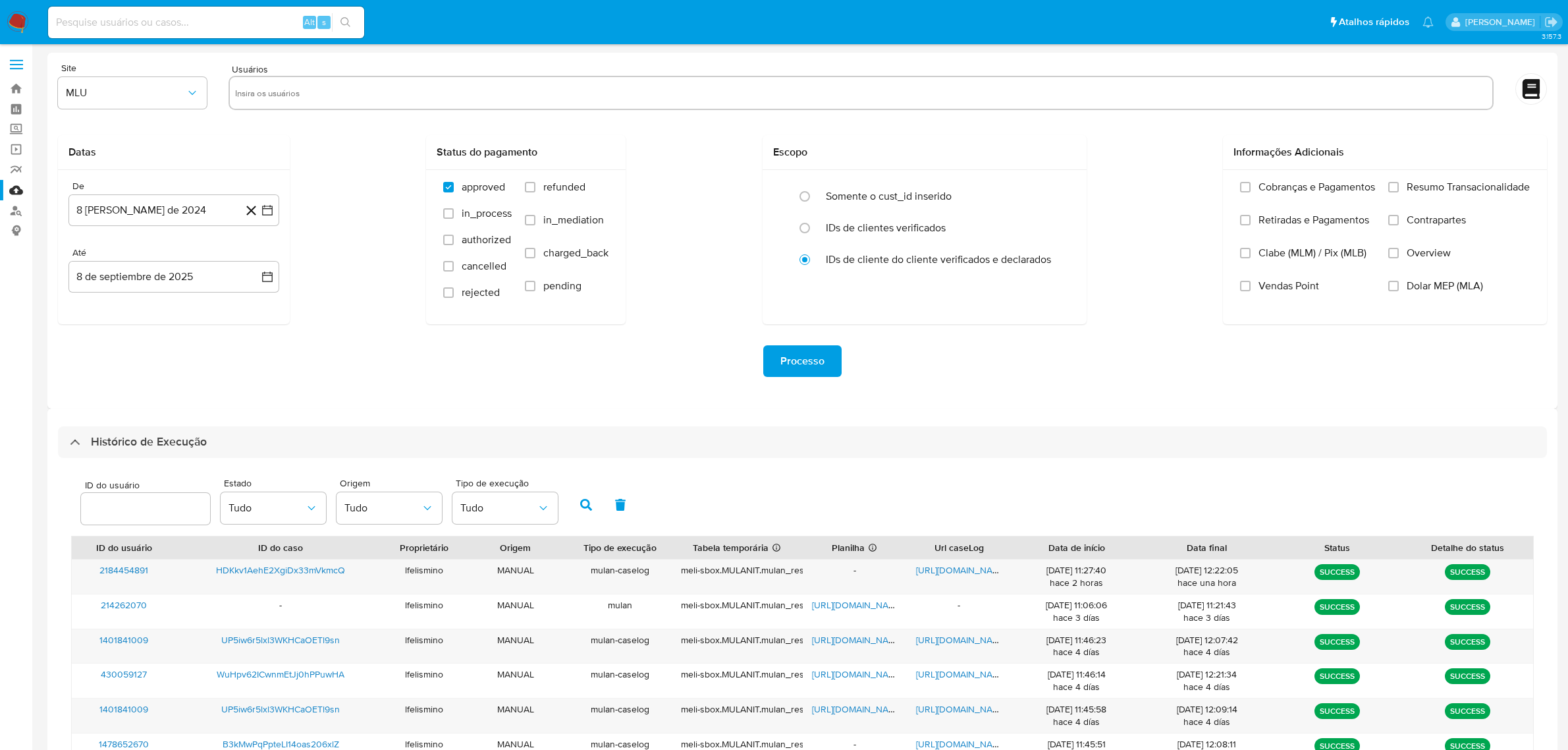
select select "10"
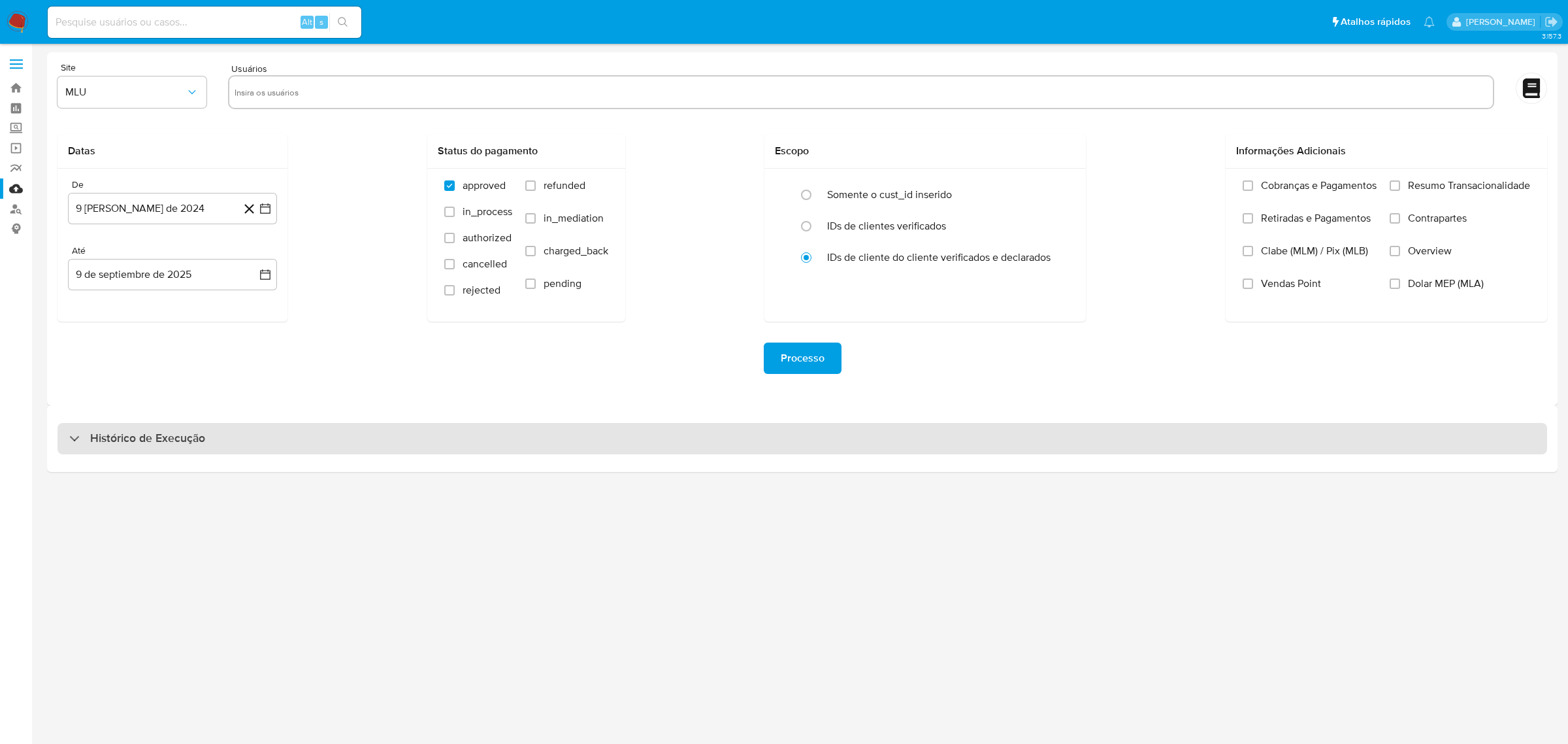
click at [302, 448] on div "Histórico de Execução" at bounding box center [802, 438] width 1489 height 31
select select "10"
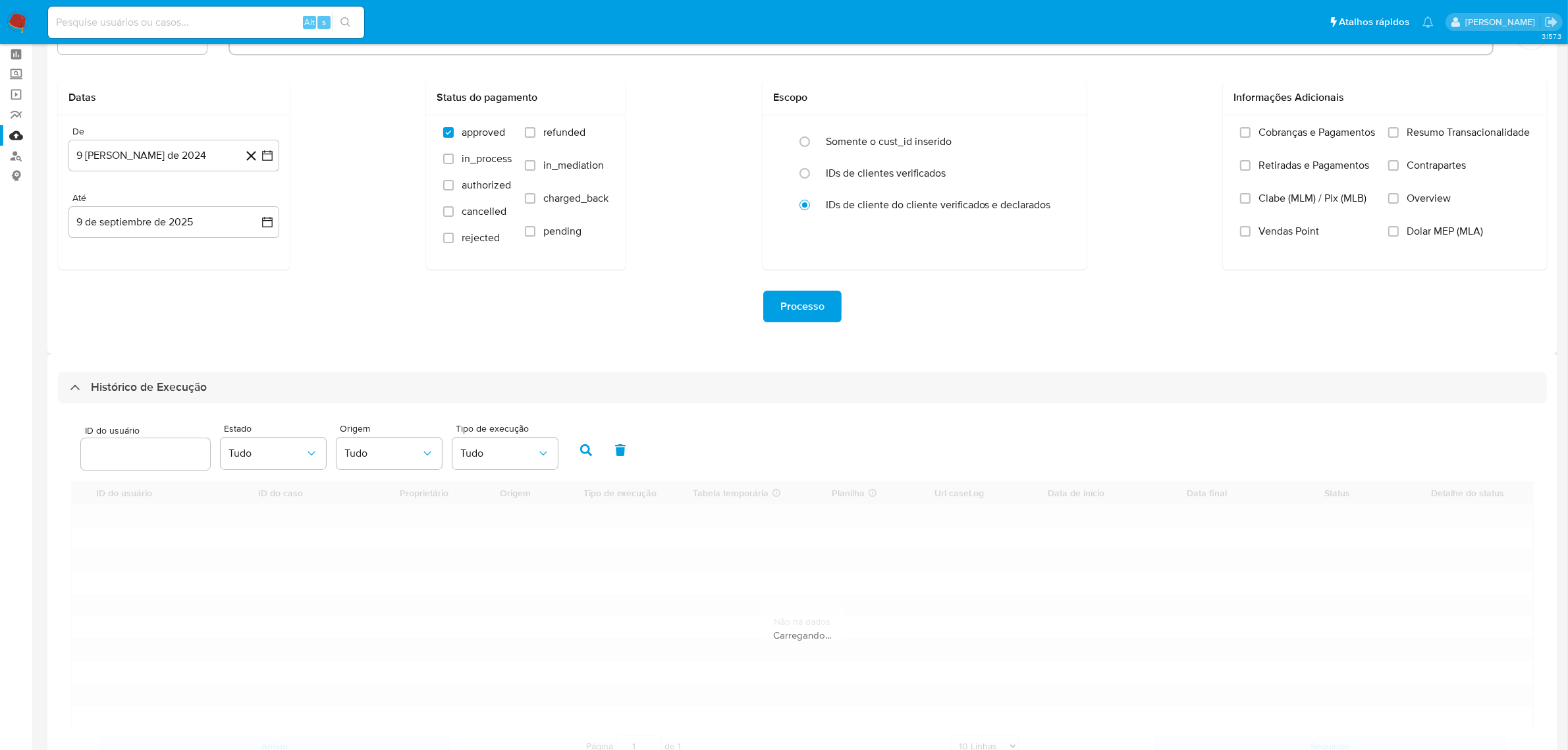
scroll to position [108, 0]
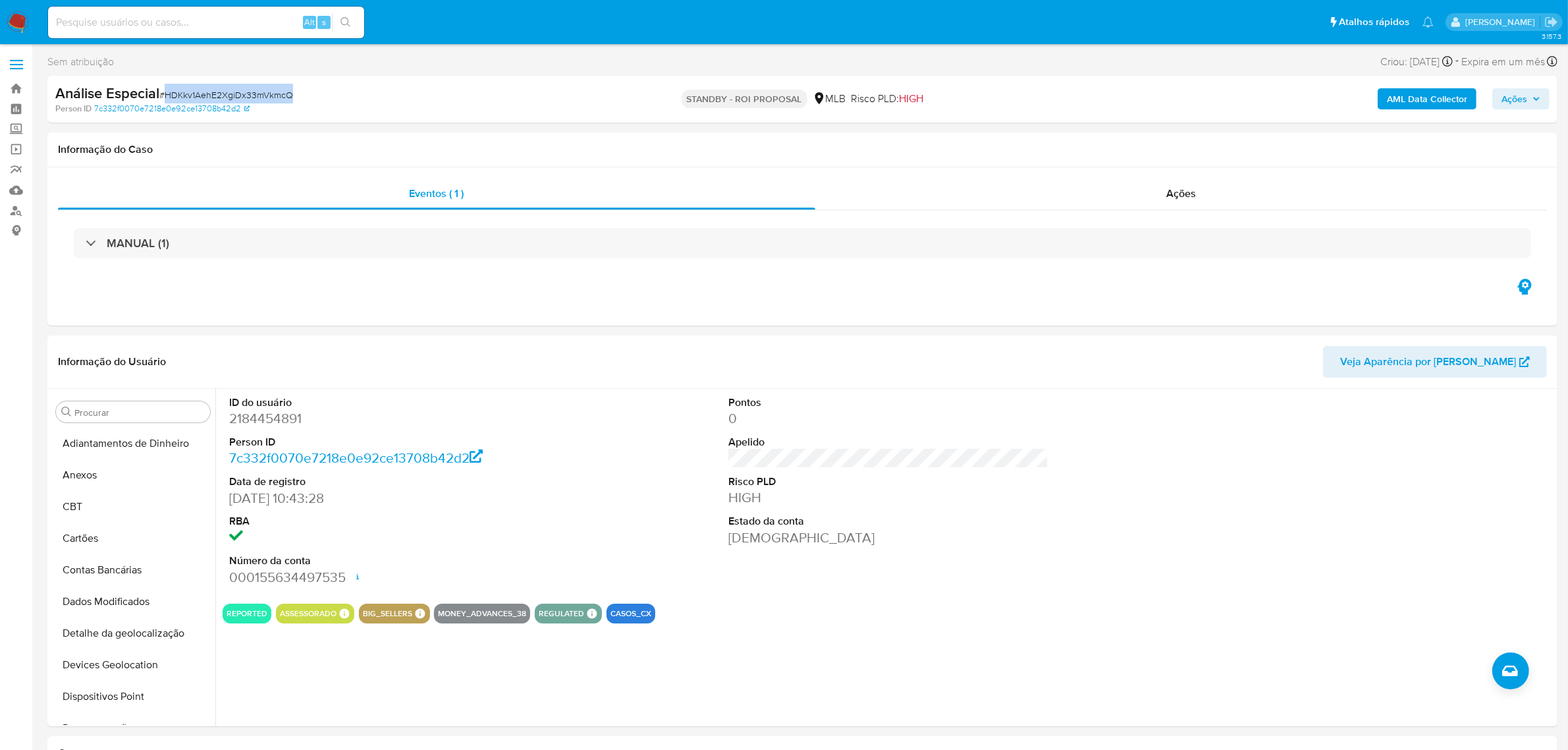
scroll to position [454, 0]
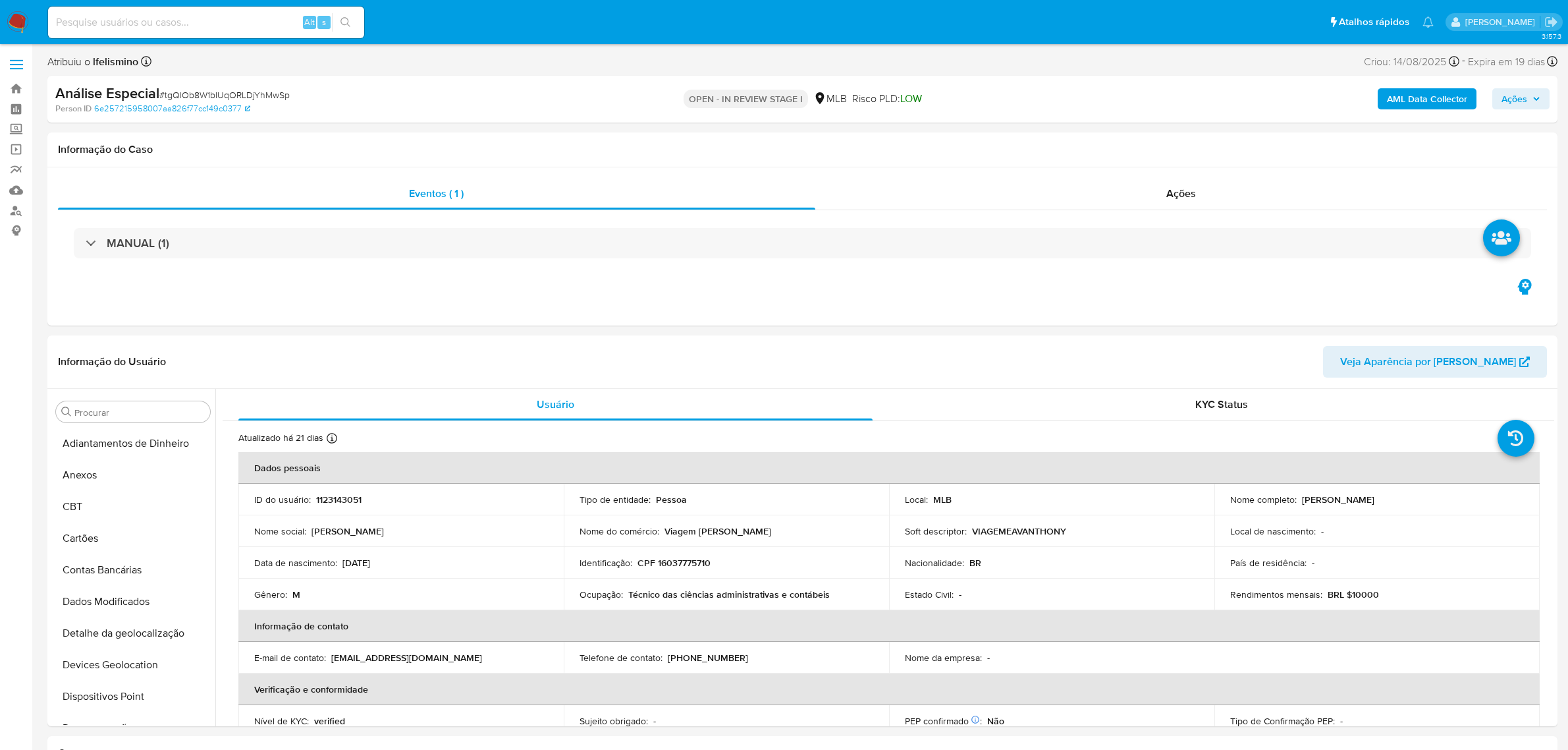
select select "10"
